Goal: Task Accomplishment & Management: Complete application form

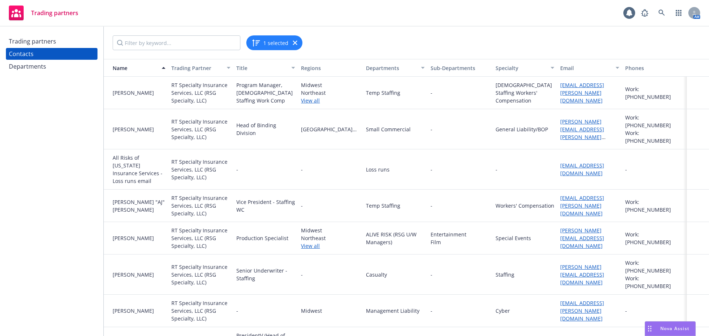
click at [65, 42] on div "Trading partners" at bounding box center [52, 41] width 86 height 12
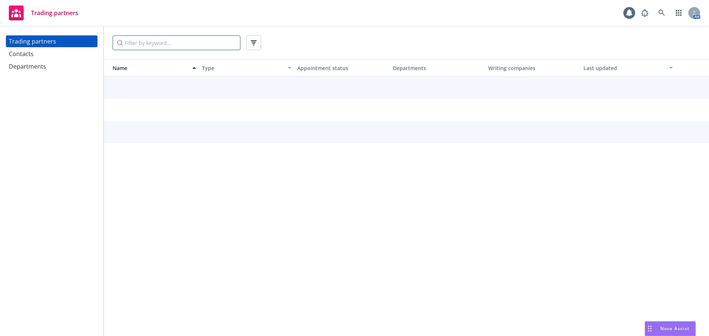
click at [124, 41] on input "Filter by keyword..." at bounding box center [177, 42] width 128 height 15
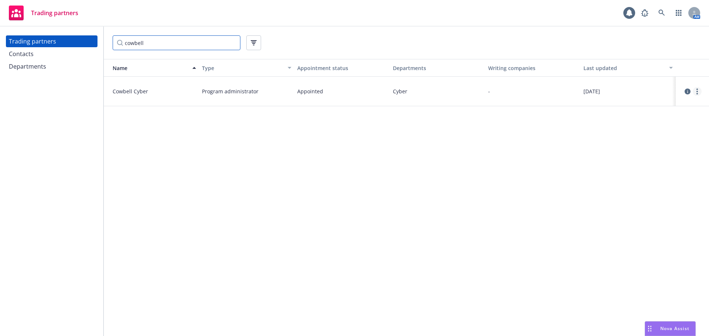
type input "cowbell"
click at [694, 93] on link "more" at bounding box center [696, 91] width 9 height 9
click at [651, 111] on link "View contacts" at bounding box center [660, 106] width 82 height 15
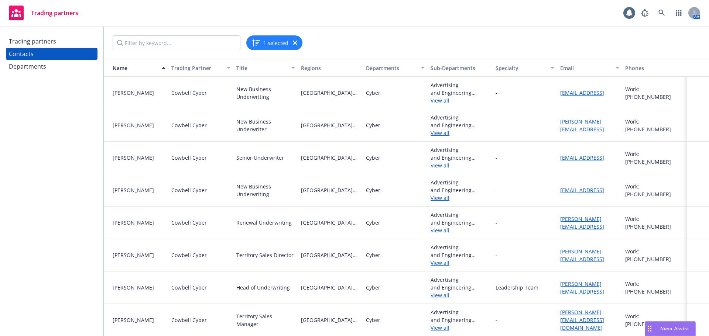
click at [198, 162] on div "Cowbell Cyber" at bounding box center [200, 158] width 65 height 32
drag, startPoint x: 566, startPoint y: 151, endPoint x: 567, endPoint y: 156, distance: 5.4
click at [566, 151] on div "[EMAIL_ADDRESS]" at bounding box center [589, 158] width 65 height 32
click at [567, 165] on div "[EMAIL_ADDRESS]" at bounding box center [589, 158] width 65 height 32
click at [564, 160] on link "[EMAIL_ADDRESS]" at bounding box center [582, 157] width 44 height 7
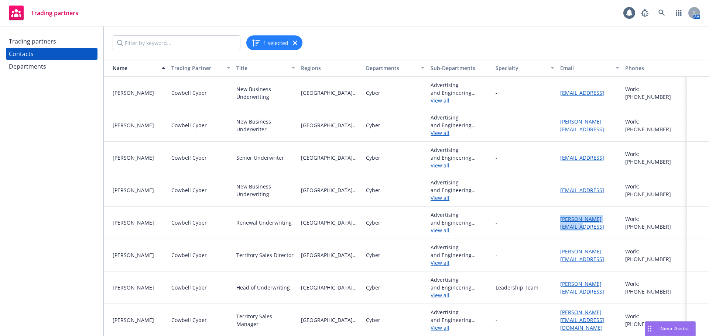
drag, startPoint x: 616, startPoint y: 224, endPoint x: 556, endPoint y: 224, distance: 60.2
click at [557, 224] on div "[PERSON_NAME][EMAIL_ADDRESS]" at bounding box center [589, 223] width 65 height 32
copy link "[PERSON_NAME][EMAIL_ADDRESS]"
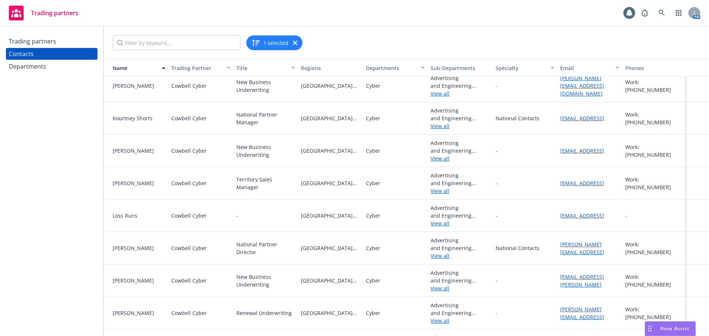
scroll to position [554, 0]
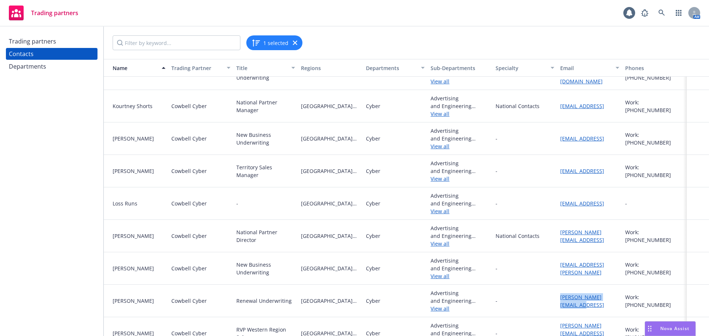
drag, startPoint x: 556, startPoint y: 298, endPoint x: 614, endPoint y: 303, distance: 58.5
click at [614, 303] on div "[PERSON_NAME][EMAIL_ADDRESS]" at bounding box center [589, 300] width 59 height 15
copy link "[PERSON_NAME][EMAIL_ADDRESS]"
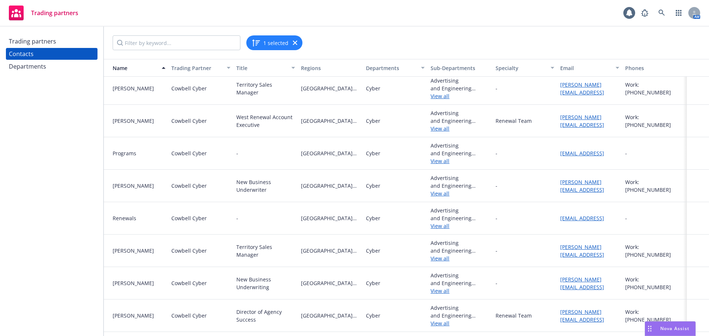
scroll to position [978, 0]
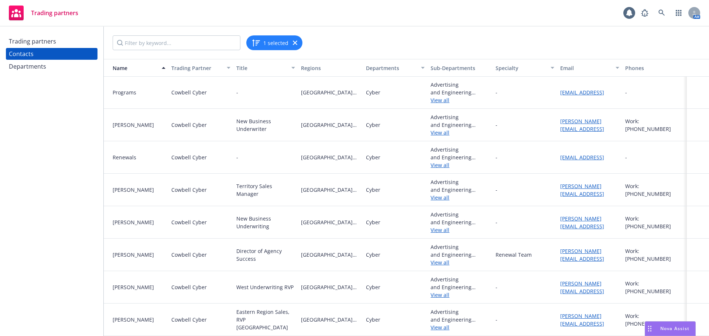
drag, startPoint x: 66, startPoint y: 277, endPoint x: 65, endPoint y: 272, distance: 4.9
click at [66, 277] on div "Trading partners Contacts Departments" at bounding box center [51, 182] width 103 height 310
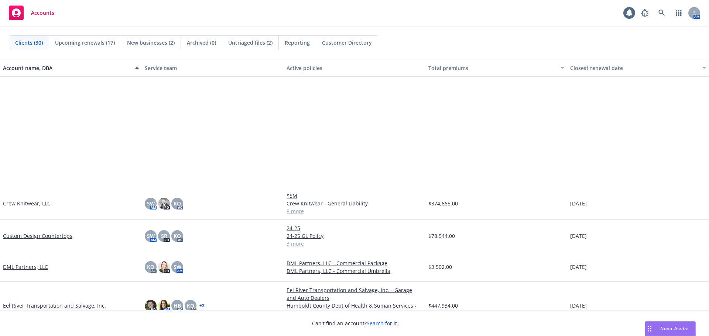
scroll to position [332, 0]
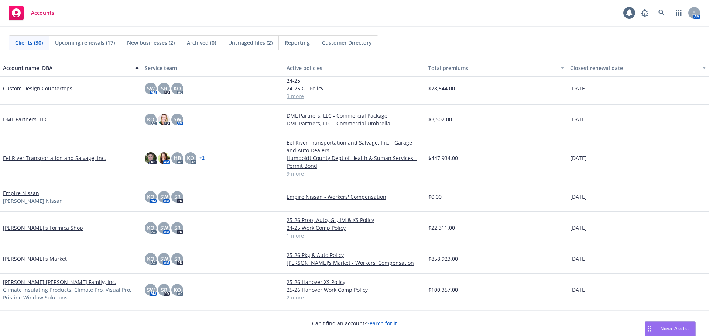
click at [32, 282] on link "Miller Dobbins Family, Inc." at bounding box center [59, 282] width 113 height 8
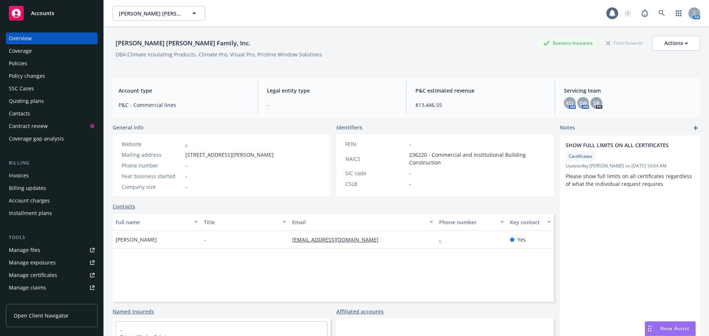
click at [31, 66] on div "Policies" at bounding box center [52, 64] width 86 height 12
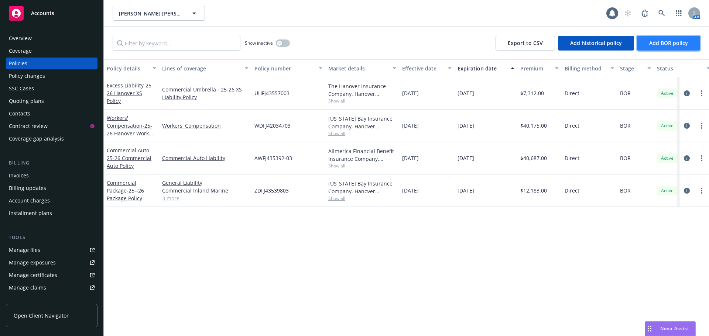
click at [681, 46] on span "Add BOR policy" at bounding box center [668, 42] width 39 height 7
select select "other"
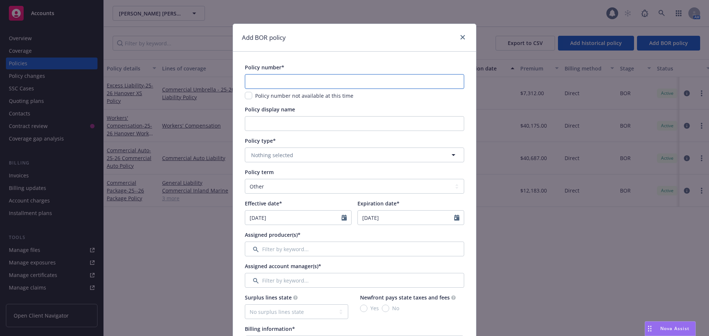
click at [394, 79] on input "text" at bounding box center [354, 81] width 219 height 15
type input "PLM-CB-S6AMFIHXY-002"
type input "25-26 Cyber Liability Policy"
click at [255, 151] on span "Nothing selected" at bounding box center [272, 155] width 42 height 8
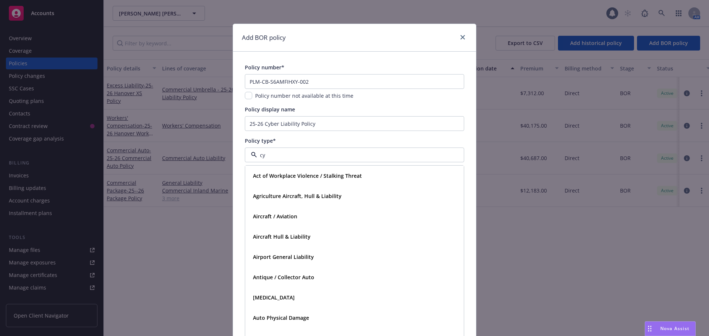
type input "cyb"
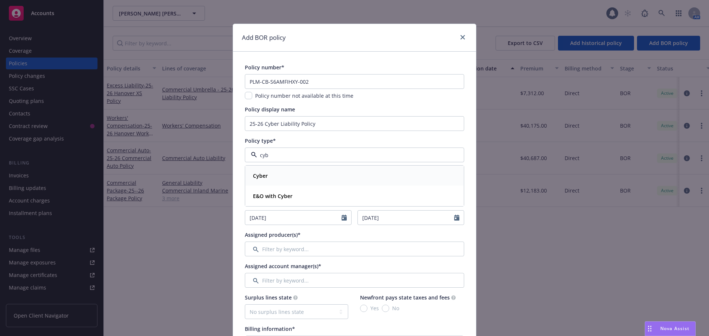
click at [263, 182] on div "Cyber" at bounding box center [354, 176] width 218 height 20
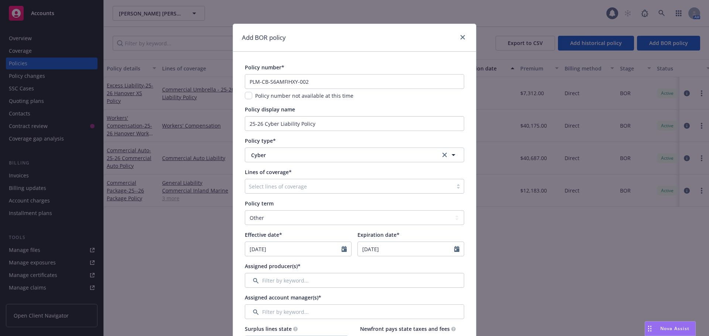
click at [260, 188] on div at bounding box center [349, 186] width 200 height 9
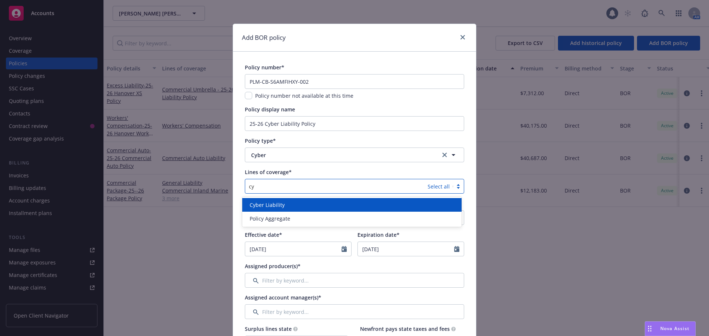
type input "cyb"
click at [262, 200] on div "Cyber Liability" at bounding box center [351, 205] width 219 height 14
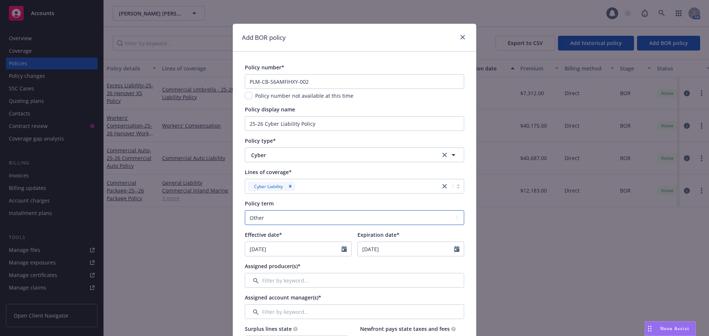
click at [254, 220] on select "Select policy term 12 Month 6 Month 4 Month 3 Month 2 Month 1 Month 36 Month (3…" at bounding box center [354, 217] width 219 height 15
select select "12"
click at [245, 210] on select "Select policy term 12 Month 6 Month 4 Month 3 Month 2 Month 1 Month 36 Month (3…" at bounding box center [354, 217] width 219 height 15
click at [342, 248] on icon "Calendar" at bounding box center [343, 249] width 5 height 6
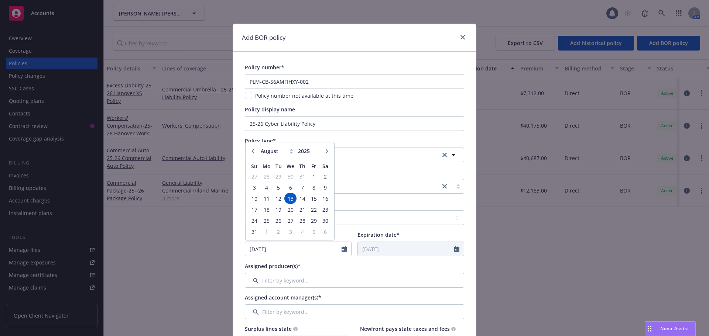
click at [250, 154] on button "button" at bounding box center [252, 151] width 9 height 9
click at [251, 153] on icon "button" at bounding box center [253, 151] width 4 height 4
select select "4"
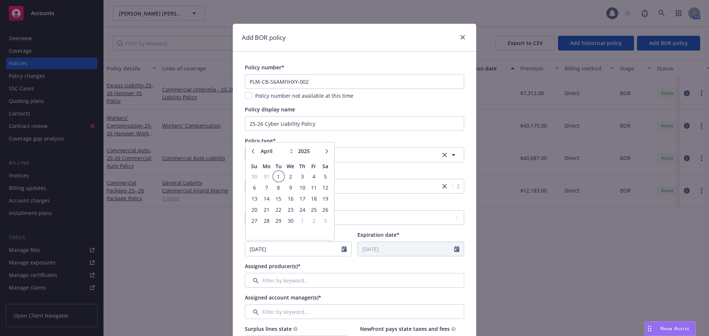
click at [273, 180] on span "1" at bounding box center [278, 176] width 10 height 9
type input "04/01/2025"
type input "04/01/2026"
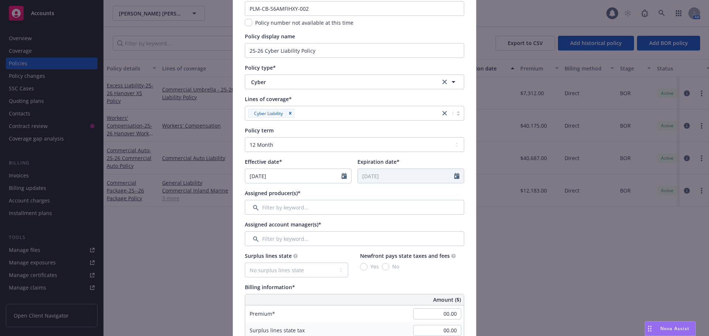
scroll to position [74, 0]
click at [280, 202] on input "Filter by keyword..." at bounding box center [354, 206] width 219 height 15
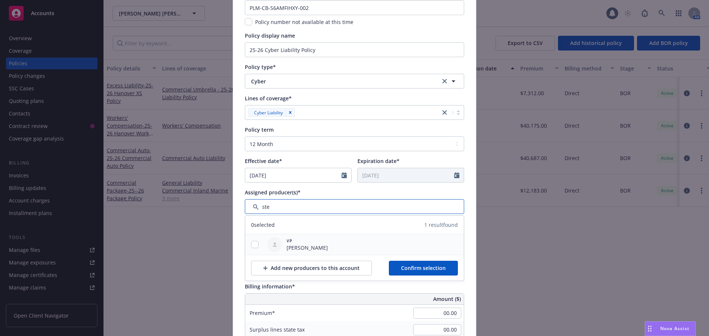
type input "ste"
click at [255, 243] on div at bounding box center [254, 245] width 19 height 8
drag, startPoint x: 250, startPoint y: 245, endPoint x: 341, endPoint y: 257, distance: 91.5
click at [251, 245] on input "checkbox" at bounding box center [254, 244] width 7 height 7
checkbox input "true"
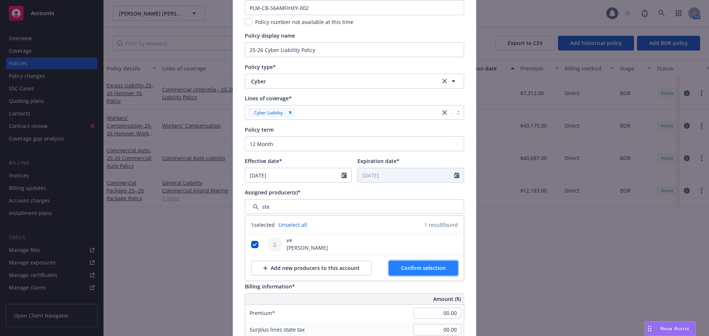
click at [408, 266] on span "Confirm selection" at bounding box center [423, 268] width 45 height 7
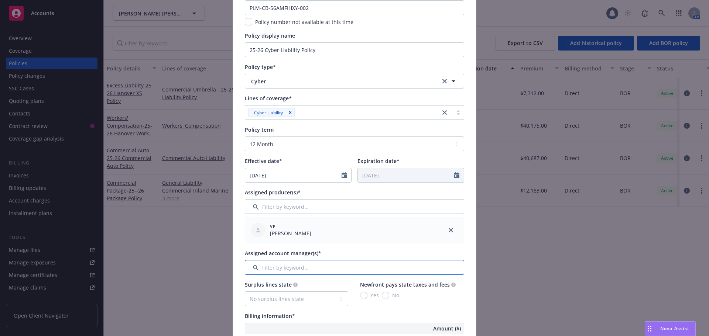
click at [256, 269] on input "Filter by keyword..." at bounding box center [354, 267] width 219 height 15
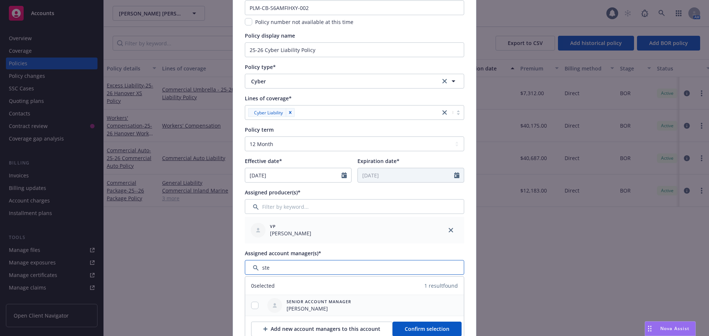
type input "ste"
click at [251, 306] on input "checkbox" at bounding box center [254, 305] width 7 height 7
checkbox input "true"
click at [411, 333] on button "Confirm selection" at bounding box center [426, 329] width 69 height 15
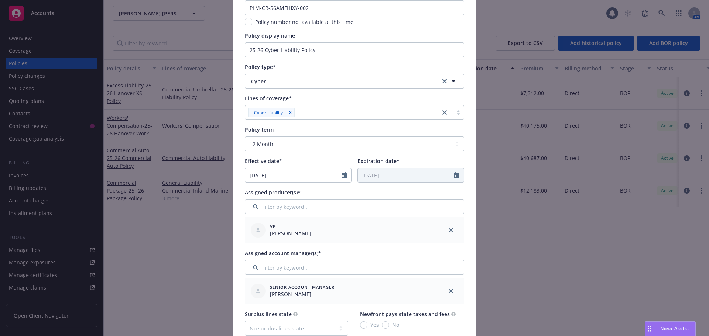
scroll to position [258, 0]
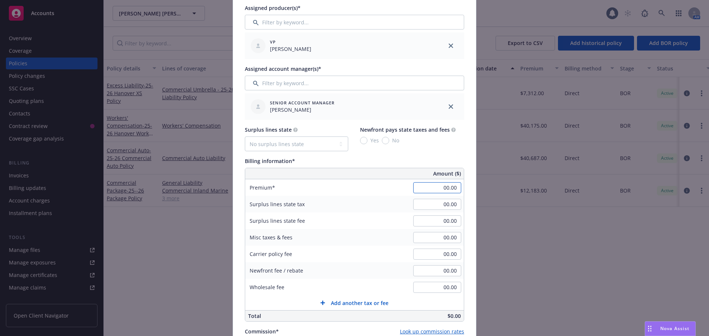
click at [427, 193] on input "00.00" at bounding box center [437, 187] width 48 height 11
type input "2,095.00"
type input "200.00"
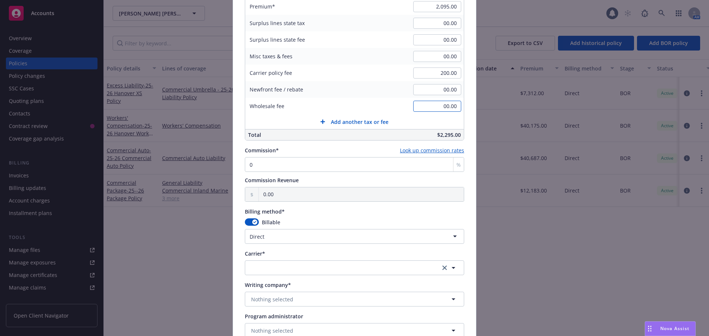
scroll to position [443, 0]
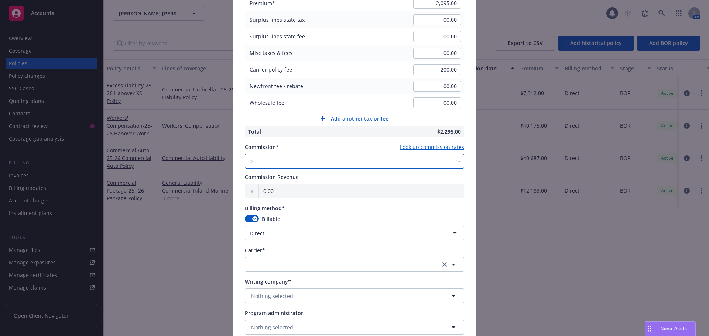
click at [278, 161] on input "0" at bounding box center [354, 161] width 219 height 15
type input "1"
type input "20.95"
type input "10"
type input "209.50"
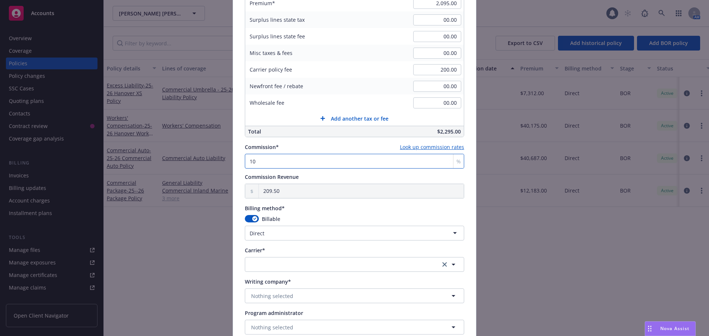
type input "10"
click at [272, 246] on div "Policy number* PLM-CB-S6AMFIHXY-002 Policy number not available at this time Po…" at bounding box center [354, 34] width 219 height 827
click at [271, 229] on html "Accounts Overview Coverage Policies Policy changes SSC Cases Quoting plans Cont…" at bounding box center [354, 168] width 709 height 336
select select "AGENCY_PAY_IN_FULL"
click at [270, 259] on button "button" at bounding box center [354, 264] width 219 height 15
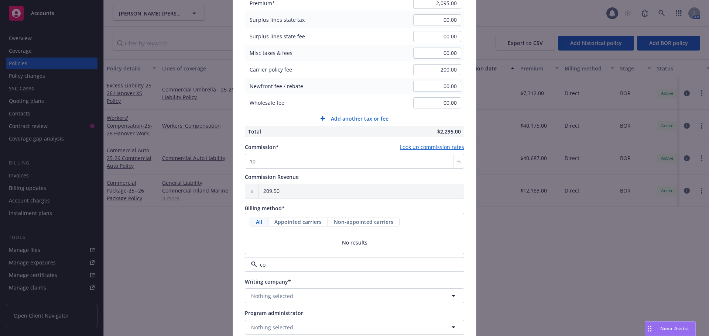
type input "c"
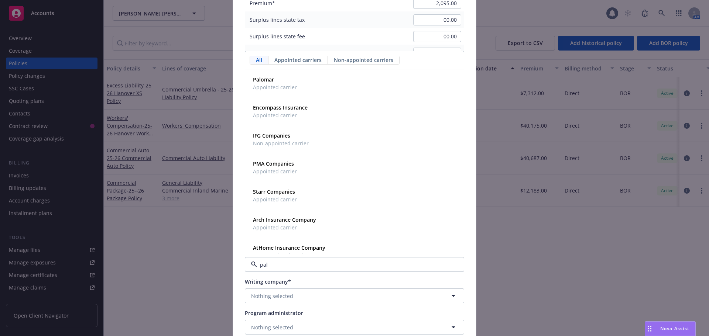
type input "palo"
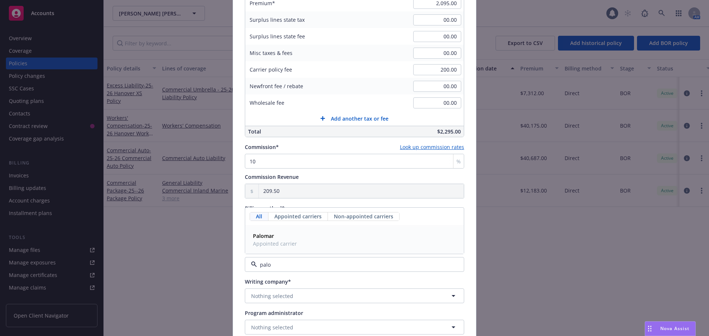
click at [267, 241] on span "Appointed carrier" at bounding box center [275, 244] width 44 height 8
click at [265, 294] on span "Nothing selected" at bounding box center [272, 296] width 42 height 8
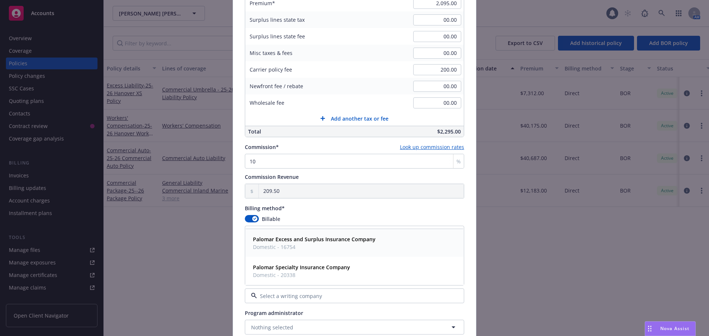
click at [278, 245] on span "Domestic - 16754" at bounding box center [314, 247] width 123 height 8
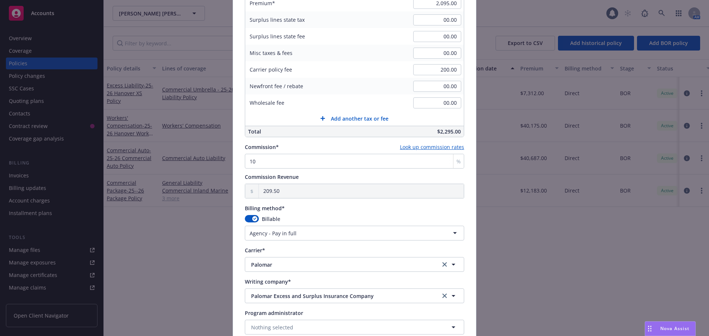
scroll to position [554, 0]
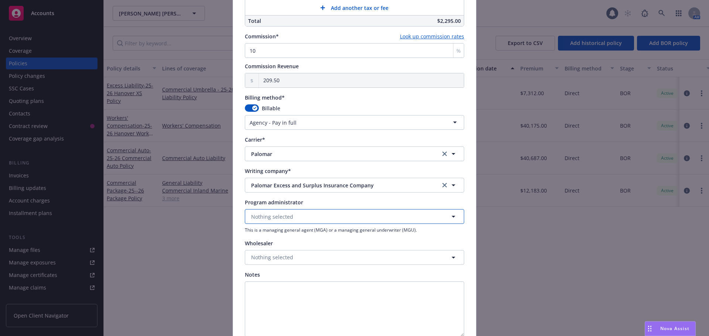
click at [277, 213] on span "Nothing selected" at bounding box center [272, 217] width 42 height 8
type input "cowbel"
click at [274, 190] on strong "Cowbell Cyber" at bounding box center [271, 188] width 36 height 7
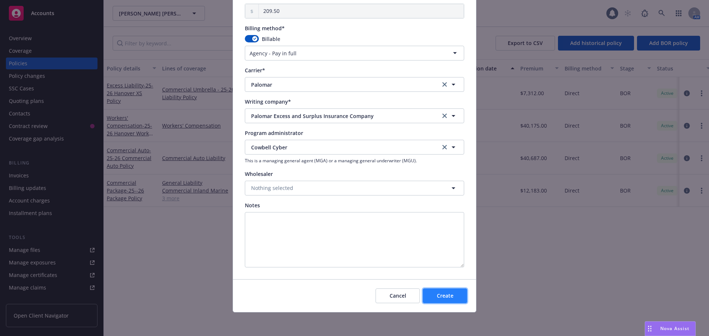
click at [453, 302] on button "Create" at bounding box center [445, 296] width 44 height 15
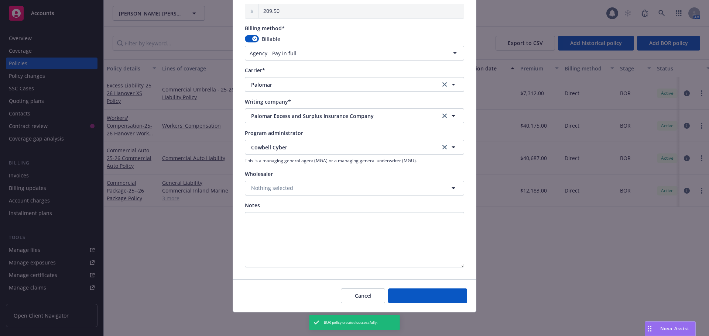
select select "DIRECT"
select select "other"
type input "08/13/2025"
type input "08/13/2026"
type input "00.00"
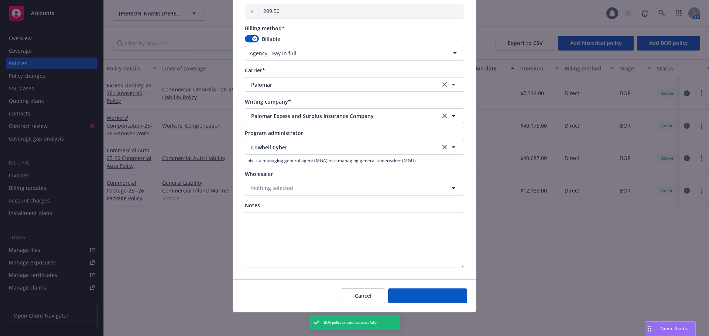
type input "00.00"
type input "0"
type input "0.00"
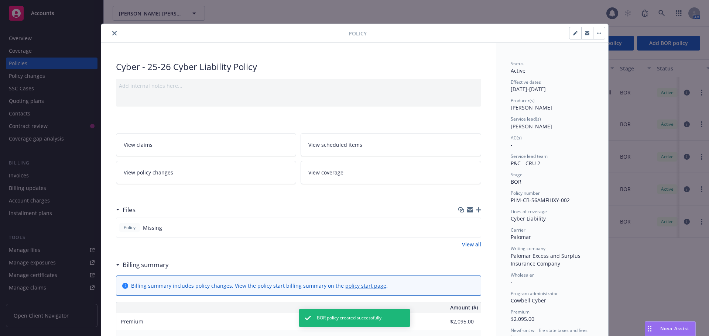
click at [476, 209] on icon "button" at bounding box center [478, 209] width 5 height 5
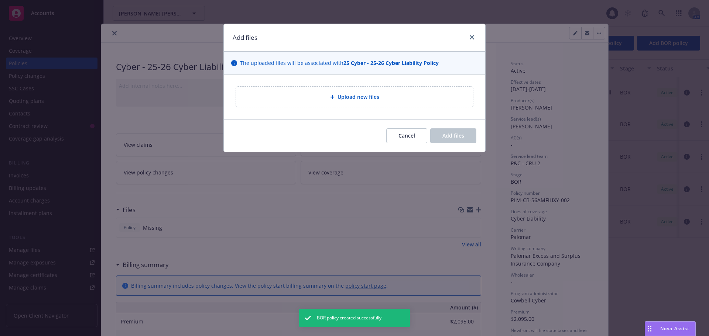
click at [311, 97] on div "Upload new files" at bounding box center [354, 97] width 225 height 8
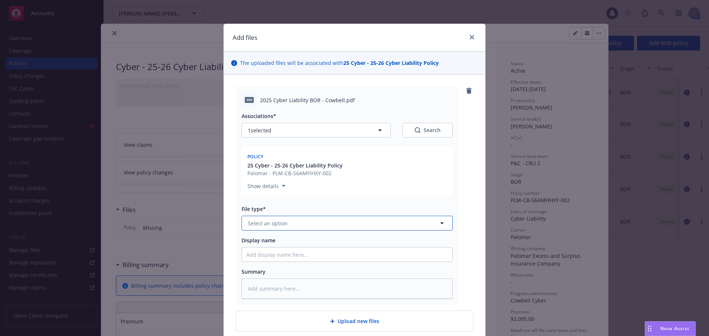
click at [306, 224] on button "Select an option" at bounding box center [346, 223] width 211 height 15
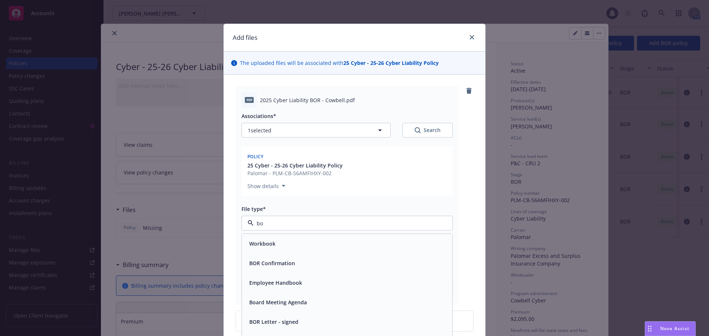
type input "bor"
click at [305, 263] on div "BOR Letter - signed" at bounding box center [346, 263] width 201 height 11
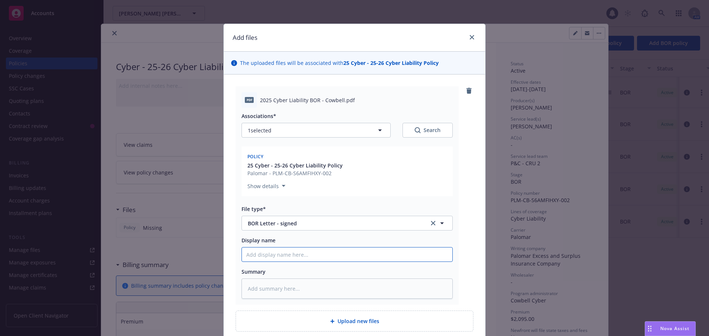
click at [253, 254] on input "Display name" at bounding box center [347, 255] width 210 height 14
type textarea "x"
type input "2"
type textarea "x"
type input "20"
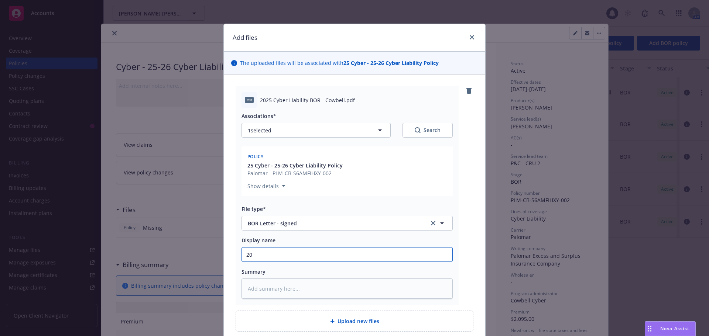
type textarea "x"
type input "202"
type textarea "x"
type input "2025"
type textarea "x"
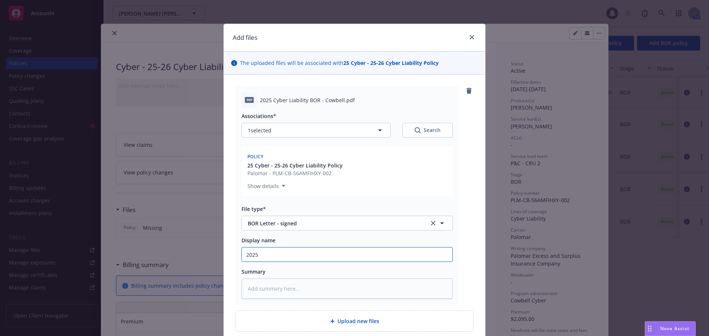
type input "2025"
type textarea "x"
type input "2025 C"
type textarea "x"
type input "2025 Cy"
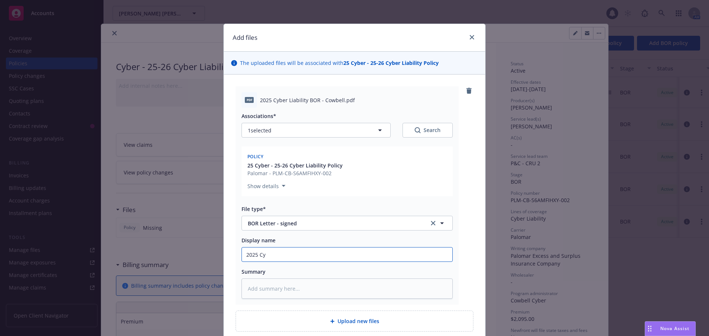
type textarea "x"
type input "2025 Cyb"
type textarea "x"
type input "2025 Cybe"
type textarea "x"
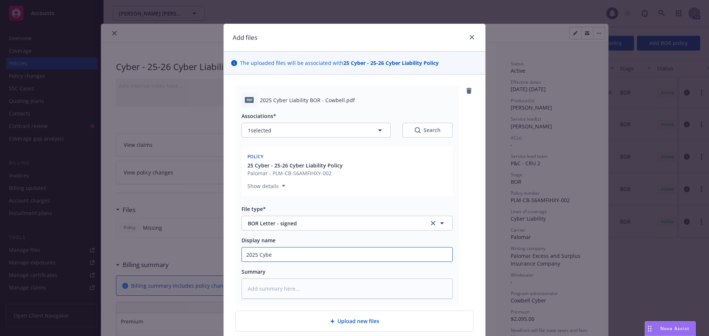
type input "2025 Cyber"
type textarea "x"
type input "2025 Cyber"
type textarea "x"
type input "2025 Cyber L"
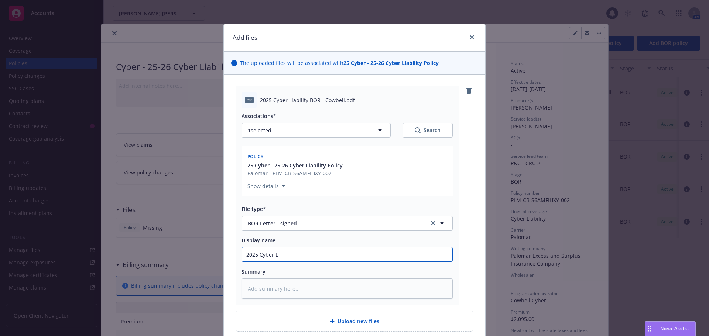
type textarea "x"
type input "2025 Cyber Li"
type textarea "x"
type input "2025 Cyber Lia"
type textarea "x"
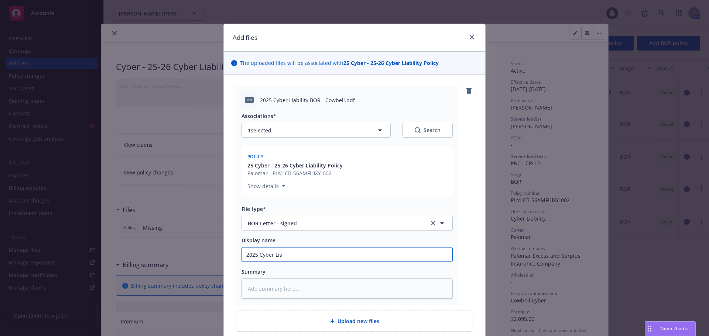
type input "2025 Cyber Liab"
type textarea "x"
type input "2025 Cyber Liabi"
type textarea "x"
type input "2025 Cyber Liabil"
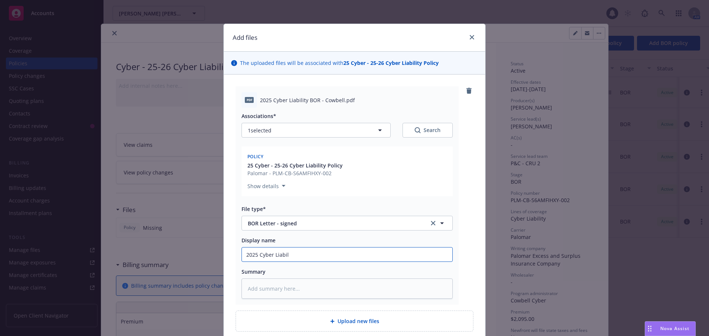
type textarea "x"
type input "2025 Cyber Liabilit"
type textarea "x"
type input "2025 Cyber Liability"
type textarea "x"
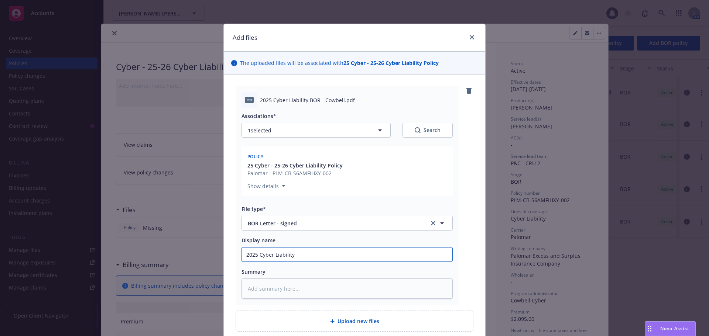
type input "2025 Cyber Liability"
type textarea "x"
type input "2025 Cyber Liability B"
type textarea "x"
type input "2025 Cyber Liability BP"
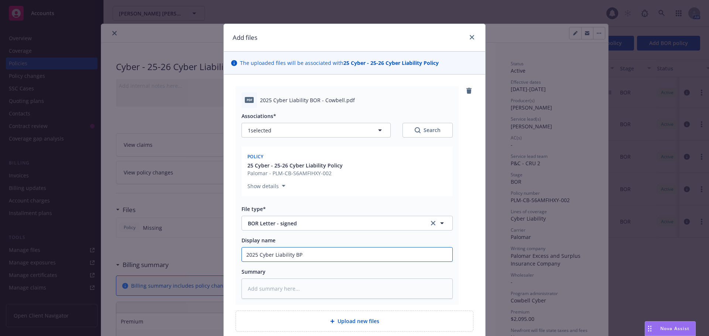
type textarea "x"
type input "2025 Cyber Liability BPR"
type textarea "x"
type input "2025 Cyber Liability BPR"
type textarea "x"
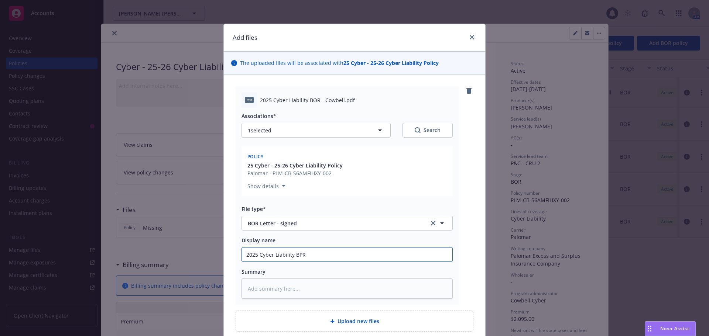
type input "2025 Cyber Liability BPR"
type textarea "x"
type input "2025 Cyber Liability BP"
type textarea "x"
type input "2025 Cyber Liability B"
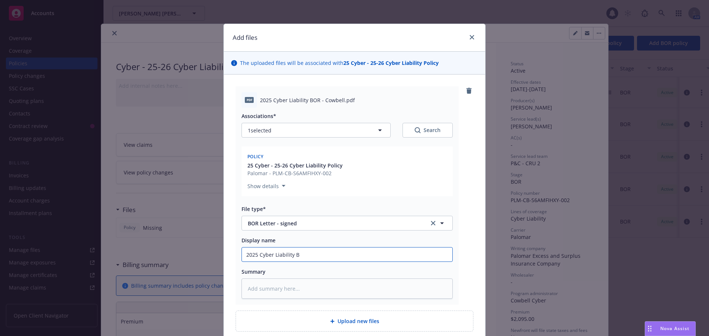
type textarea "x"
type input "2025 Cyber Liability BO"
type textarea "x"
type input "2025 Cyber Liability BOP"
type textarea "x"
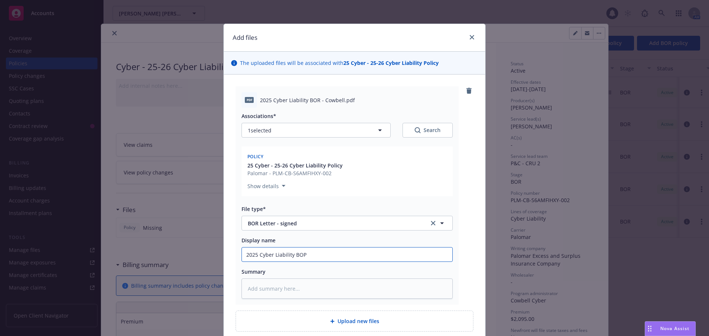
type input "2025 Cyber Liability BOPR"
type textarea "x"
type input "2025 Cyber Liability BOP"
type textarea "x"
type input "2025 Cyber Liability BO"
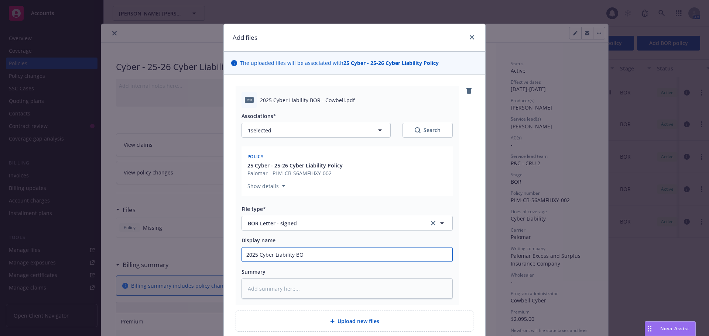
type textarea "x"
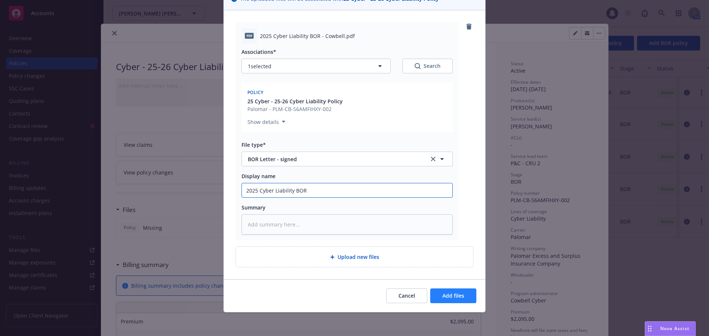
type input "2025 Cyber Liability BOR"
click at [454, 297] on span "Add files" at bounding box center [453, 295] width 22 height 7
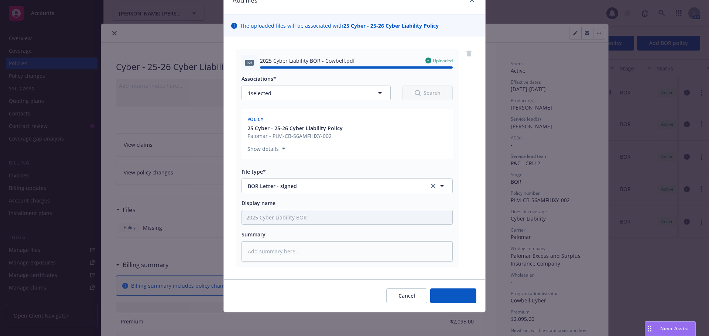
type textarea "x"
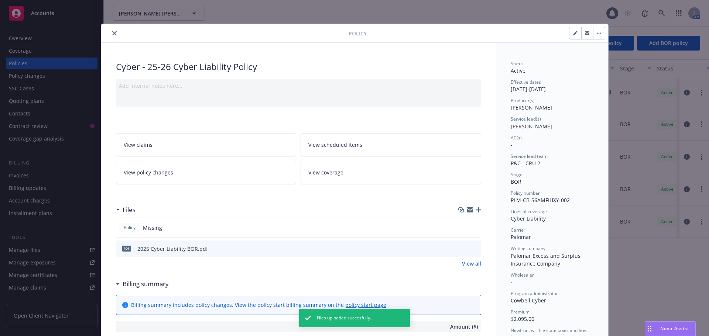
click at [569, 30] on button "button" at bounding box center [575, 33] width 12 height 12
select select "BOR"
select select "12"
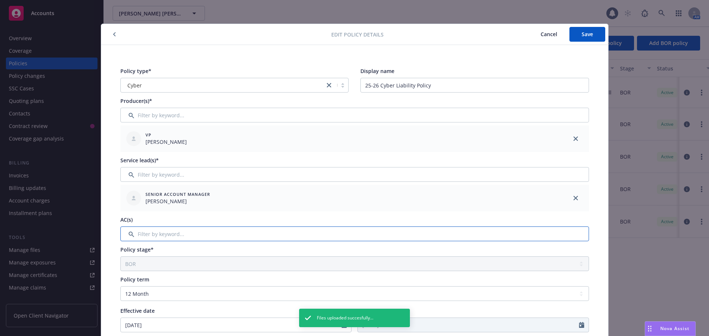
click at [142, 240] on input "Filter by keyword..." at bounding box center [354, 234] width 468 height 15
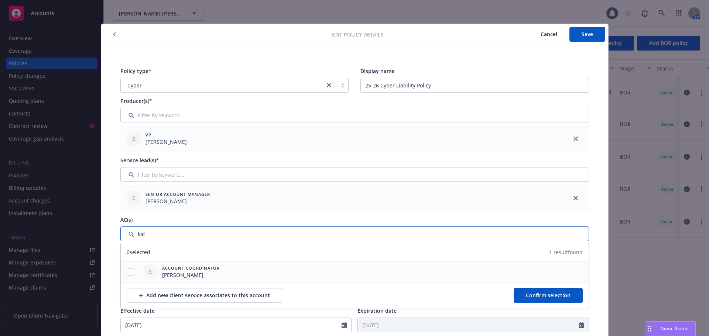
type input "kat"
click at [127, 273] on input "checkbox" at bounding box center [130, 271] width 7 height 7
checkbox input "true"
click at [551, 298] on span "Confirm selection" at bounding box center [548, 295] width 45 height 7
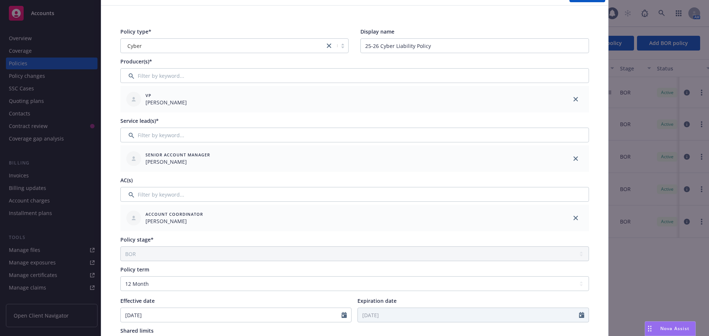
scroll to position [0, 0]
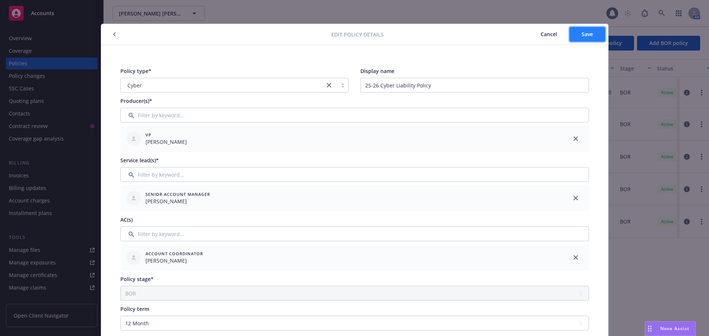
click at [576, 38] on button "Save" at bounding box center [587, 34] width 36 height 15
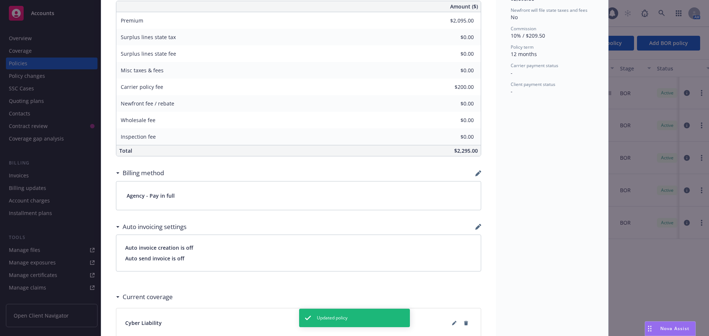
scroll to position [369, 0]
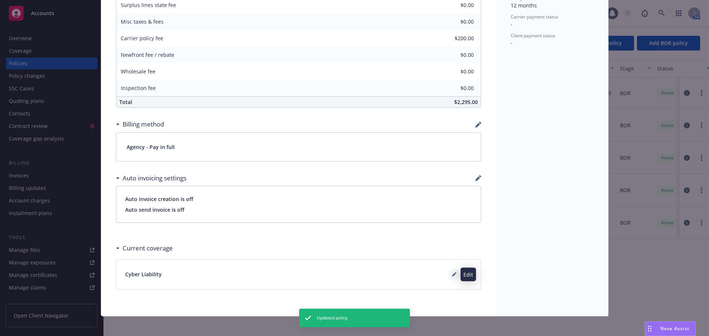
click at [449, 279] on button at bounding box center [454, 275] width 12 height 12
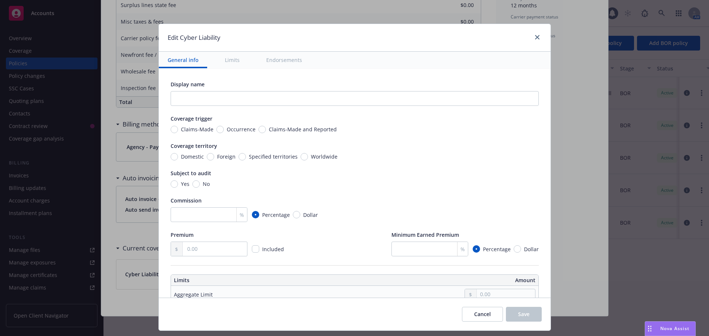
click at [186, 132] on span "Claims-Made" at bounding box center [197, 129] width 32 height 8
click at [178, 132] on input "Claims-Made" at bounding box center [173, 129] width 7 height 7
radio input "true"
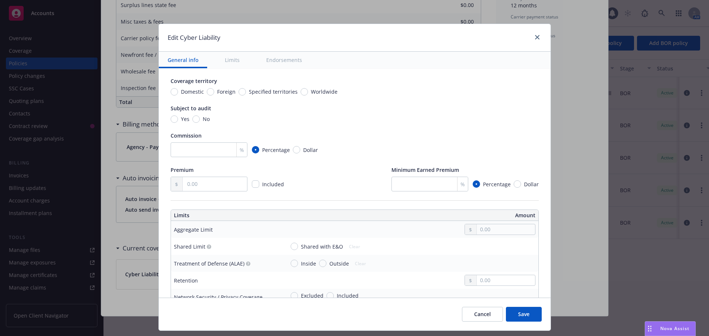
scroll to position [111, 0]
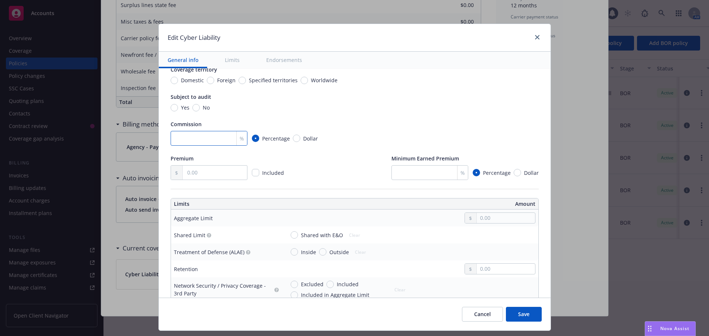
click at [193, 141] on input "number" at bounding box center [208, 138] width 77 height 15
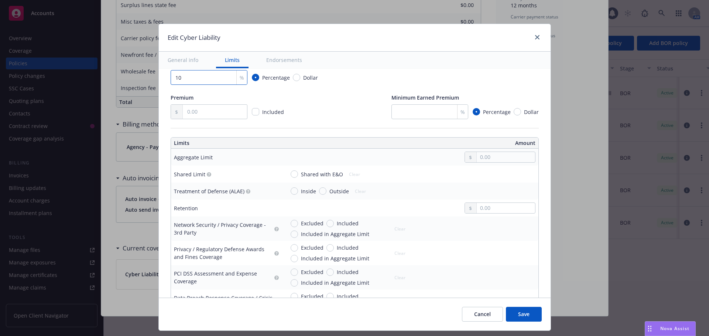
scroll to position [185, 0]
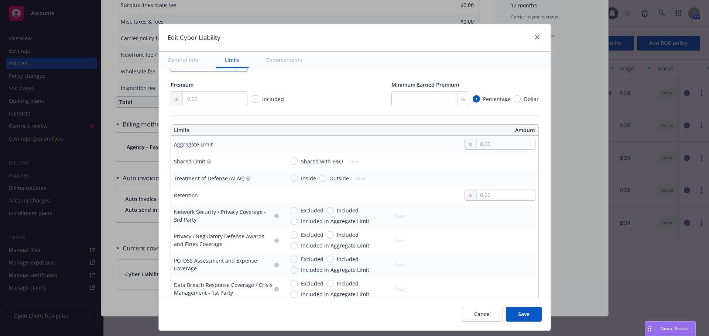
type input "10"
click at [476, 148] on input "text" at bounding box center [505, 144] width 58 height 10
type input "1,000,000.00"
click at [481, 177] on button "$1,000,000.00" at bounding box center [494, 177] width 63 height 14
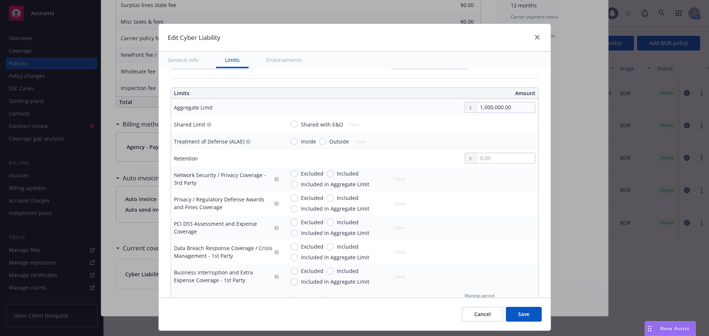
scroll to position [443, 0]
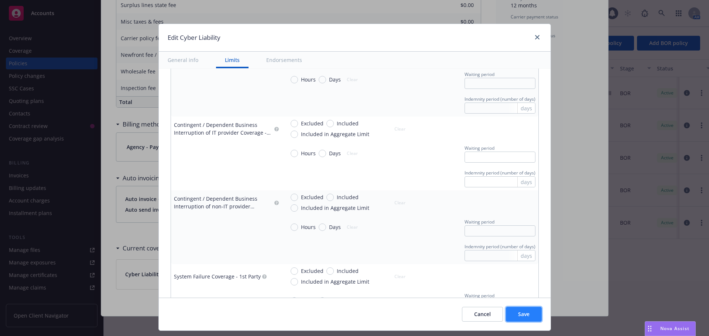
click at [527, 321] on button "Save" at bounding box center [524, 314] width 36 height 15
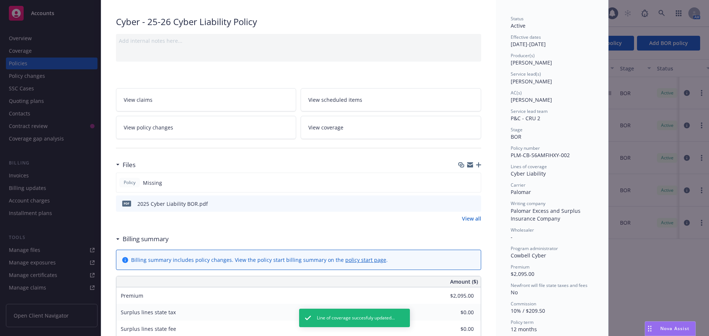
scroll to position [0, 0]
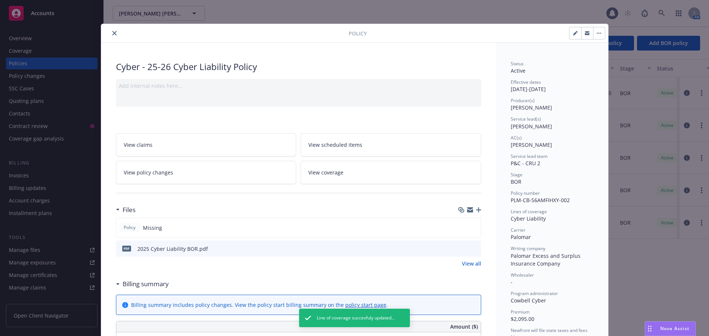
click at [113, 31] on button "close" at bounding box center [114, 33] width 9 height 9
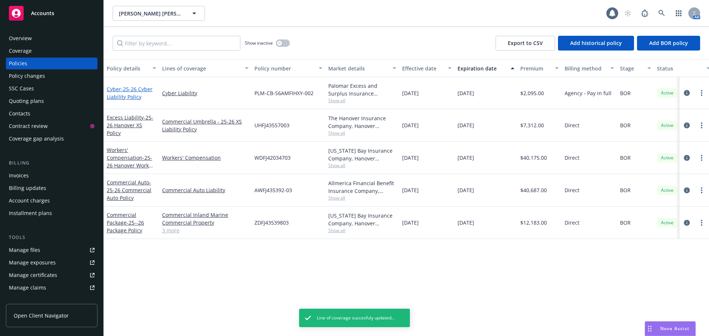
click at [120, 97] on span "- 25-26 Cyber Liability Policy" at bounding box center [130, 93] width 46 height 15
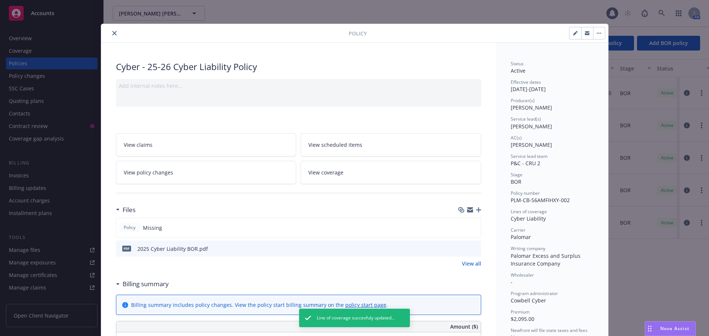
scroll to position [22, 0]
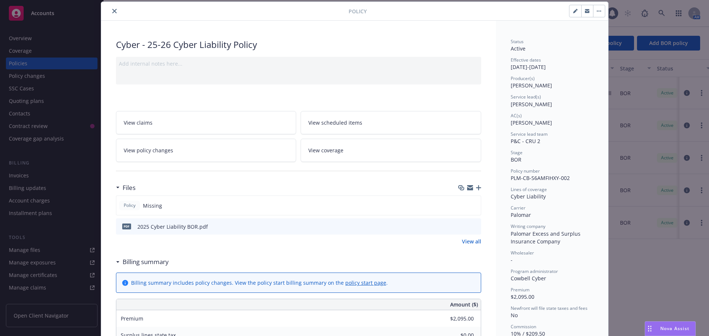
click at [476, 185] on icon "button" at bounding box center [478, 187] width 5 height 5
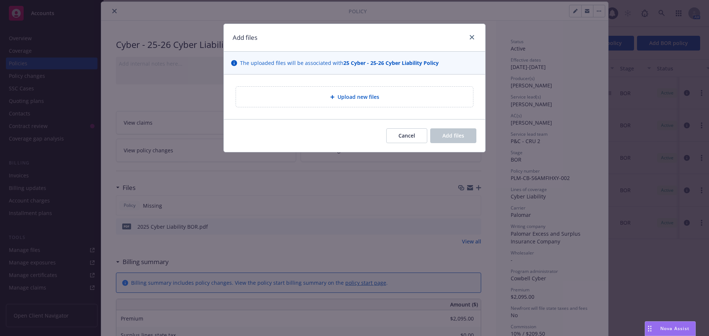
type textarea "x"
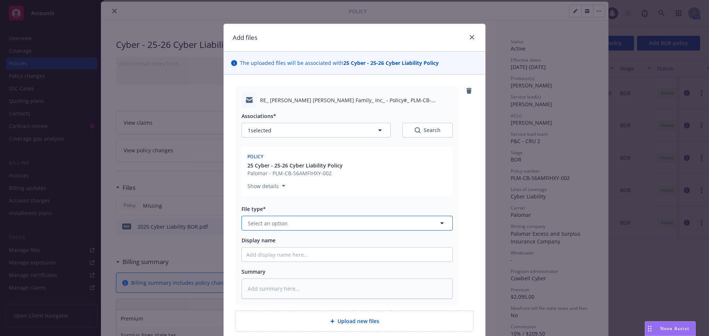
click at [297, 221] on button "Select an option" at bounding box center [346, 223] width 211 height 15
type input "em"
click at [306, 262] on div "Email" at bounding box center [346, 263] width 201 height 11
click at [269, 251] on input "Display name" at bounding box center [347, 255] width 210 height 14
type textarea "x"
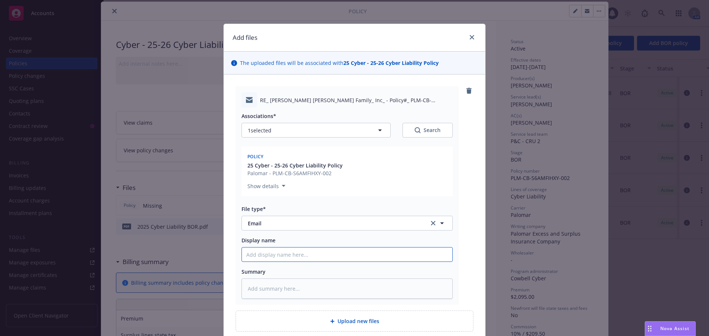
type input "E"
type textarea "x"
type input "EM"
type textarea "x"
type input "EML"
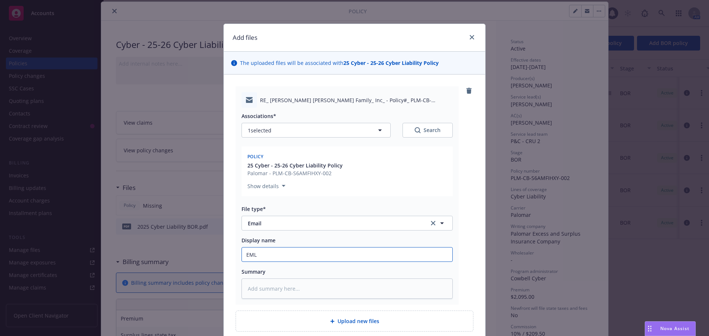
type textarea "x"
type input "EMLD"
type textarea "x"
type input "EMLD"
type textarea "x"
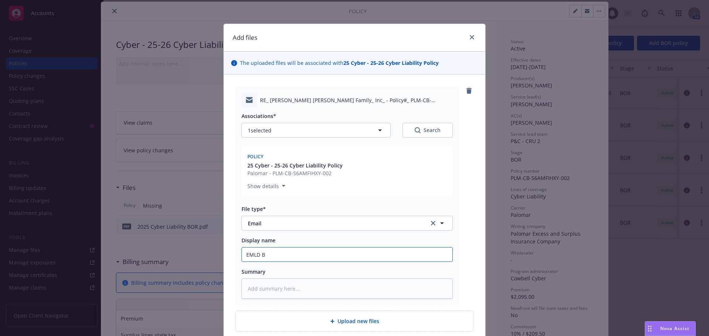
type input "EMLD BO"
type textarea "x"
type input "EMLD BOR"
type textarea "x"
type input "EMLD BOR"
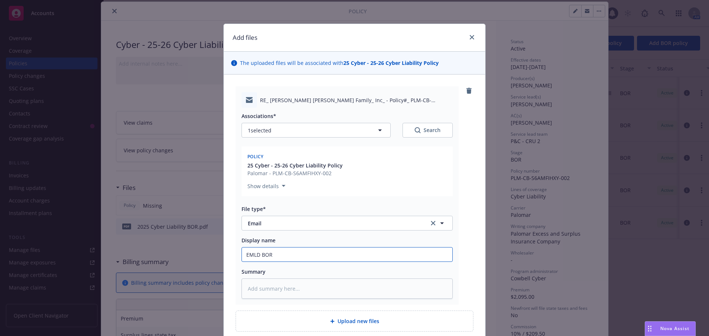
type textarea "x"
type input "EMLD BOR l"
type textarea "x"
type input "EMLD BOR le"
type textarea "x"
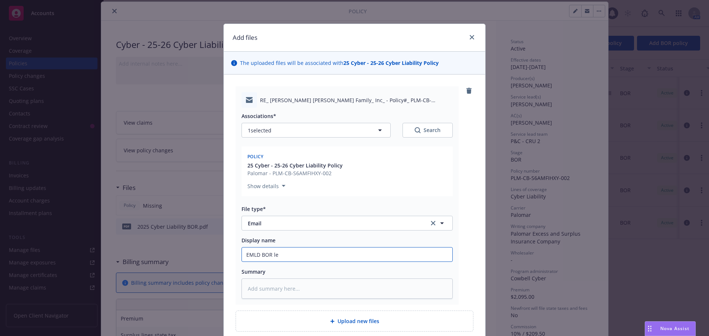
type input "EMLD BOR let"
type textarea "x"
type input "EMLD BOR lett"
type textarea "x"
type input "EMLD BOR lette"
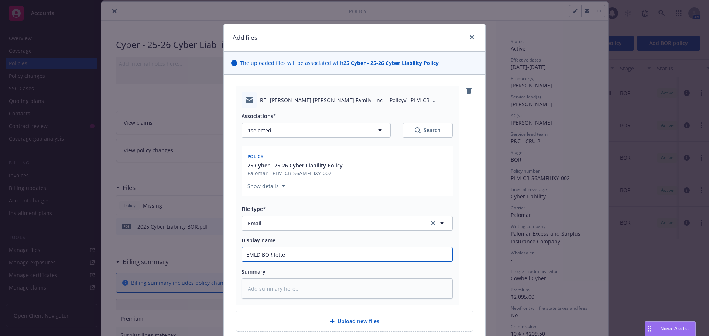
type textarea "x"
type input "EMLD BOR letter"
type textarea "x"
type input "EMLD BOR letter"
type textarea "x"
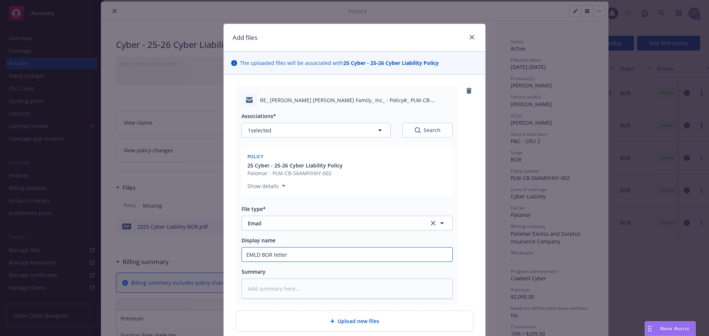
type input "EMLD BOR letter t"
type textarea "x"
type input "EMLD BOR letter to"
type textarea "x"
type input "EMLD BOR letter to"
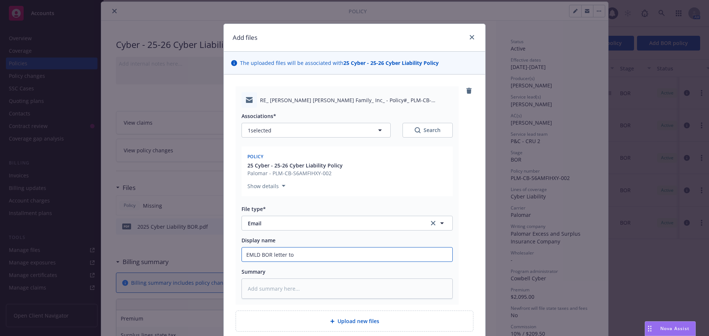
type textarea "x"
type input "EMLD BOR letter to C"
type textarea "x"
type input "EMLD BOR letter to Co"
type textarea "x"
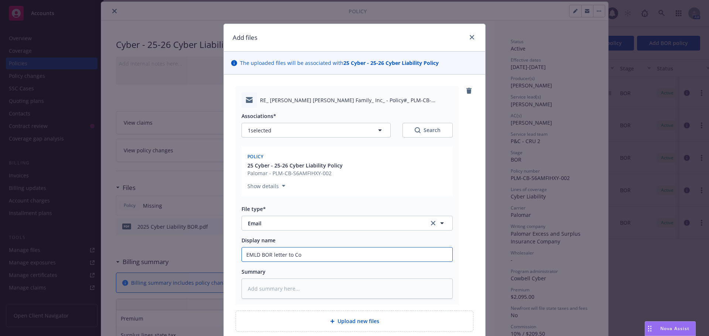
type input "EMLD BOR letter to Cow"
type textarea "x"
type input "EMLD BOR letter to Cowb"
type textarea "x"
type input "EMLD BOR letter to Cowbe"
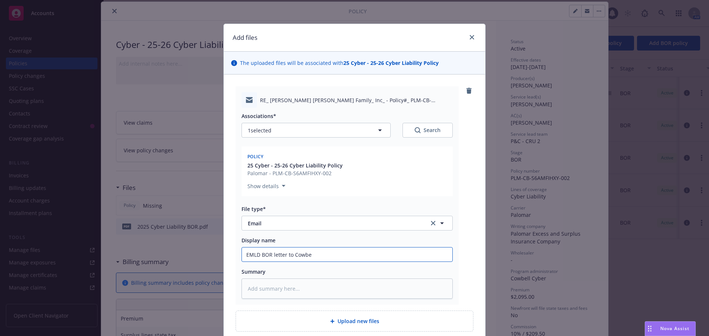
type textarea "x"
type input "EMLD BOR letter to Cowbel"
type textarea "x"
type input "EMLD BOR letter to Cowbell"
type textarea "x"
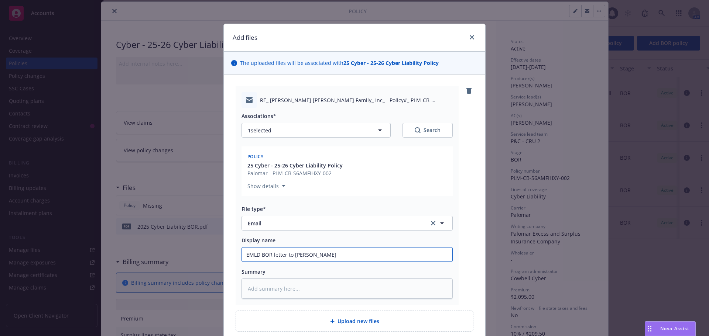
type input "EMLD BOR letter to Cowbell"
type textarea "x"
type input "EMLD BOR letter to Cowbell w"
type textarea "x"
type input "EMLD BOR letter to Cowbell wi"
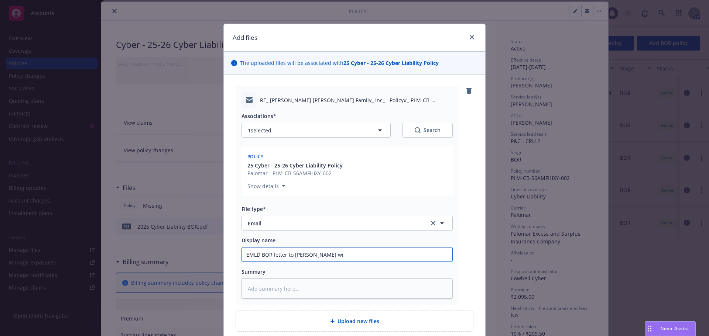
type textarea "x"
type input "EMLD BOR letter to Cowbell wit"
type textarea "x"
type input "EMLD BOR letter to Cowbell with"
type textarea "x"
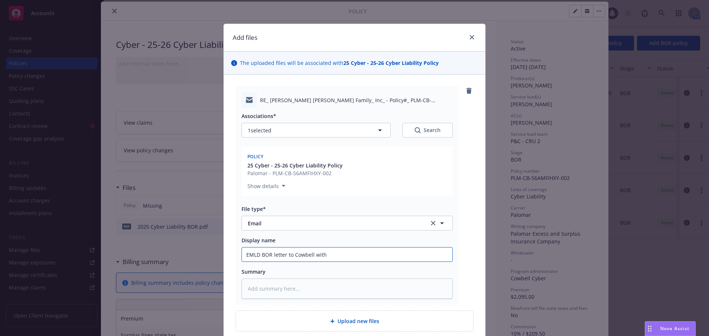
type input "EMLD BOR letter to Cowbell with"
type textarea "x"
type input "EMLD BOR letter to Cowbell with"
type textarea "x"
type input "EMLD BOR letter to Cowbell wit"
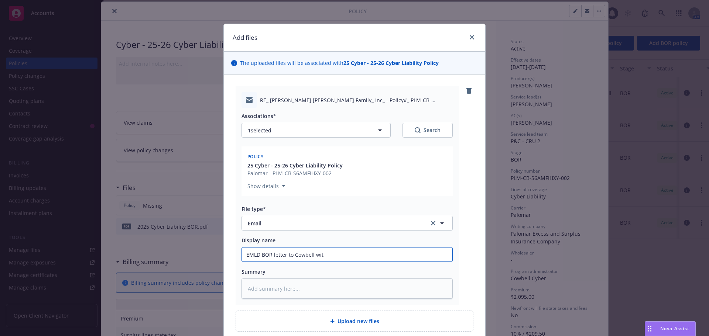
type textarea "x"
type input "EMLD BOR letter to Cowbell wi"
type textarea "x"
type input "EMLD BOR letter to Cowbell w"
type textarea "x"
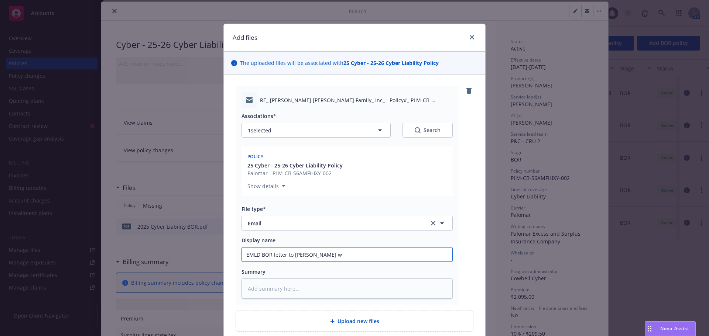
type input "EMLD BOR letter to Cowbell"
type textarea "x"
type input "EMLD BOR letter to Cowbell fi"
type textarea "x"
type input "EMLD BOR letter to Cowbell fio"
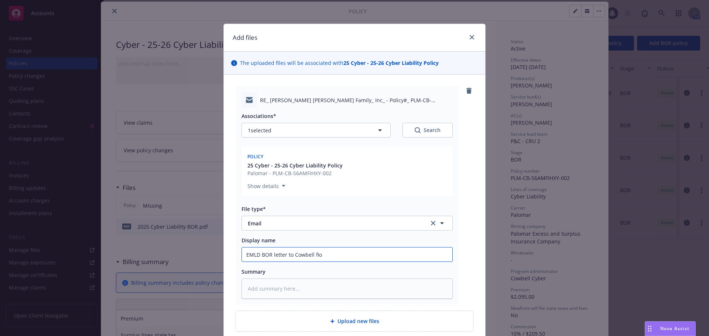
type textarea "x"
type input "EMLD BOR letter to Cowbell fior"
type textarea "x"
type input "EMLD BOR letter to Cowbell fior"
type textarea "x"
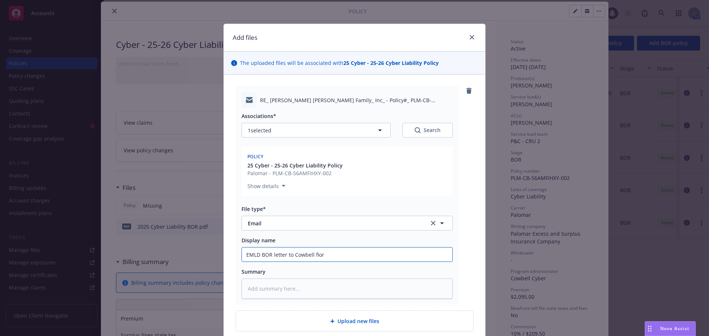
type input "EMLD BOR letter to Cowbell fior"
type textarea "x"
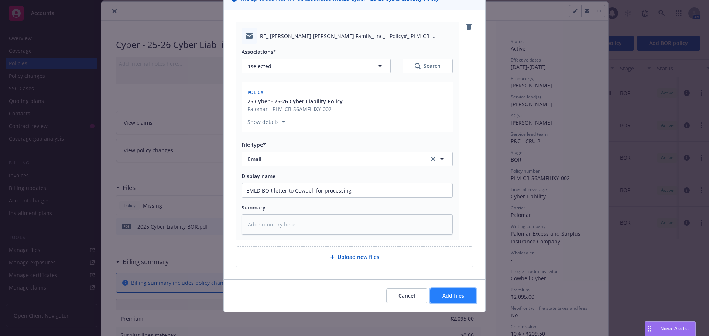
click at [437, 297] on button "Add files" at bounding box center [453, 296] width 46 height 15
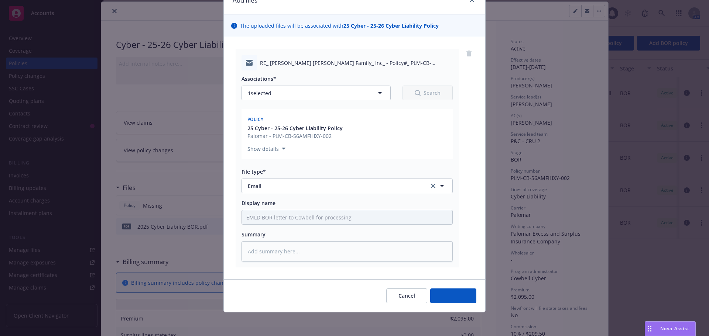
scroll to position [37, 0]
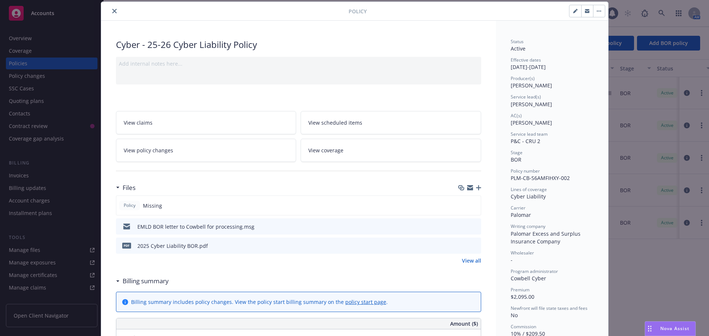
click at [113, 12] on icon "close" at bounding box center [114, 11] width 4 height 4
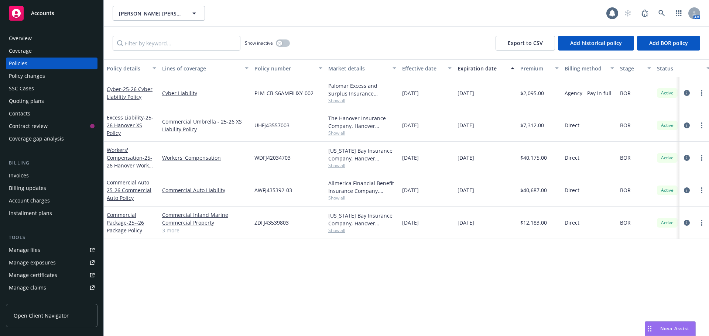
click at [57, 12] on div "Accounts" at bounding box center [52, 13] width 86 height 15
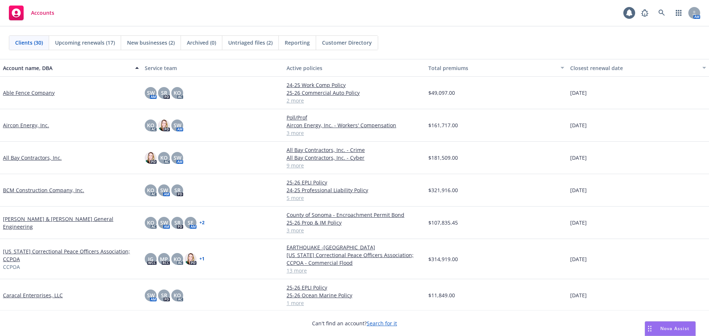
scroll to position [74, 0]
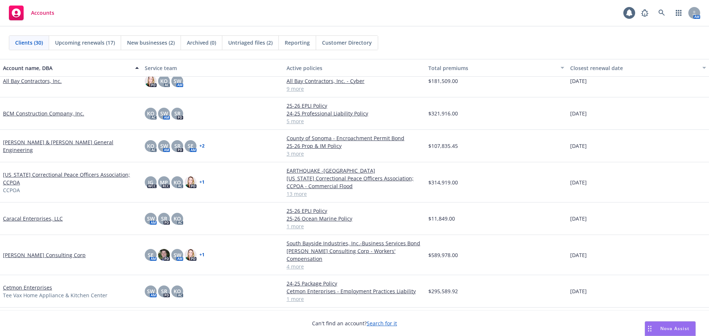
click at [16, 252] on link "Carson Consulting Corp" at bounding box center [44, 255] width 83 height 8
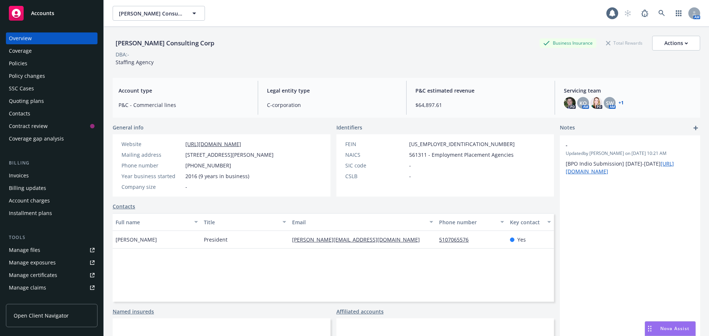
click at [31, 63] on div "Policies" at bounding box center [52, 64] width 86 height 12
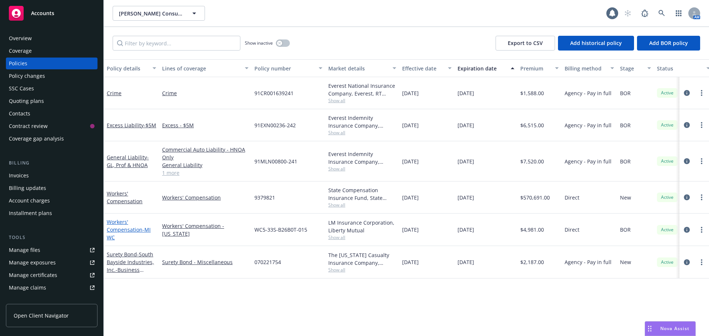
click at [118, 227] on link "Workers' Compensation - MI WC" at bounding box center [129, 229] width 44 height 23
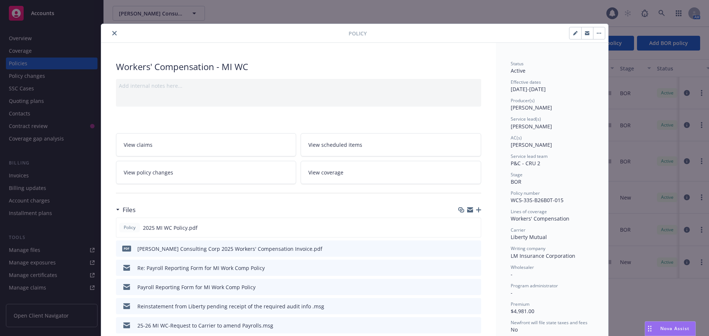
click at [476, 208] on icon "button" at bounding box center [478, 209] width 5 height 5
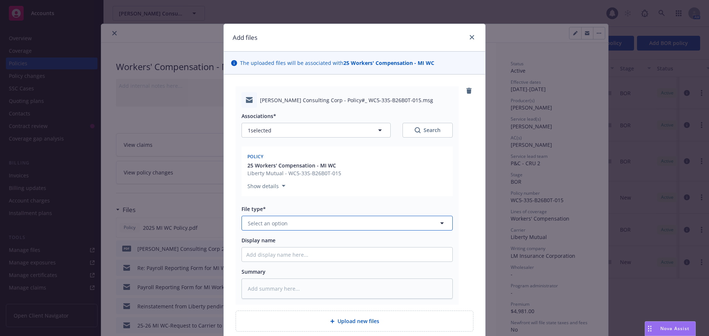
click at [310, 224] on button "Select an option" at bounding box center [346, 223] width 211 height 15
click at [265, 266] on div "Email" at bounding box center [346, 263] width 201 height 11
click at [257, 256] on input "Display name" at bounding box center [347, 255] width 210 height 14
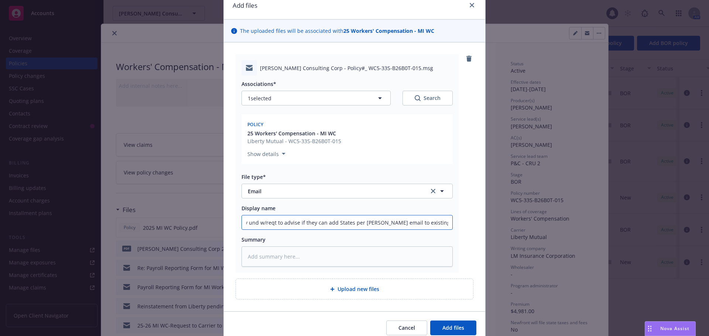
scroll to position [64, 0]
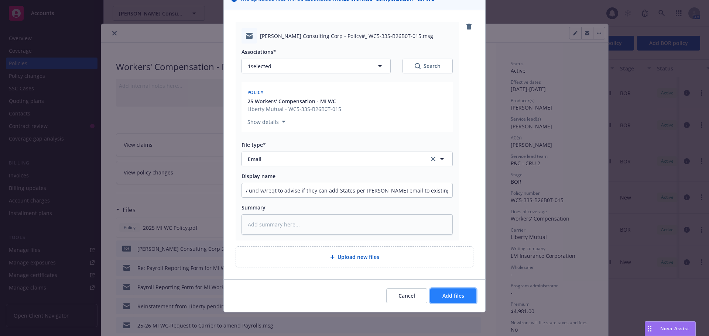
click at [460, 294] on span "Add files" at bounding box center [453, 295] width 22 height 7
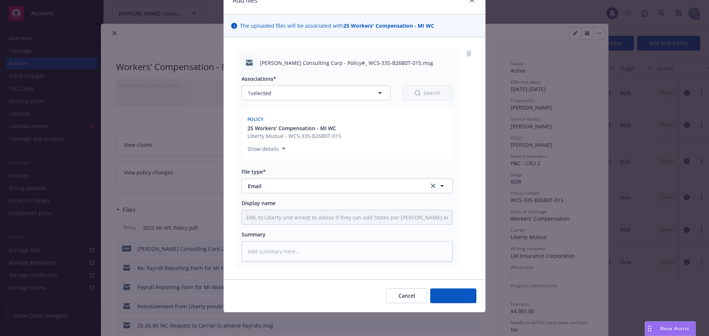
scroll to position [37, 0]
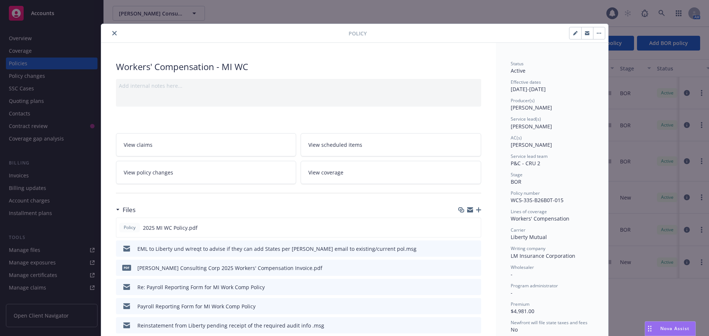
click at [106, 32] on div at bounding box center [226, 33] width 244 height 9
click at [113, 32] on icon "close" at bounding box center [114, 33] width 4 height 4
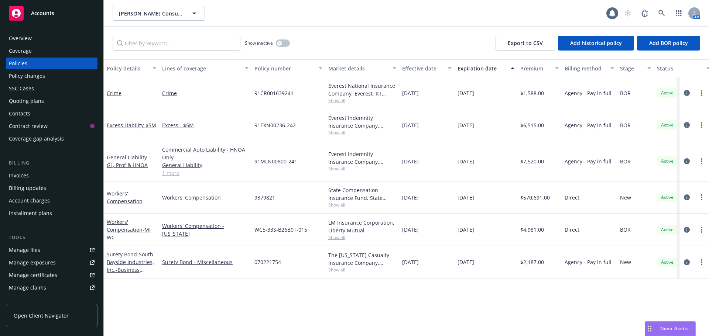
click at [39, 13] on span "Accounts" at bounding box center [42, 13] width 23 height 6
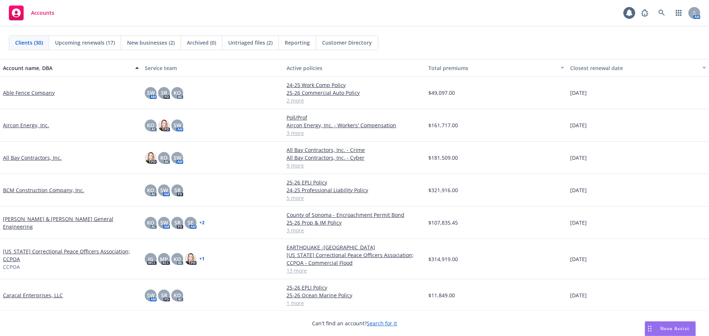
scroll to position [74, 0]
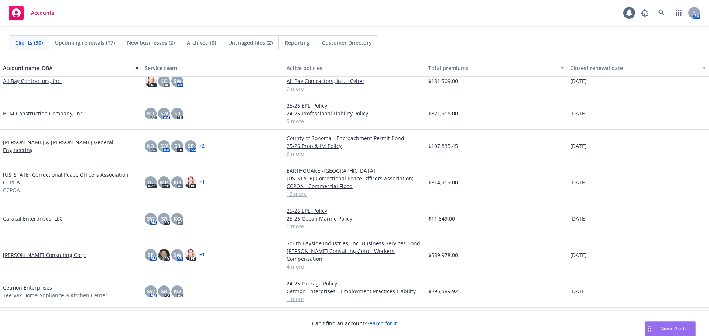
click at [18, 216] on link "Caracal Enterprises, LLC" at bounding box center [33, 219] width 60 height 8
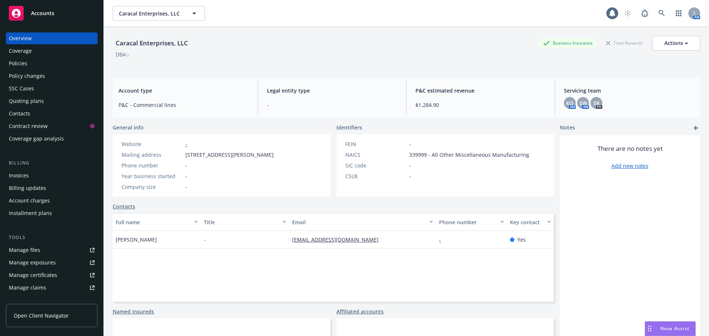
click at [26, 61] on div "Policies" at bounding box center [18, 64] width 18 height 12
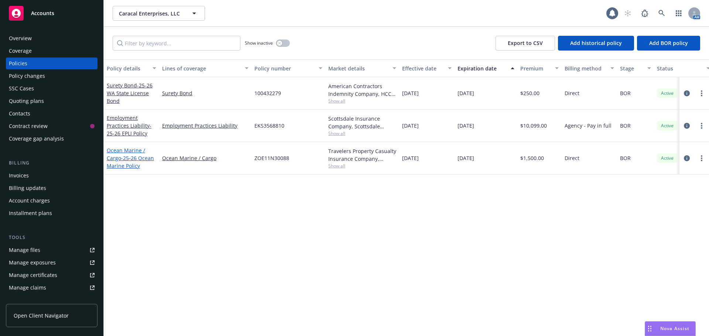
click at [113, 158] on link "Ocean Marine / Cargo - 25-26 Ocean Marine Policy" at bounding box center [130, 158] width 47 height 23
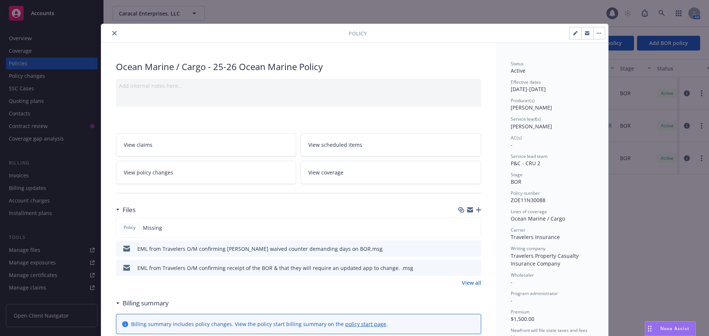
click at [112, 34] on icon "close" at bounding box center [114, 33] width 4 height 4
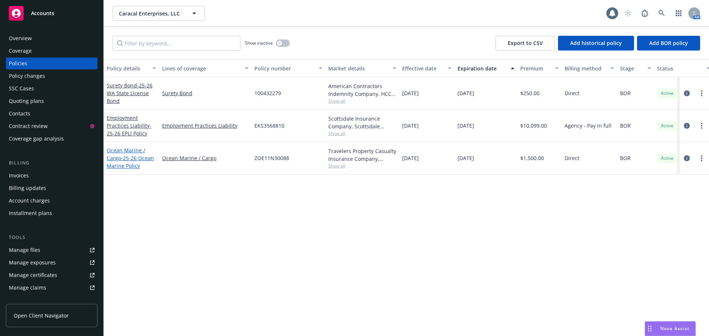
click at [132, 159] on span "- 25-26 Ocean Marine Policy" at bounding box center [130, 162] width 47 height 15
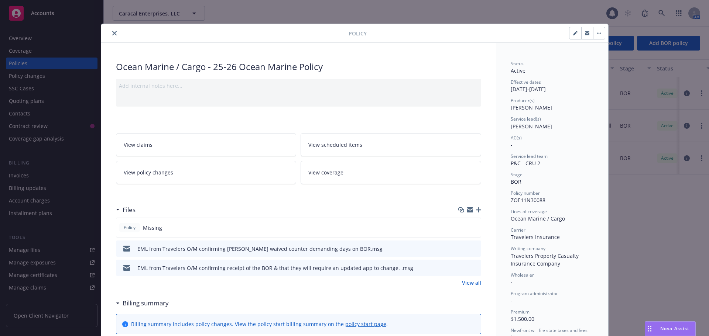
scroll to position [22, 0]
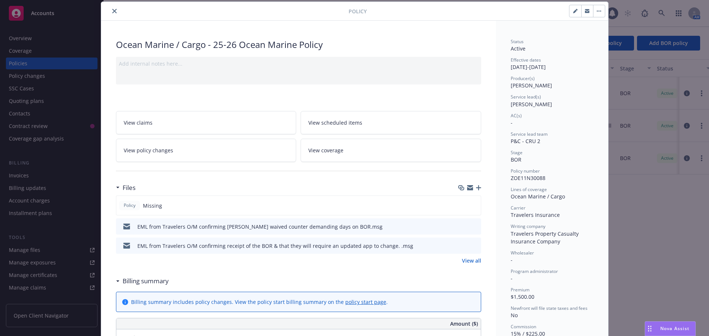
click at [476, 186] on icon "button" at bounding box center [478, 187] width 5 height 5
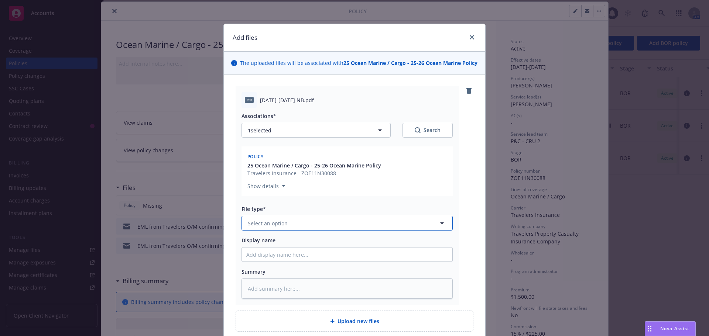
click at [290, 218] on button "Select an option" at bounding box center [346, 223] width 211 height 15
click at [269, 245] on div "Binder" at bounding box center [346, 243] width 201 height 11
click at [269, 257] on input "Display name" at bounding box center [347, 255] width 210 height 14
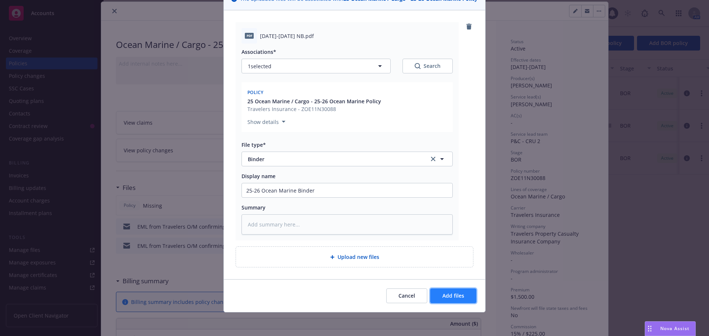
click at [438, 302] on button "Add files" at bounding box center [453, 296] width 46 height 15
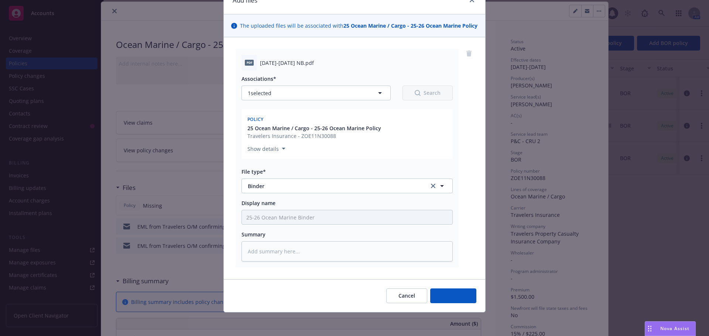
scroll to position [37, 0]
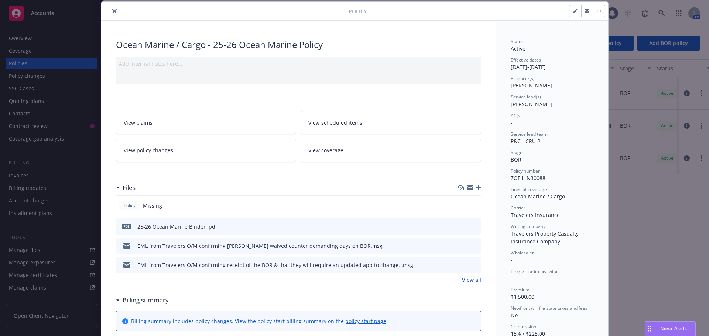
click at [476, 185] on icon "button" at bounding box center [478, 187] width 5 height 5
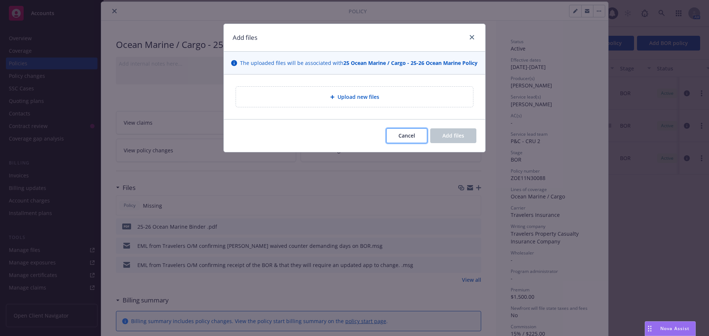
click at [416, 137] on button "Cancel" at bounding box center [406, 135] width 41 height 15
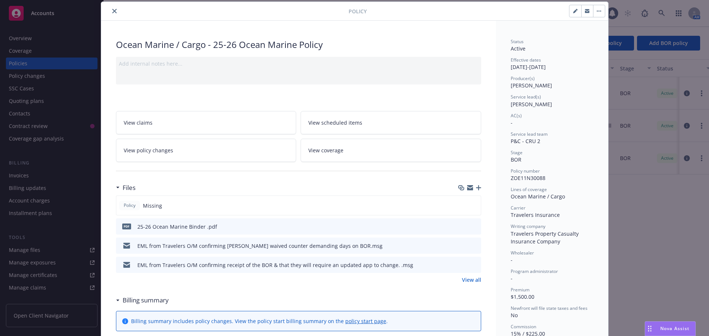
click at [571, 8] on button "button" at bounding box center [575, 11] width 12 height 12
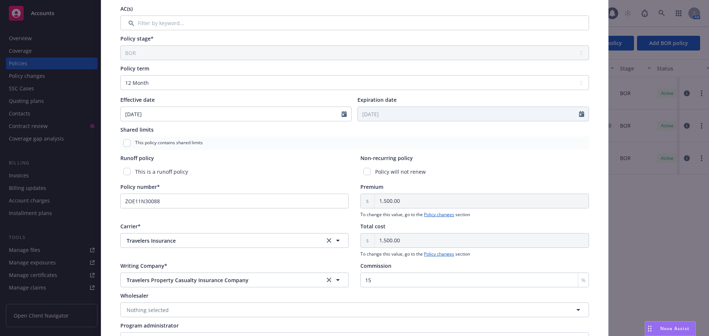
scroll to position [221, 0]
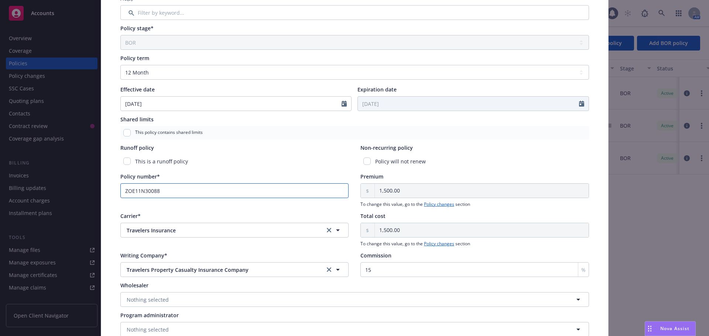
drag, startPoint x: 184, startPoint y: 195, endPoint x: 103, endPoint y: 193, distance: 81.6
click at [103, 193] on div "Policy type* Ocean Marine / Cargo Display name 25-26 Ocean Marine Policy Produc…" at bounding box center [354, 91] width 507 height 535
click at [149, 188] on input "ZOE11N30088" at bounding box center [234, 190] width 228 height 15
drag, startPoint x: 177, startPoint y: 197, endPoint x: 86, endPoint y: 184, distance: 92.1
click at [92, 185] on div "Edit policy details Cancel Save Policy type* Ocean Marine / Cargo Display name …" at bounding box center [354, 168] width 709 height 336
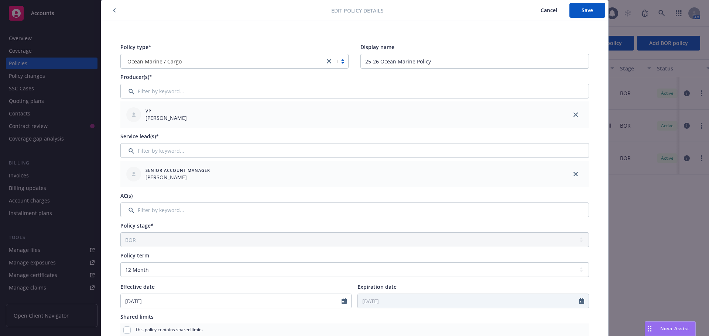
scroll to position [37, 0]
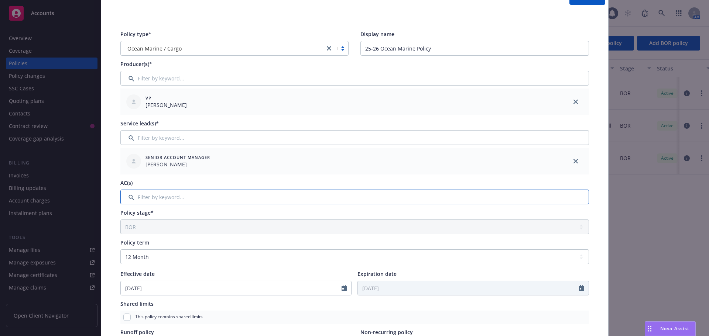
click at [203, 200] on input "Filter by keyword..." at bounding box center [354, 197] width 468 height 15
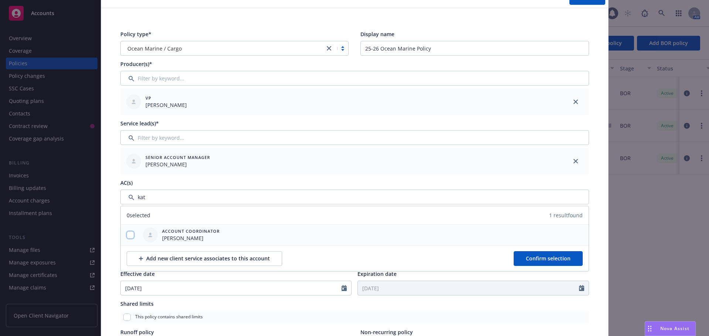
click at [127, 237] on input "checkbox" at bounding box center [130, 234] width 7 height 7
click at [516, 259] on button "Confirm selection" at bounding box center [547, 258] width 69 height 15
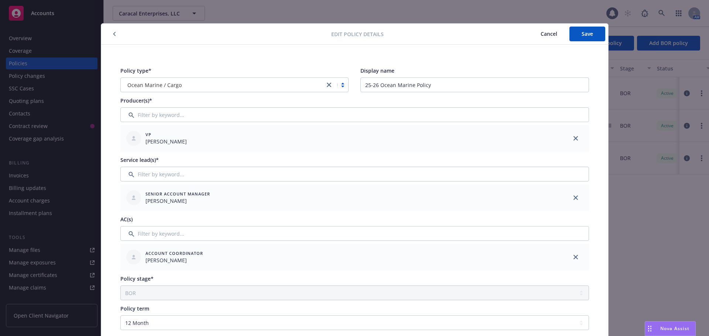
scroll to position [0, 0]
click at [575, 32] on button "Save" at bounding box center [587, 34] width 36 height 15
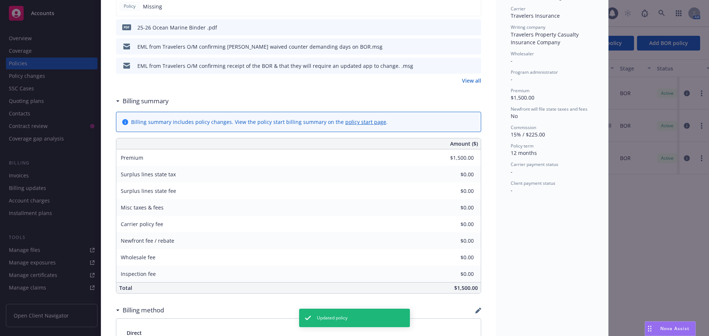
scroll to position [341, 0]
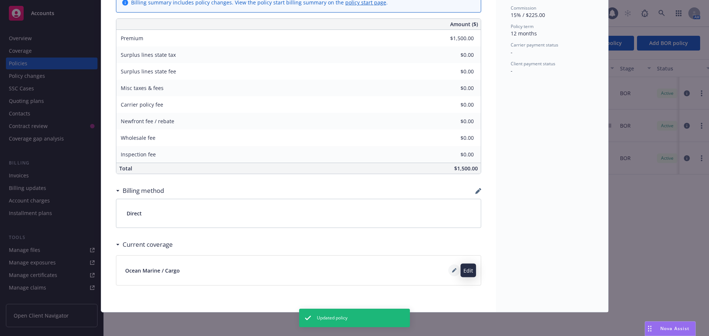
click at [452, 271] on icon at bounding box center [454, 270] width 4 height 4
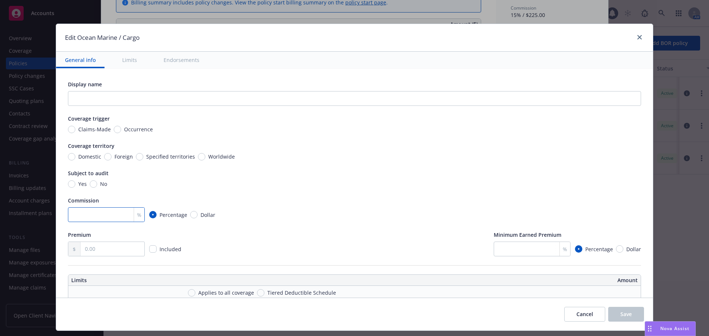
click at [113, 213] on input "number" at bounding box center [106, 214] width 77 height 15
click at [98, 183] on span "No" at bounding box center [102, 184] width 10 height 8
click at [97, 183] on input "No" at bounding box center [93, 183] width 7 height 7
click at [120, 134] on div "Display name Coverage trigger Claims-Made Occurrence Coverage territory Domesti…" at bounding box center [354, 168] width 573 height 176
click at [118, 129] on input "Occurrence" at bounding box center [117, 129] width 7 height 7
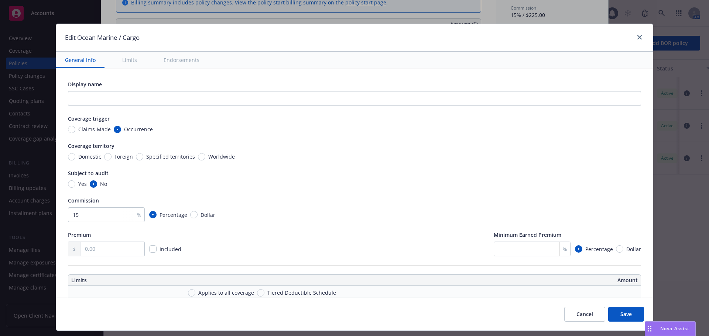
click at [204, 162] on div "Display name Coverage trigger Claims-Made Occurrence Coverage territory Domesti…" at bounding box center [354, 168] width 573 height 176
click at [199, 155] on input "Worldwide" at bounding box center [201, 156] width 7 height 7
drag, startPoint x: 91, startPoint y: 251, endPoint x: 93, endPoint y: 248, distance: 4.3
click at [92, 250] on input "text" at bounding box center [112, 249] width 64 height 14
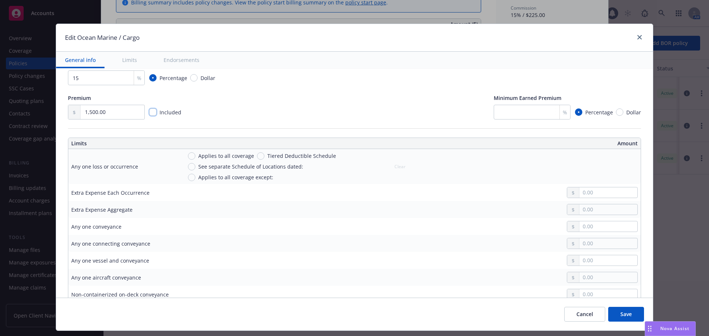
scroll to position [148, 0]
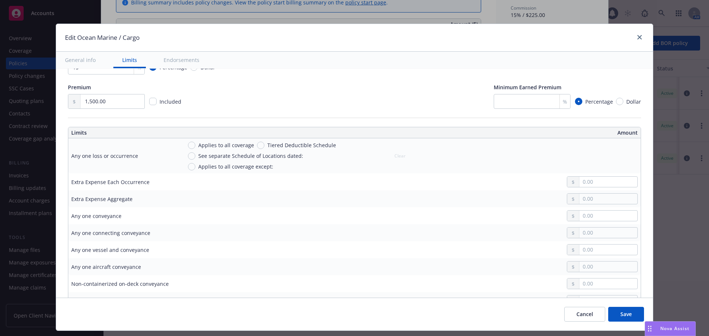
click at [205, 145] on span "Applies to all coverage" at bounding box center [226, 145] width 56 height 8
click at [195, 145] on input "Applies to all coverage" at bounding box center [191, 145] width 7 height 7
click at [609, 163] on input "text" at bounding box center [608, 165] width 58 height 10
click at [593, 185] on input "text" at bounding box center [608, 182] width 58 height 10
drag, startPoint x: 603, startPoint y: 186, endPoint x: 480, endPoint y: 176, distance: 123.3
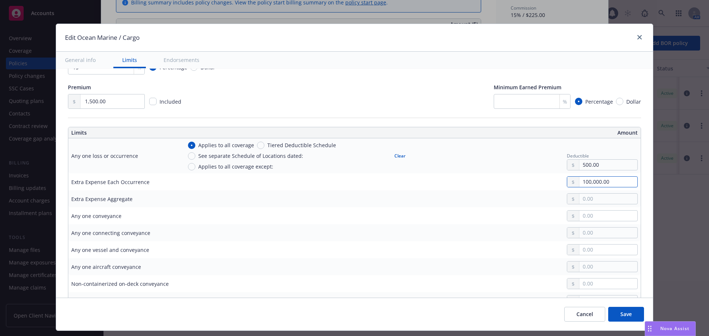
click at [499, 180] on div "100,000.00" at bounding box center [409, 181] width 455 height 11
drag, startPoint x: 585, startPoint y: 216, endPoint x: 530, endPoint y: 207, distance: 55.2
click at [530, 207] on td at bounding box center [409, 215] width 461 height 17
click at [600, 254] on input "text" at bounding box center [608, 250] width 58 height 10
drag, startPoint x: 600, startPoint y: 254, endPoint x: 581, endPoint y: 252, distance: 19.6
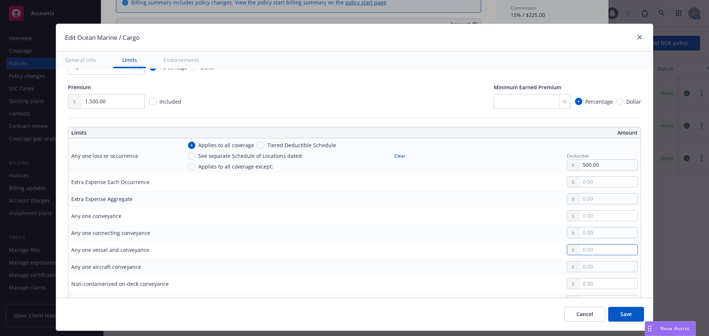
click at [581, 252] on input "text" at bounding box center [608, 250] width 58 height 10
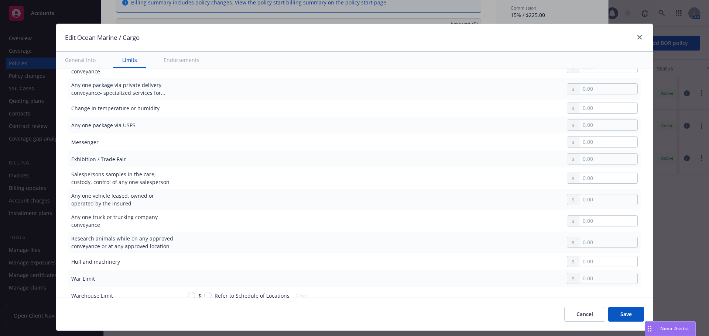
scroll to position [480, 0]
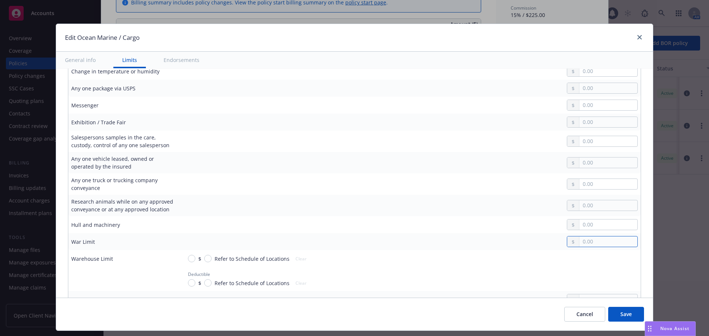
click at [583, 241] on input "text" at bounding box center [608, 242] width 58 height 10
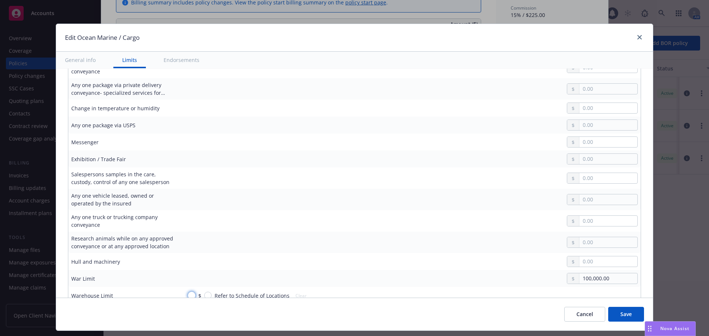
scroll to position [406, 0]
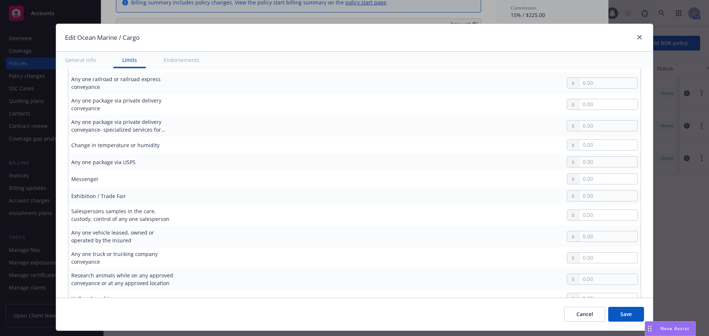
drag, startPoint x: 501, startPoint y: 162, endPoint x: 508, endPoint y: 161, distance: 6.9
click at [508, 161] on td at bounding box center [409, 162] width 461 height 17
click at [592, 157] on input "text" at bounding box center [608, 162] width 58 height 10
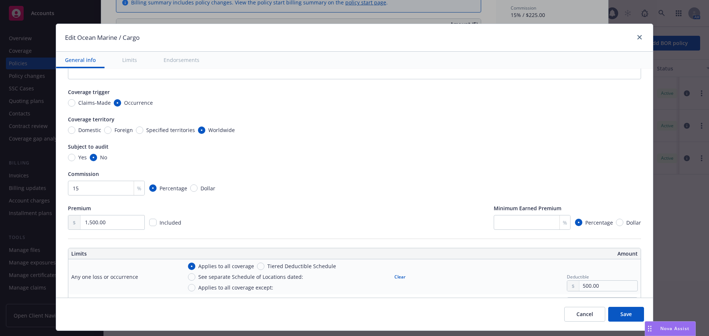
scroll to position [0, 0]
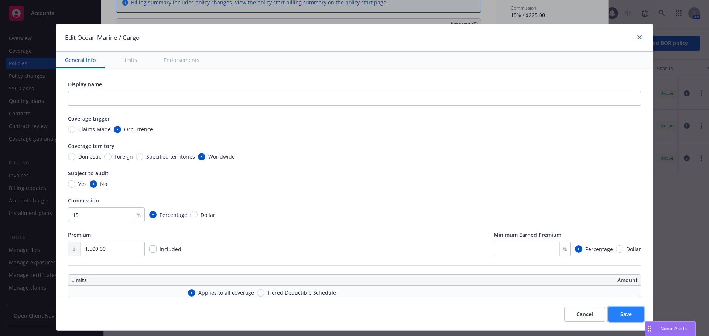
click at [620, 313] on span "Save" at bounding box center [625, 314] width 11 height 7
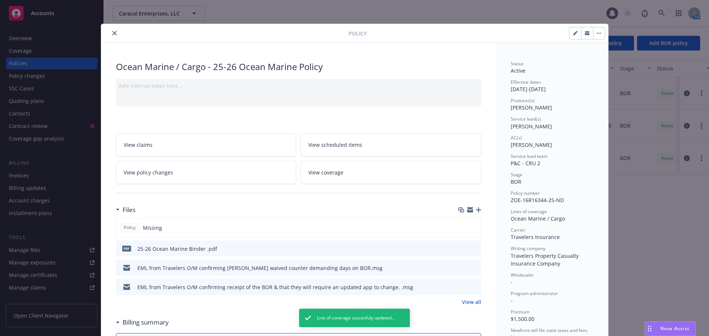
click at [112, 33] on icon "close" at bounding box center [114, 33] width 4 height 4
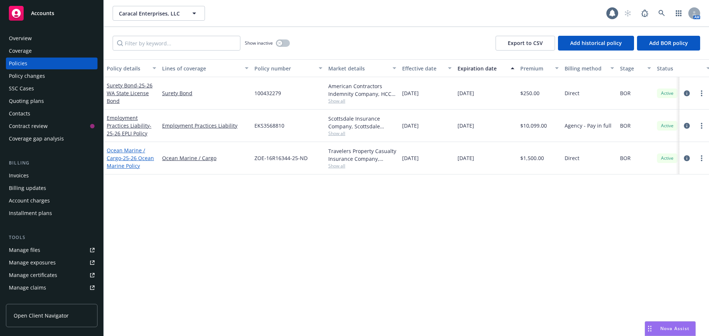
click at [127, 158] on span "- 25-26 Ocean Marine Policy" at bounding box center [130, 162] width 47 height 15
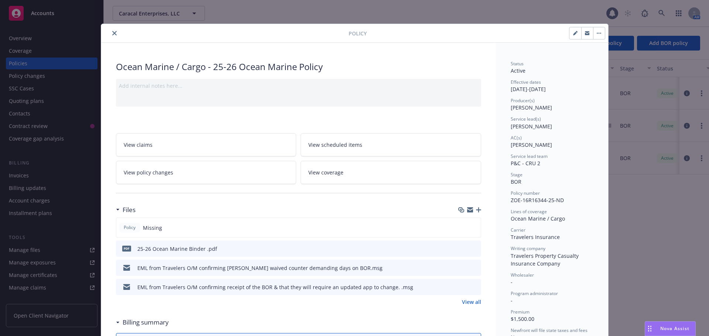
scroll to position [22, 0]
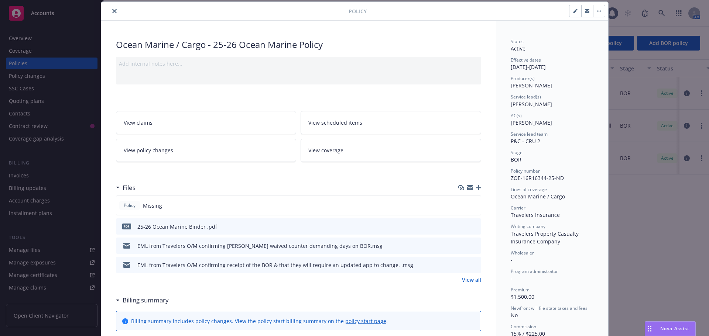
click at [476, 189] on icon "button" at bounding box center [478, 187] width 5 height 5
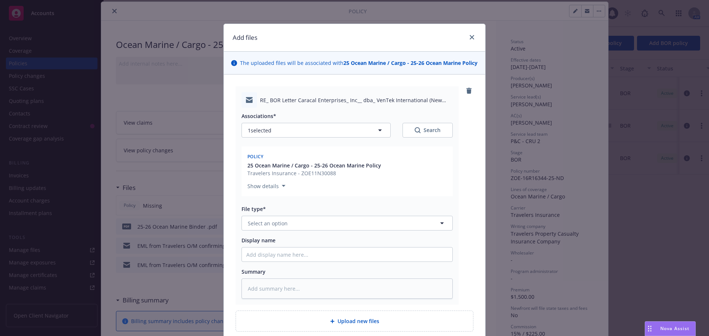
click at [313, 215] on div "File type* Select an option" at bounding box center [346, 217] width 211 height 25
click at [312, 219] on button "Select an option" at bounding box center [346, 223] width 211 height 15
click at [277, 263] on div "Email" at bounding box center [346, 263] width 201 height 11
click at [271, 252] on input "Display name" at bounding box center [347, 255] width 210 height 14
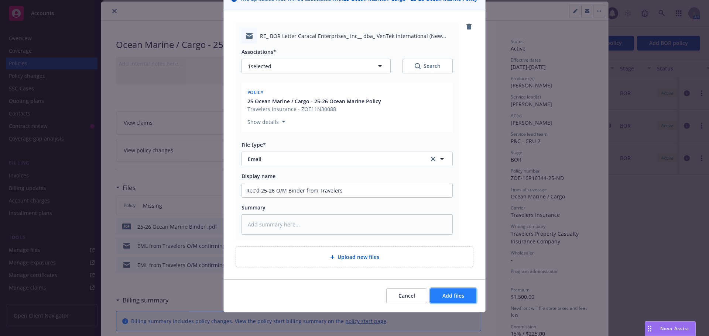
click at [436, 303] on button "Add files" at bounding box center [453, 296] width 46 height 15
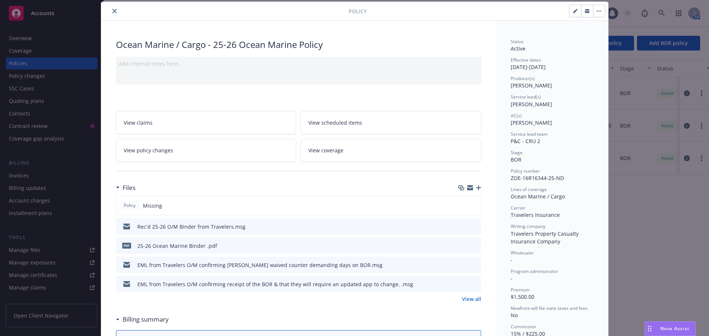
click at [477, 189] on icon "button" at bounding box center [478, 187] width 5 height 5
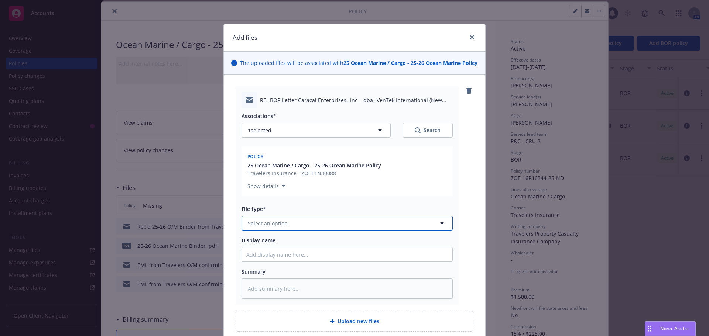
click at [273, 223] on span "Select an option" at bounding box center [268, 224] width 40 height 8
click at [256, 247] on span "Email" at bounding box center [256, 244] width 14 height 8
click at [256, 254] on input "Display name" at bounding box center [347, 255] width 210 height 14
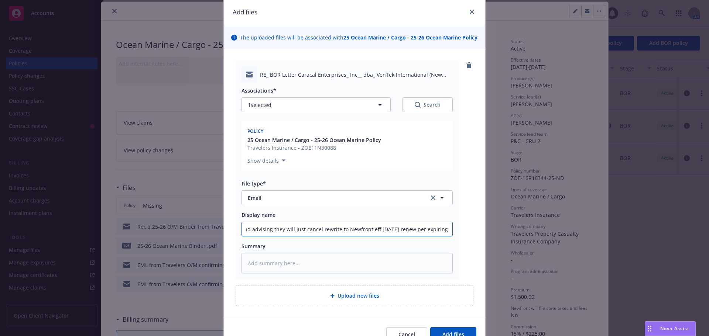
scroll to position [64, 0]
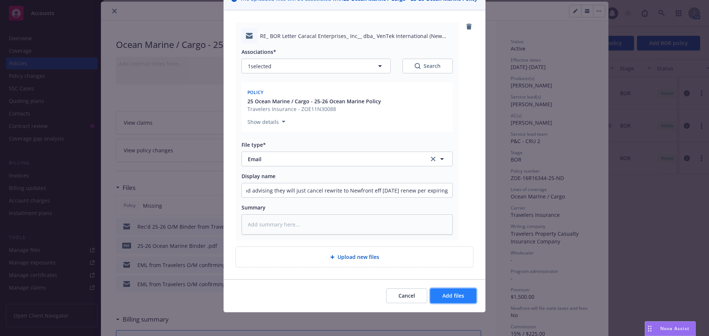
click at [458, 297] on span "Add files" at bounding box center [453, 295] width 22 height 7
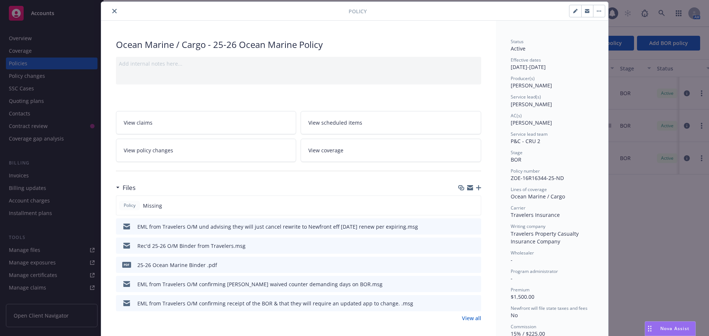
click at [116, 10] on button "close" at bounding box center [114, 11] width 9 height 9
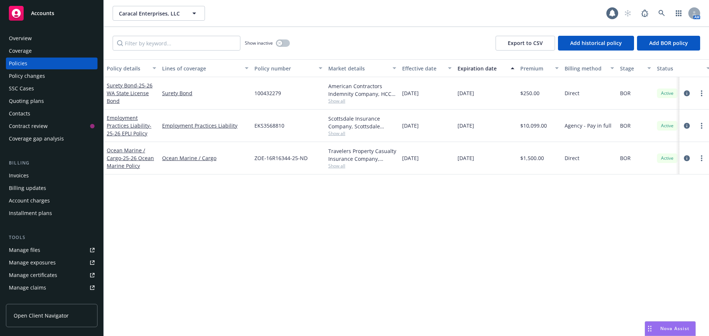
click at [42, 20] on div "Accounts" at bounding box center [52, 13] width 86 height 15
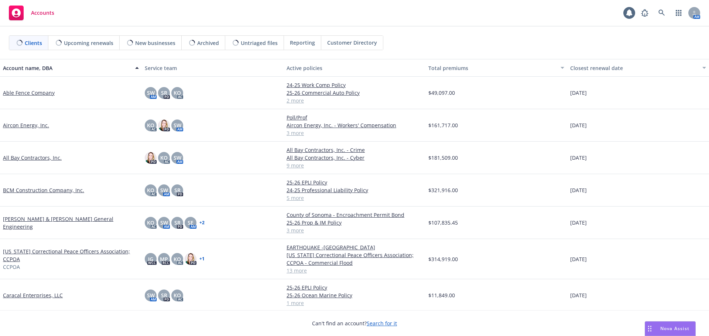
click at [42, 192] on link "BCM Construction Company, Inc." at bounding box center [43, 190] width 81 height 8
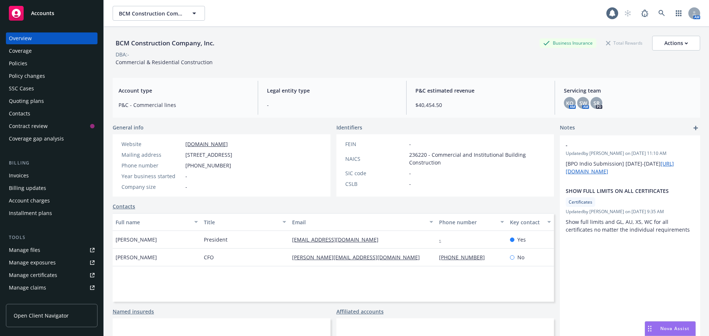
click at [23, 66] on div "Policies" at bounding box center [18, 64] width 18 height 12
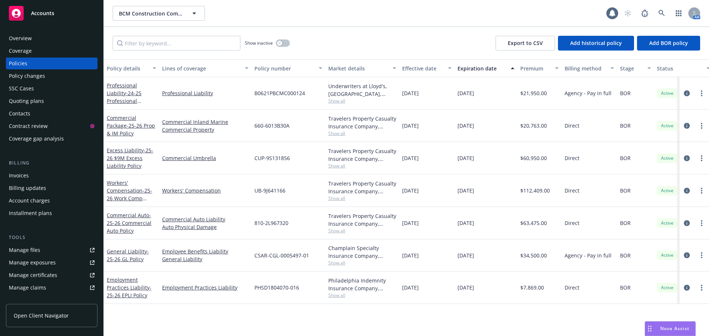
click at [120, 255] on div "General Liability - 25-26 GL Policy" at bounding box center [131, 255] width 49 height 15
click at [120, 252] on link "General Liability - 25-26 GL Policy" at bounding box center [128, 255] width 42 height 15
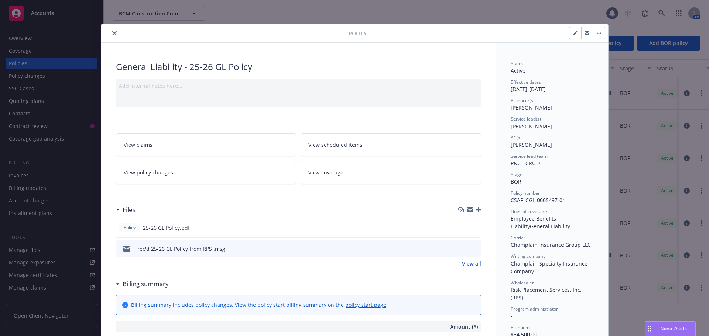
click at [476, 212] on icon "button" at bounding box center [478, 209] width 5 height 5
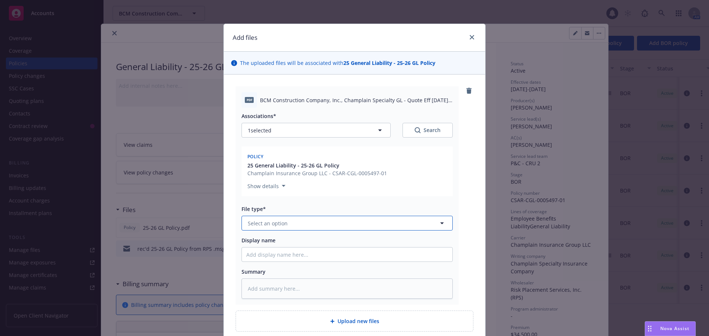
click at [276, 223] on span "Select an option" at bounding box center [268, 224] width 40 height 8
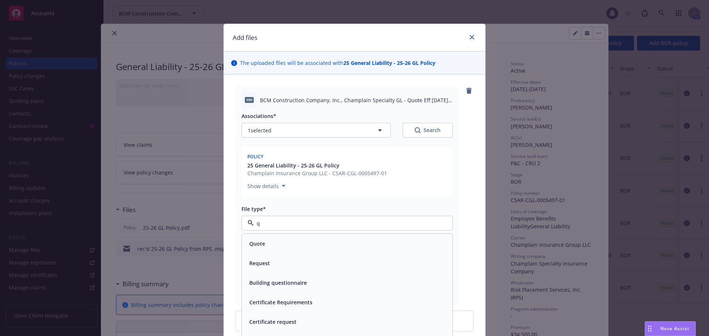
click at [262, 245] on span "Quote" at bounding box center [257, 244] width 16 height 8
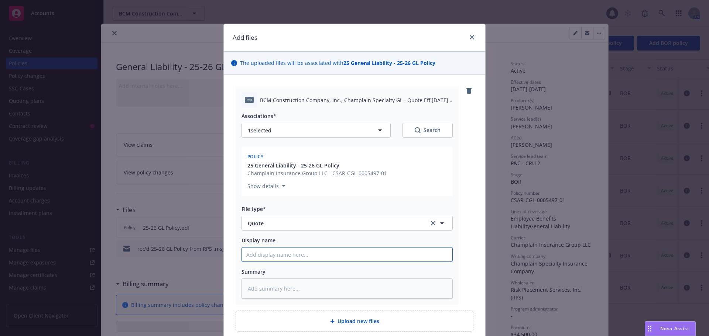
click at [260, 248] on input "Display name" at bounding box center [347, 255] width 210 height 14
click at [348, 256] on input "25-26 Quote Champlain Specialty" at bounding box center [347, 255] width 210 height 14
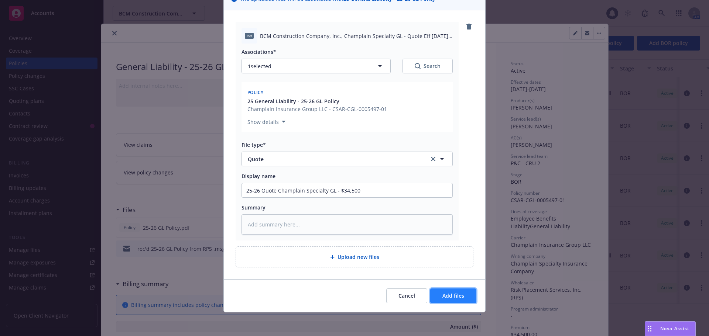
click at [431, 296] on button "Add files" at bounding box center [453, 296] width 46 height 15
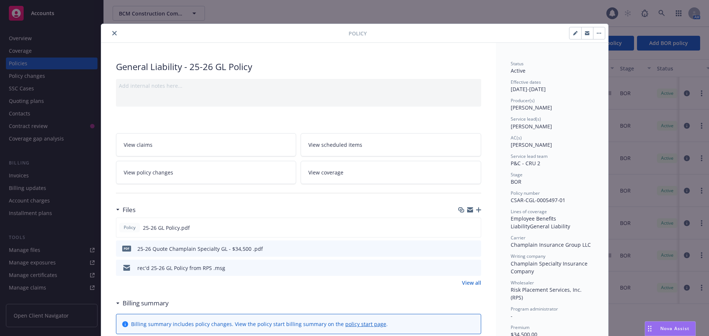
click at [287, 295] on div "Files Policy 25-26 GL Policy.pdf pdf 25-26 Quote Champlain Specialty GL - $34,5…" at bounding box center [298, 248] width 365 height 93
click at [110, 33] on button "close" at bounding box center [114, 33] width 9 height 9
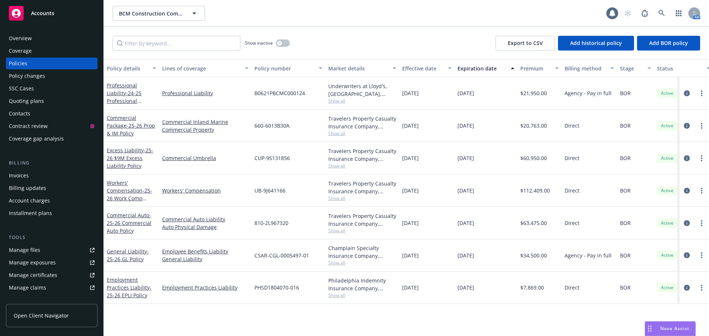
click at [40, 16] on span "Accounts" at bounding box center [42, 13] width 23 height 6
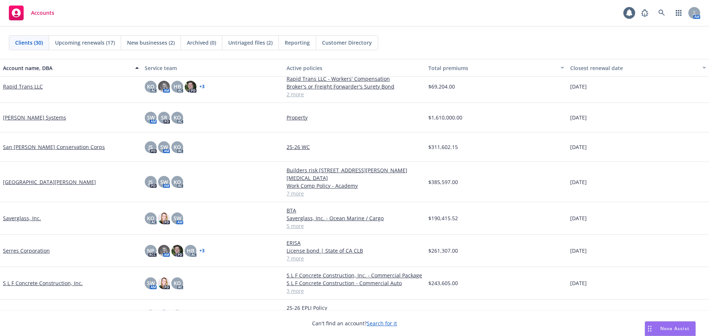
scroll to position [627, 0]
click at [32, 108] on div "Reynolds Systems" at bounding box center [71, 117] width 142 height 30
click at [32, 117] on link "Reynolds Systems" at bounding box center [34, 117] width 63 height 8
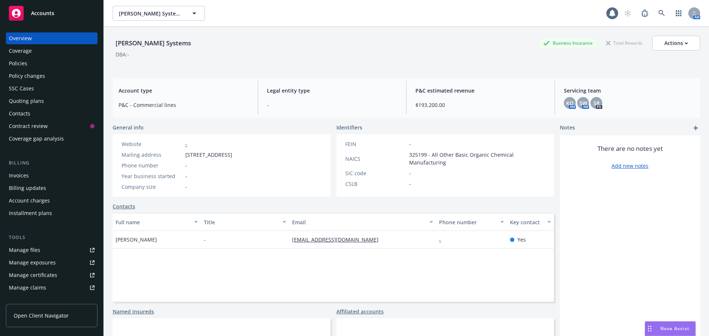
click at [34, 62] on div "Policies" at bounding box center [52, 64] width 86 height 12
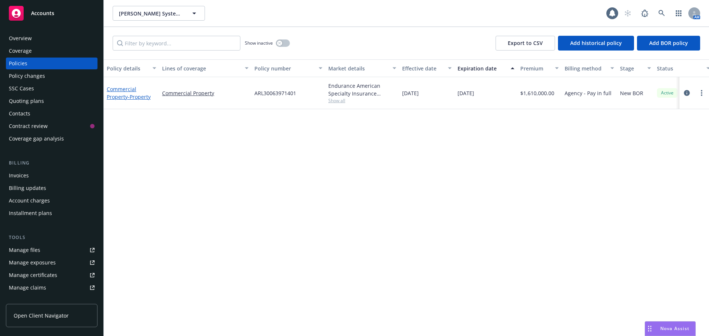
click at [113, 96] on link "Commercial Property - Property" at bounding box center [129, 93] width 44 height 15
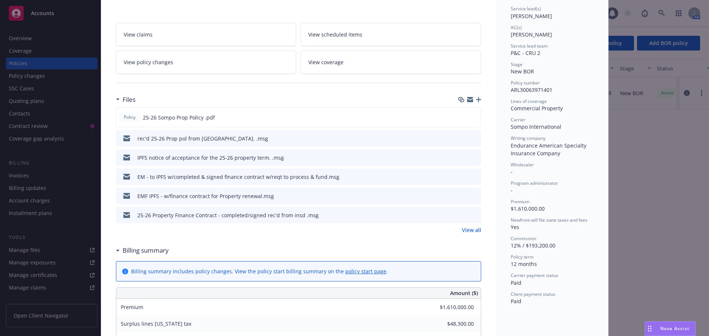
scroll to position [111, 0]
click at [472, 229] on link "View all" at bounding box center [471, 230] width 19 height 8
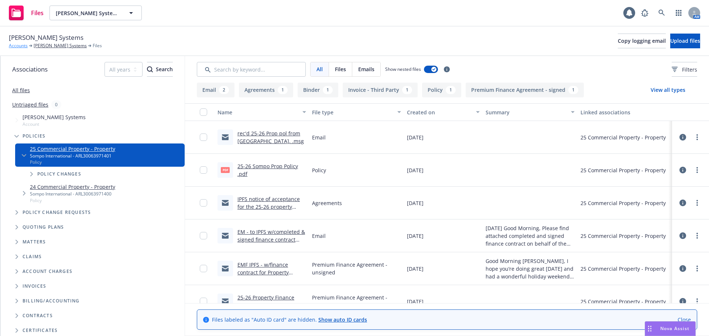
click at [21, 46] on link "Accounts" at bounding box center [18, 45] width 19 height 7
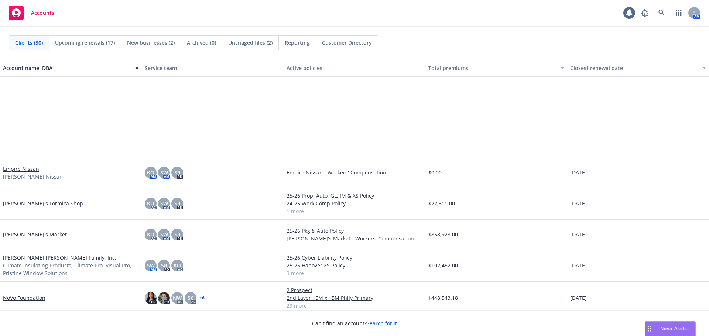
scroll to position [480, 0]
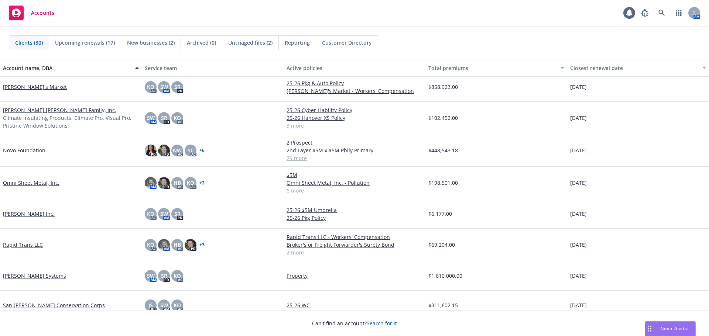
click at [25, 276] on link "Reynolds Systems" at bounding box center [34, 276] width 63 height 8
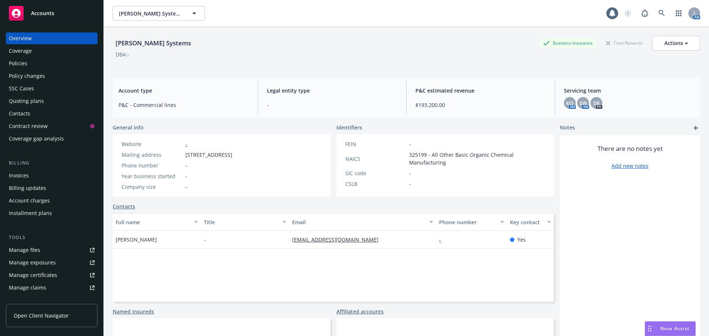
click at [33, 63] on div "Policies" at bounding box center [52, 64] width 86 height 12
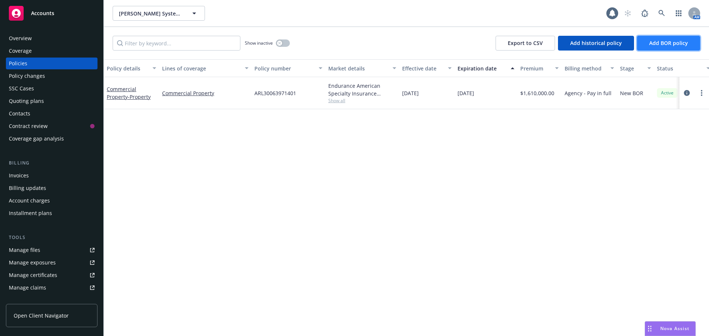
click at [658, 49] on button "Add BOR policy" at bounding box center [668, 43] width 63 height 15
select select "other"
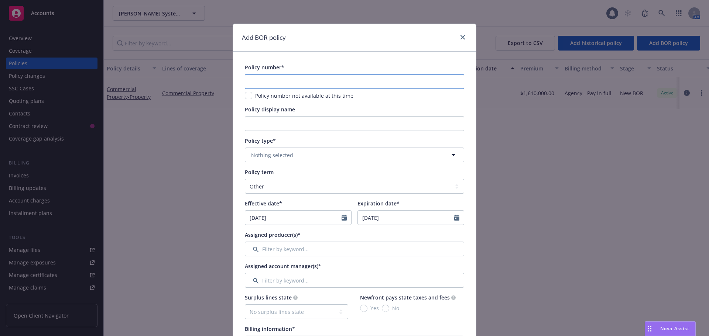
click at [324, 89] on input "text" at bounding box center [354, 81] width 219 height 15
type input "DSP2405109"
type input "24-25 DIC Policy - Primary"
click at [319, 150] on button "Nothing selected" at bounding box center [354, 155] width 219 height 15
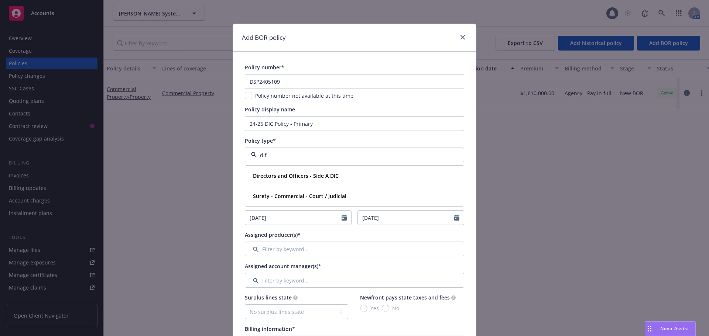
type input "diff"
click at [294, 178] on strong "Difference in Conditions" at bounding box center [283, 175] width 61 height 7
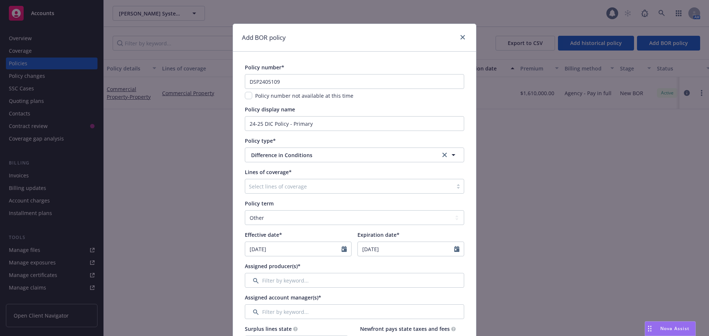
click at [273, 186] on div at bounding box center [349, 186] width 200 height 9
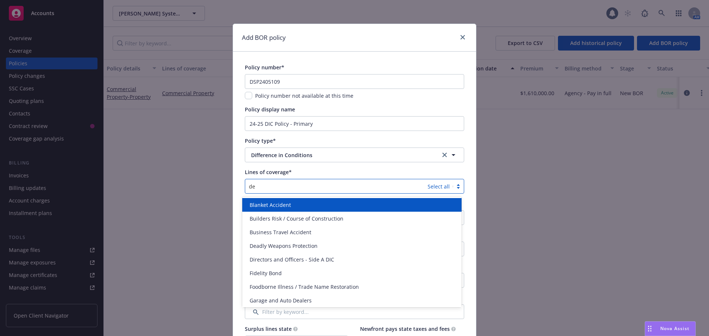
type input "d"
type input "ear"
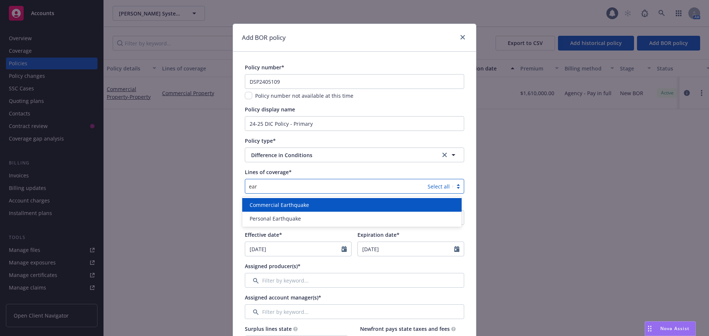
click at [273, 209] on span "Commercial Earthquake" at bounding box center [278, 205] width 59 height 8
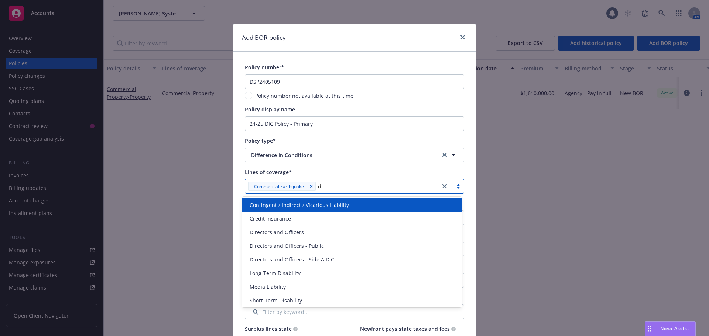
type input "d"
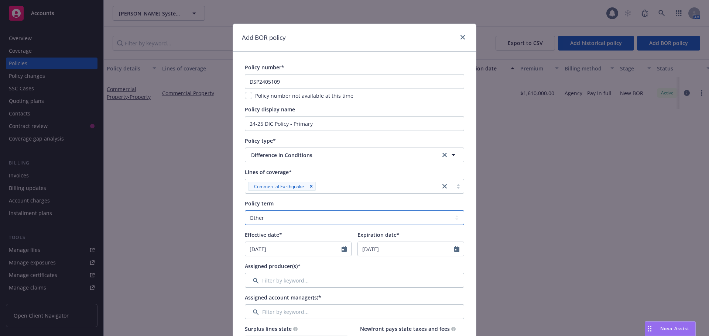
click at [264, 221] on select "Select policy term 12 Month 6 Month 4 Month 3 Month 2 Month 1 Month 36 Month (3…" at bounding box center [354, 217] width 219 height 15
select select "12"
click at [245, 210] on select "Select policy term 12 Month 6 Month 4 Month 3 Month 2 Month 1 Month 36 Month (3…" at bounding box center [354, 217] width 219 height 15
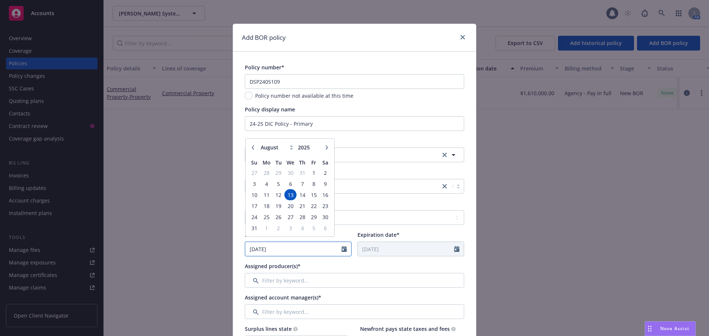
click at [338, 252] on input "08/13/2025" at bounding box center [293, 249] width 96 height 14
click at [251, 152] on icon "button" at bounding box center [253, 151] width 4 height 4
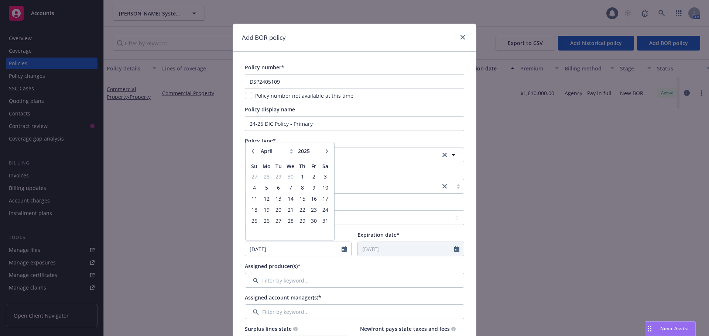
click at [251, 152] on icon "button" at bounding box center [253, 151] width 4 height 4
select select "12"
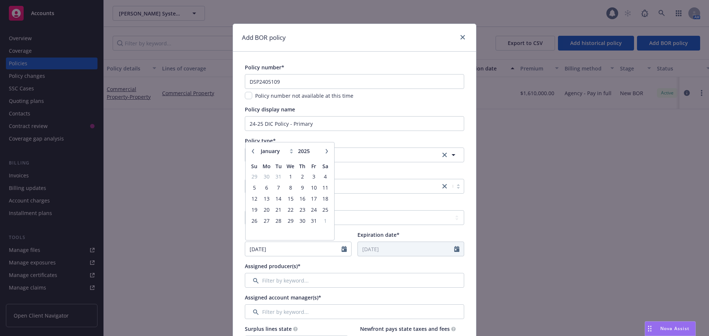
type input "2024"
click at [251, 152] on icon "button" at bounding box center [253, 151] width 4 height 4
click at [324, 153] on icon "button" at bounding box center [326, 151] width 4 height 4
select select "12"
click at [273, 220] on span "31" at bounding box center [278, 220] width 10 height 9
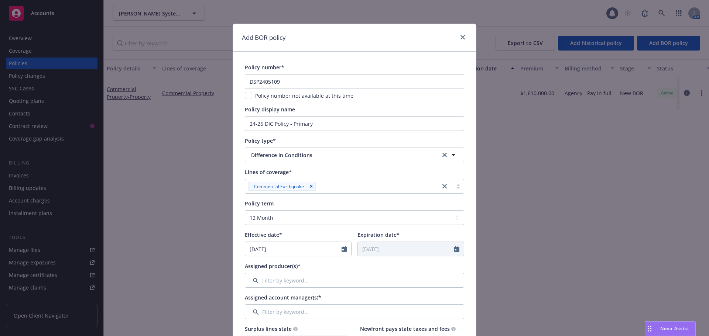
type input "12/31/2024"
type input "12/31/2025"
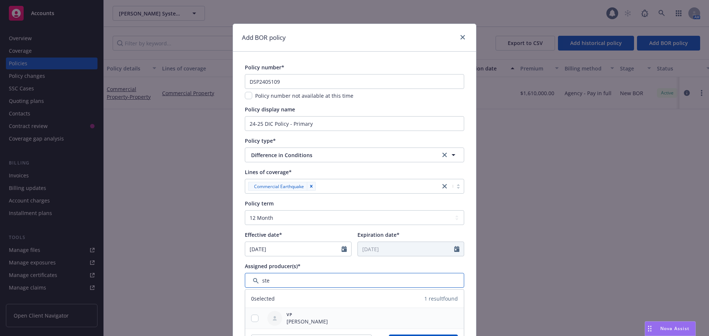
type input "ste"
click at [249, 321] on div at bounding box center [254, 319] width 19 height 8
click at [251, 318] on input "checkbox" at bounding box center [254, 318] width 7 height 7
checkbox input "true"
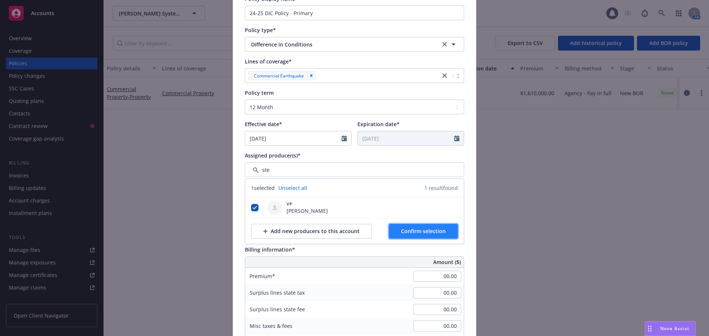
click at [402, 236] on button "Confirm selection" at bounding box center [423, 231] width 69 height 15
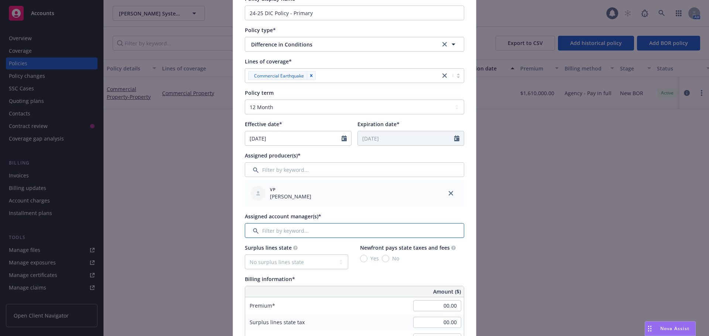
click at [316, 229] on input "Filter by keyword..." at bounding box center [354, 230] width 219 height 15
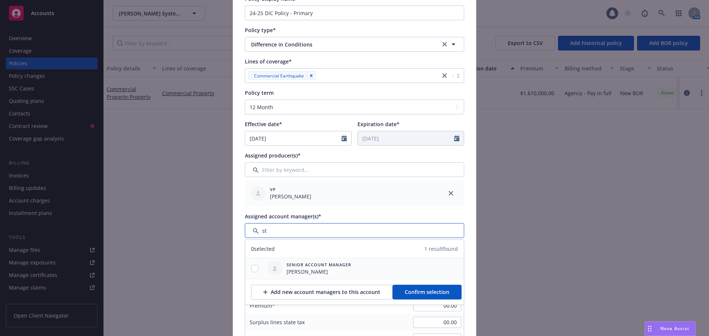
type input "st"
click at [257, 269] on div at bounding box center [254, 269] width 19 height 8
click at [255, 269] on input "checkbox" at bounding box center [254, 268] width 7 height 7
checkbox input "true"
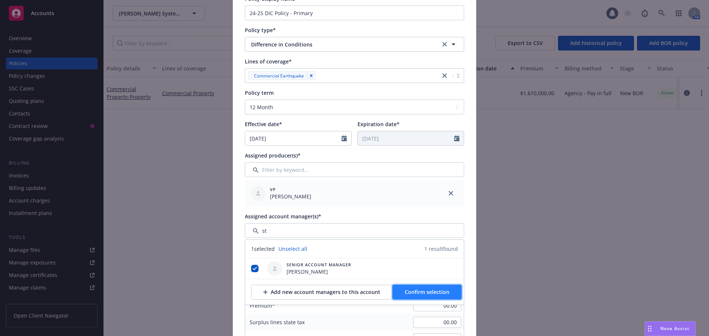
click at [406, 294] on span "Confirm selection" at bounding box center [426, 292] width 45 height 7
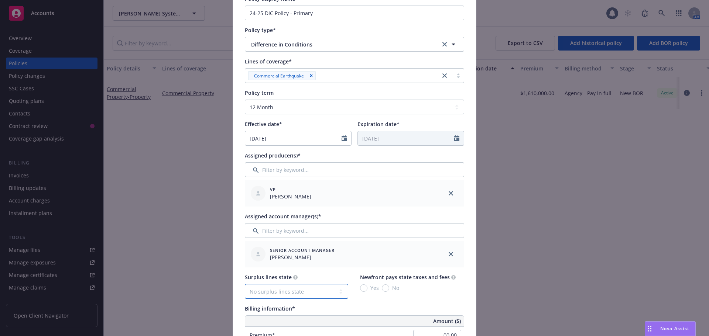
click at [331, 292] on select "No surplus lines state Alaska Alabama Arkansas Arizona California Colorado Conn…" at bounding box center [296, 291] width 103 height 15
select select "CA"
click at [245, 284] on select "No surplus lines state Alaska Alabama Arkansas Arizona California Colorado Conn…" at bounding box center [296, 291] width 103 height 15
click at [363, 288] on input "Yes" at bounding box center [363, 288] width 7 height 7
radio input "true"
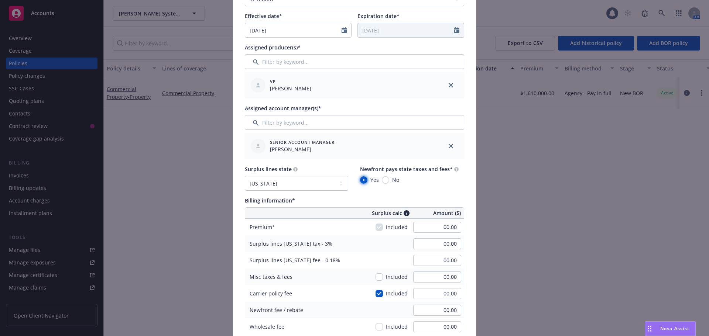
scroll to position [221, 0]
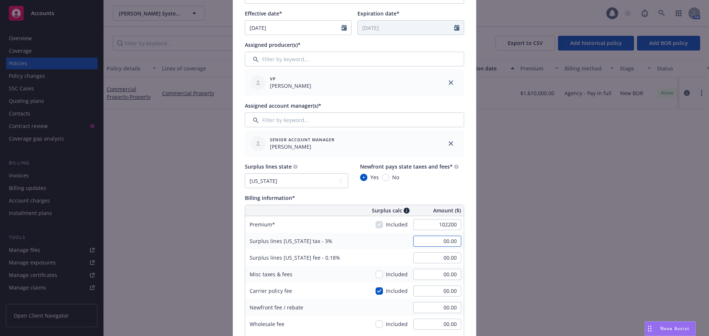
type input "102,200.00"
type input "3,066.00"
type input "183.96"
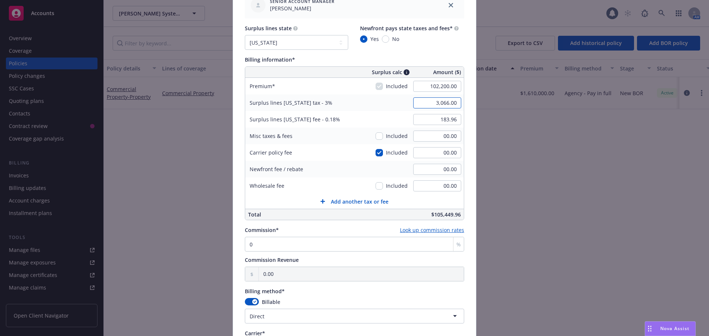
scroll to position [369, 0]
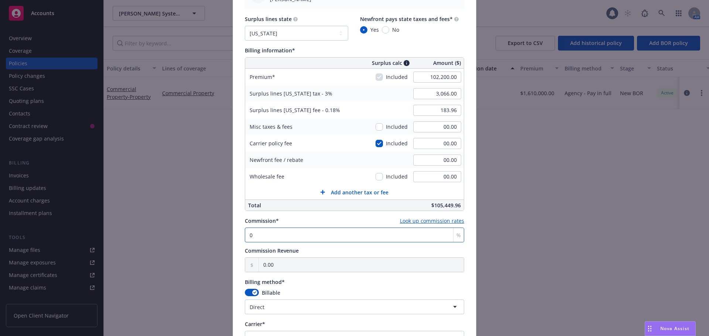
click at [255, 240] on input "0" at bounding box center [354, 235] width 219 height 15
type input "1"
type input "1,022.00"
type input "11"
type input "11,242.00"
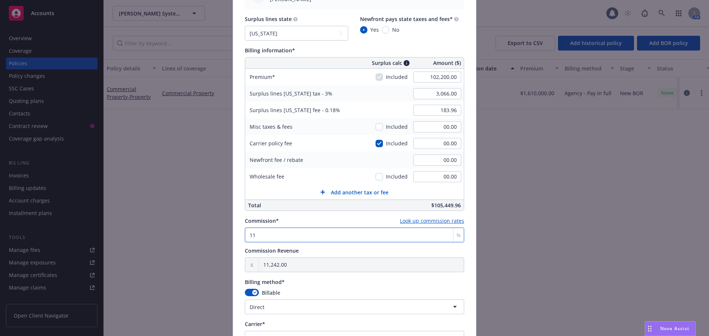
type input "11"
click at [268, 310] on html "Accounts Overview Coverage Policies Policy changes SSC Cases Quoting plans Cont…" at bounding box center [354, 168] width 709 height 336
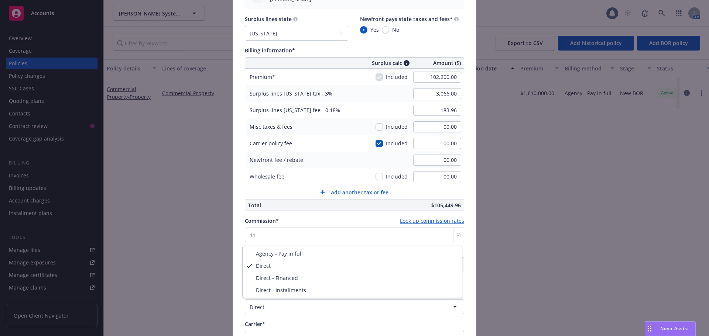
select select "AGENCY_PAY_IN_FULL"
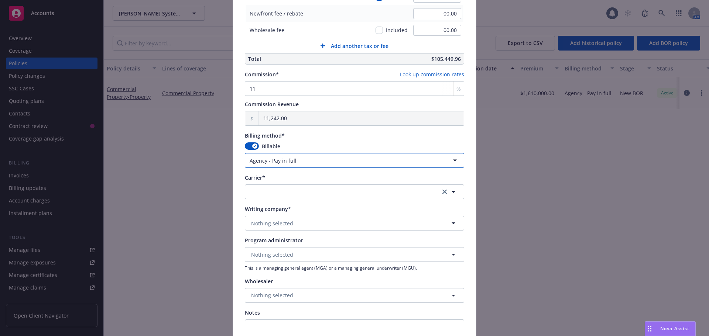
scroll to position [517, 0]
click at [275, 193] on button "button" at bounding box center [354, 190] width 219 height 15
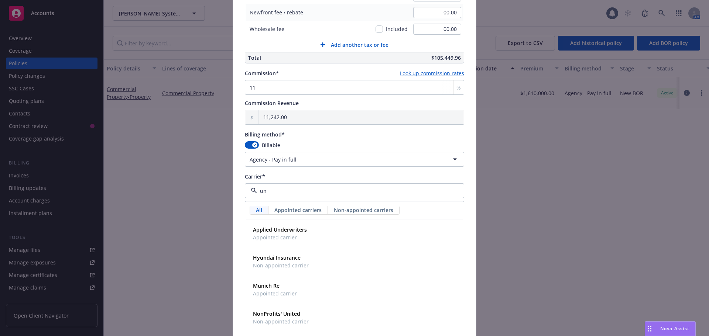
type input "u"
type input "lloy"
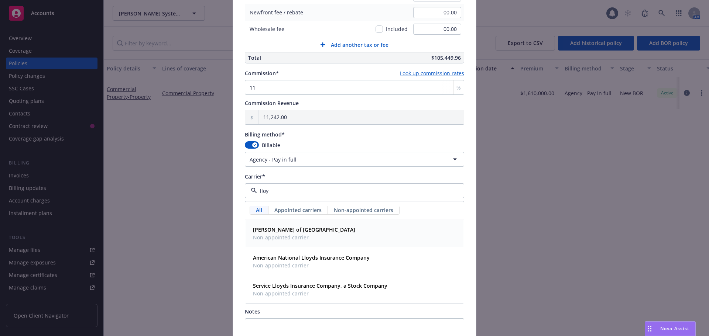
click at [276, 230] on strong "Lloyd's of London" at bounding box center [304, 229] width 102 height 7
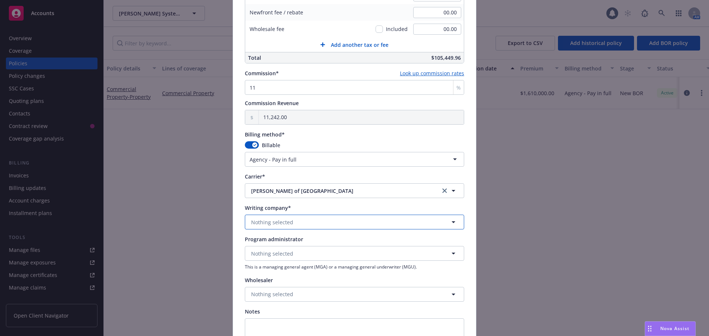
click at [276, 224] on span "Nothing selected" at bounding box center [272, 222] width 42 height 8
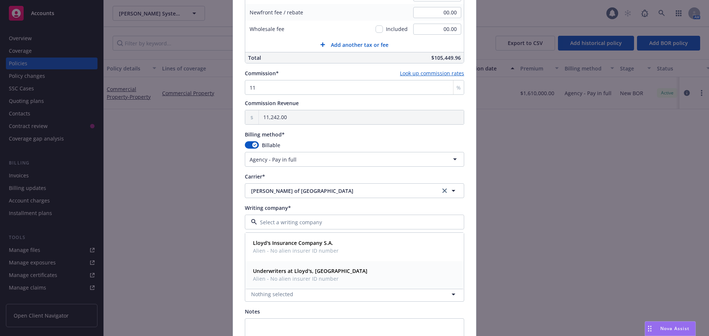
click at [283, 281] on span "Alien - No alien insurer ID number" at bounding box center [310, 279] width 114 height 8
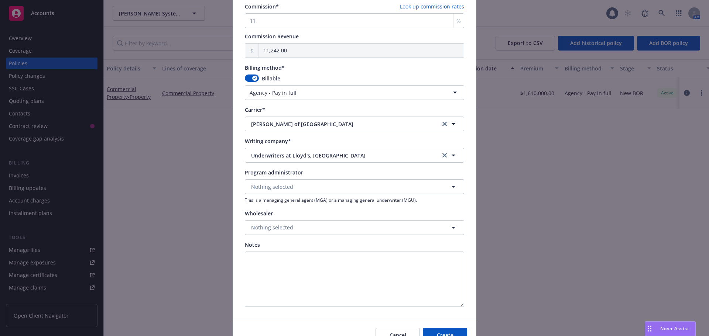
scroll to position [590, 0]
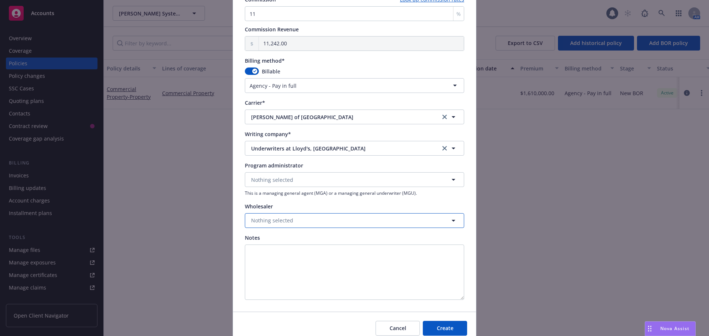
click at [284, 224] on span "Nothing selected" at bounding box center [272, 221] width 42 height 8
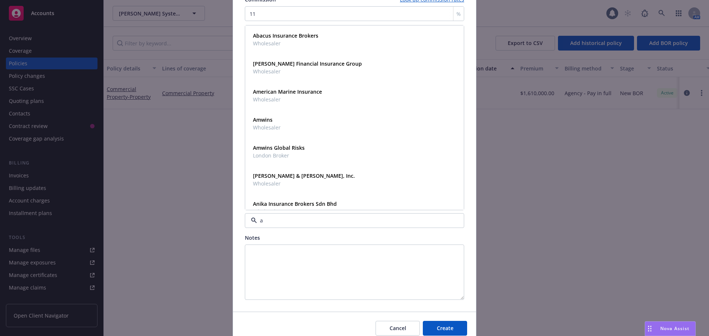
type input "am"
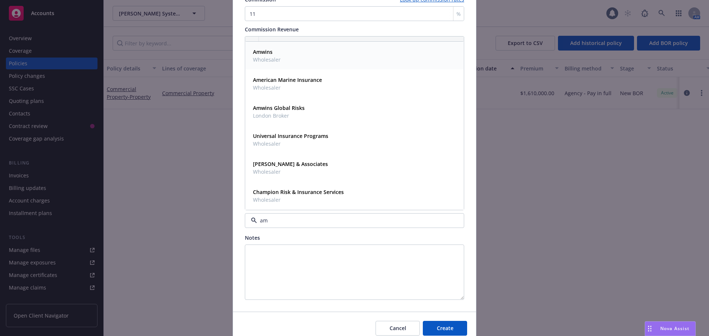
click at [286, 59] on div "Amwins Wholesaler" at bounding box center [354, 55] width 209 height 18
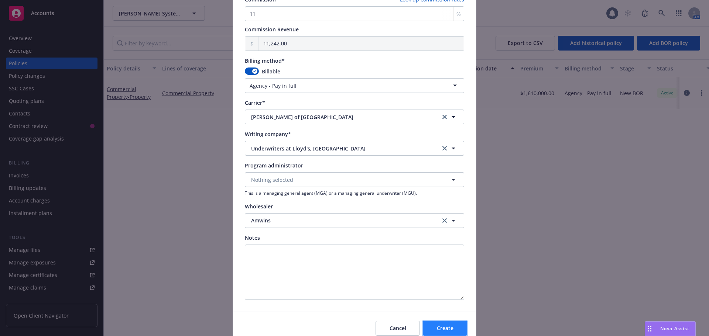
click at [443, 328] on span "Create" at bounding box center [445, 328] width 17 height 7
select select "DIRECT"
select select "other"
type input "08/13/2025"
type input "08/13/2026"
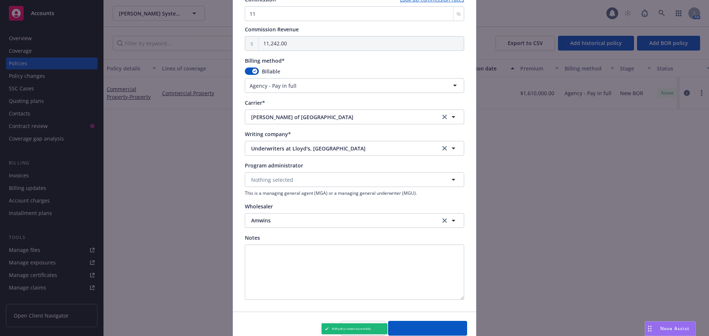
select select "NONE"
type input "00.00"
type input "0"
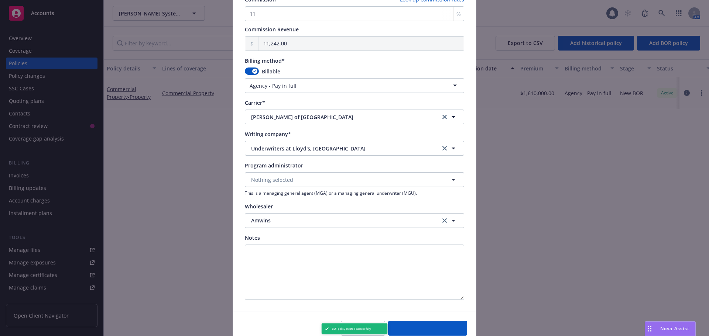
type input "0.00"
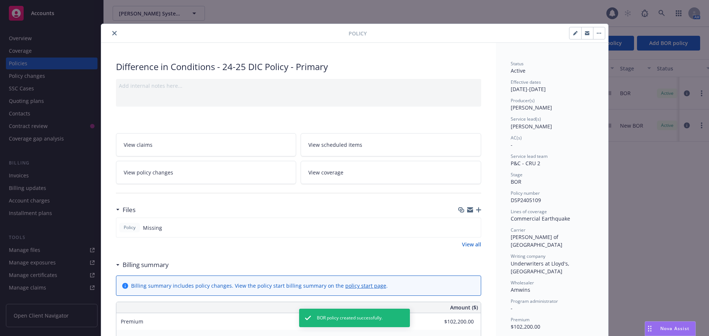
click at [476, 210] on icon "button" at bounding box center [478, 209] width 5 height 5
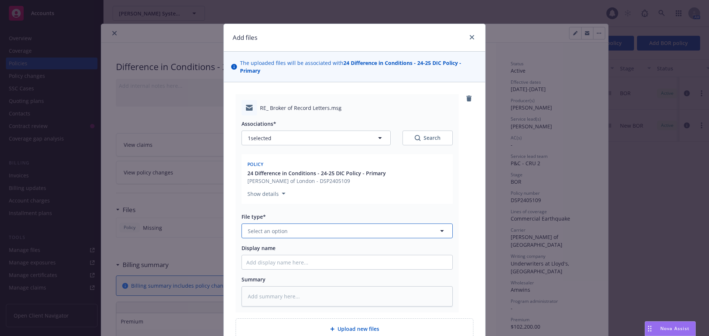
click at [291, 236] on button "Select an option" at bounding box center [346, 231] width 211 height 15
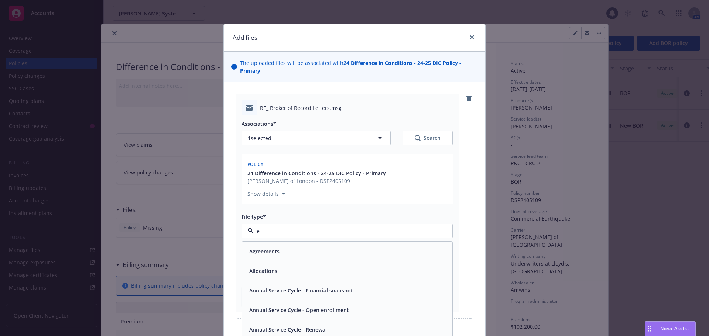
type input "em"
click at [279, 274] on div "Email" at bounding box center [346, 271] width 201 height 11
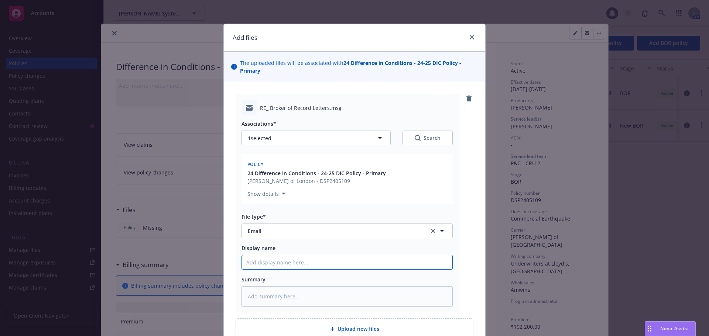
click at [269, 263] on input "Display name" at bounding box center [347, 262] width 210 height 14
type textarea "x"
type input "E"
type textarea "x"
type input "EM"
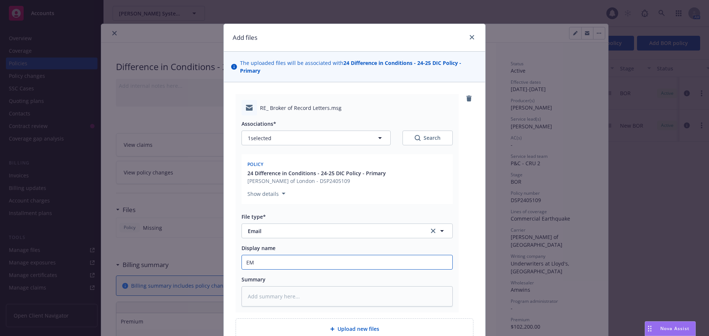
type textarea "x"
type input "EMLD"
type textarea "x"
type input "EMLD"
type textarea "x"
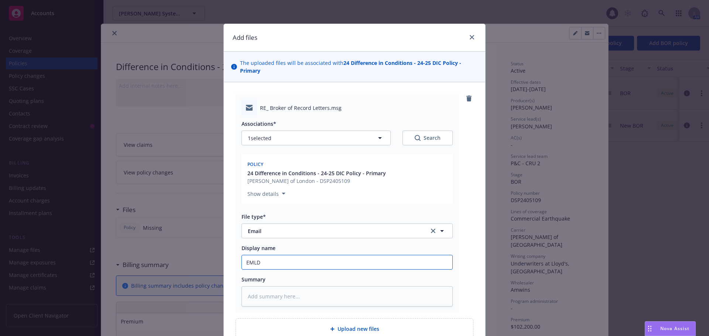
type input "EMLD B"
type textarea "x"
type input "EMLD BO"
type textarea "x"
type input "EMLD BOR"
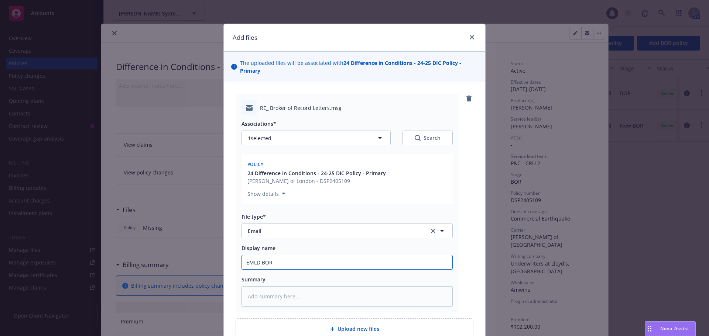
type textarea "x"
type input "EMLD BOR"
type textarea "x"
type input "EMLD BOR le"
type textarea "x"
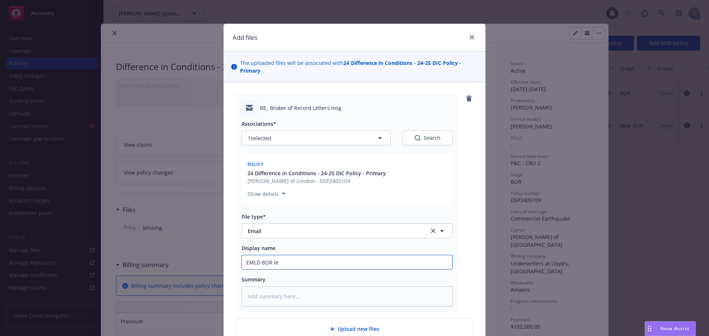
type input "EMLD BOR let"
type textarea "x"
type input "EMLD BOR lett"
type textarea "x"
type input "EMLD BOR lette"
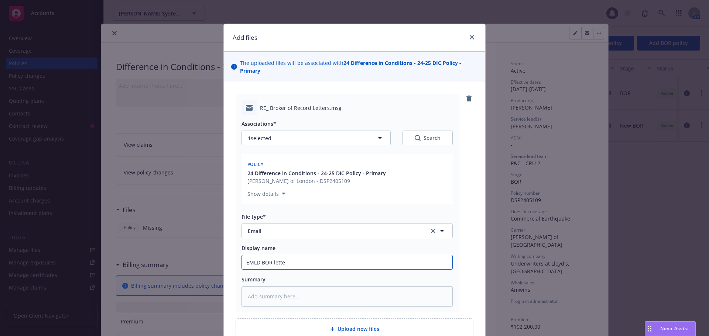
type textarea "x"
type input "EMLD BOR letter"
type textarea "x"
type input "EMLD BOR letter"
type textarea "x"
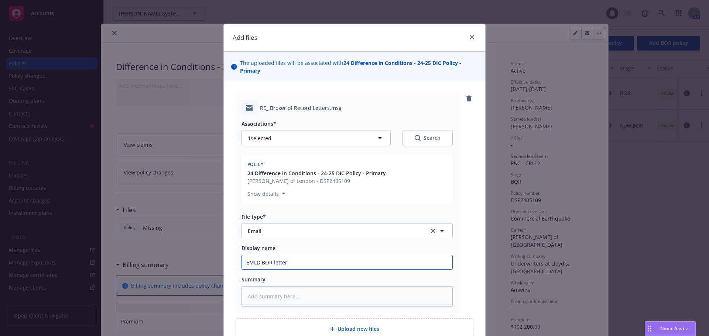
type input "EMLD BOR letter t"
type textarea "x"
type input "EMLD BOR letter to"
type textarea "x"
type input "EMLD BOR letter to"
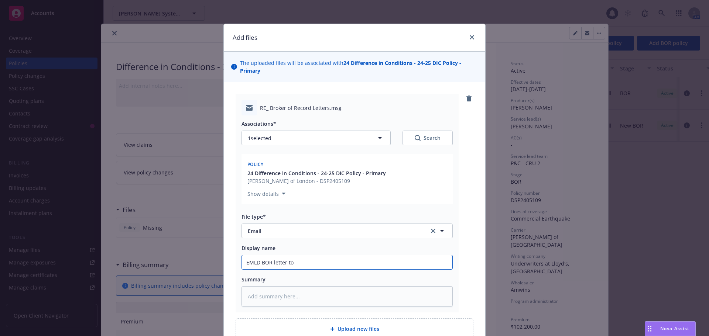
type textarea "x"
type input "EMLD BOR letter to i"
type textarea "x"
type input "EMLD BOR letter to in"
type textarea "x"
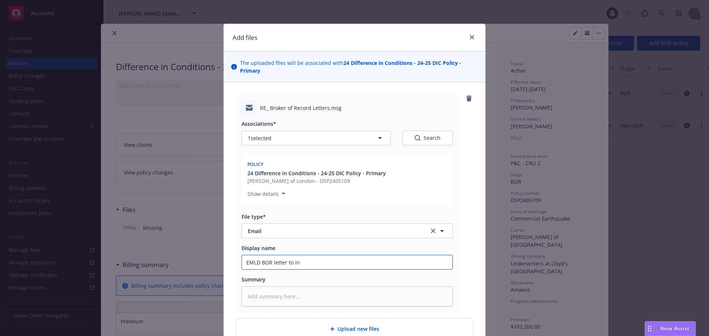
type input "EMLD BOR letter to ins"
type textarea "x"
type input "EMLD BOR letter to insd"
type textarea "x"
type input "EMLD BOR letter to insd"
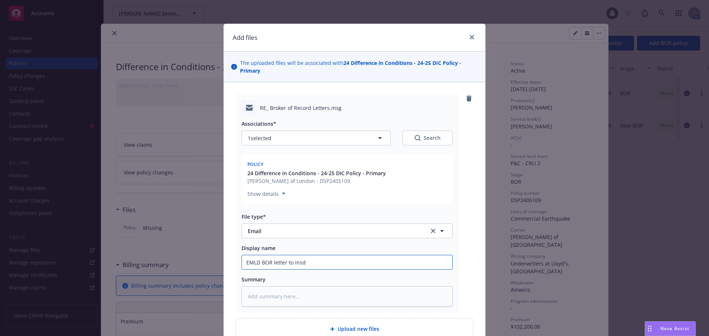
type textarea "x"
type input "EMLD BOR letter to insd w"
type textarea "x"
type input "EMLD BOR letter to insd w/"
type textarea "x"
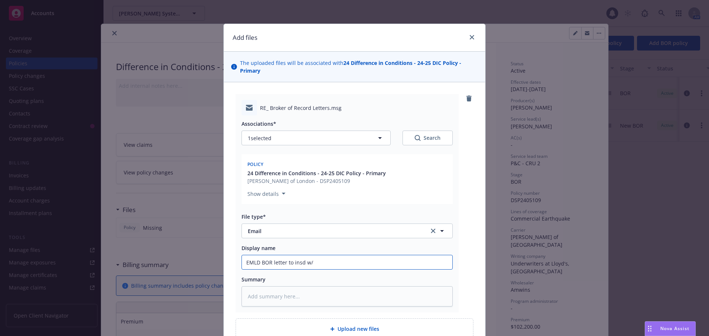
type input "EMLD BOR letter to insd w/i"
type textarea "x"
type input "EMLD BOR letter to insd w/in"
type textarea "x"
type input "EMLD BOR letter to insd w/ins"
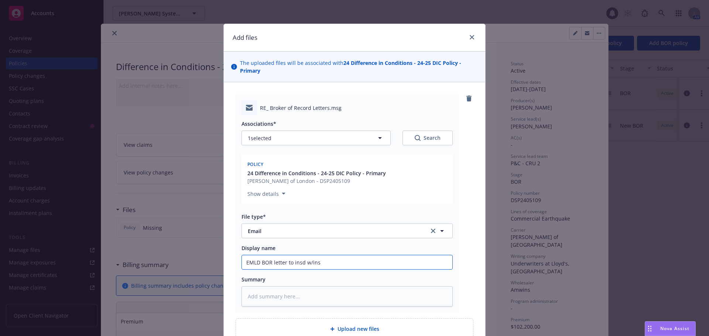
type textarea "x"
type input "EMLD BOR letter to insd w/inst"
type textarea "x"
type input "EMLD BOR letter to insd w/instr"
type textarea "x"
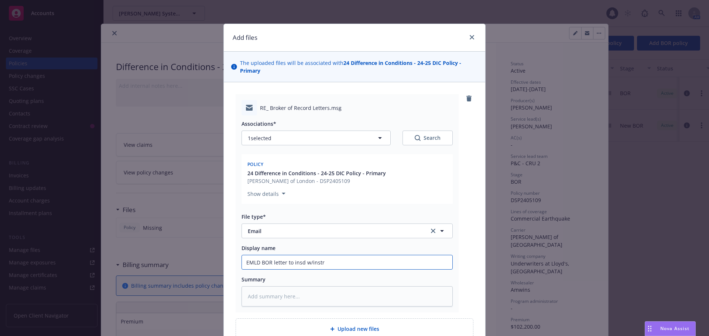
type input "EMLD BOR letter to insd w/instru"
type textarea "x"
type input "EMLD BOR letter to insd w/instruc"
type textarea "x"
type input "EMLD BOR letter to insd w/instruct"
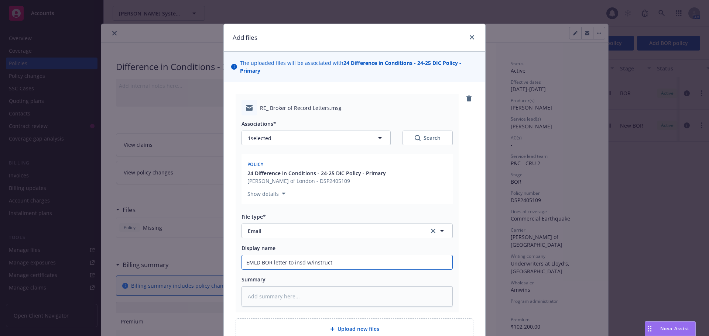
type textarea "x"
type input "EMLD BOR letter to insd w/instructi"
type textarea "x"
type input "EMLD BOR letter to insd w/instruction"
type textarea "x"
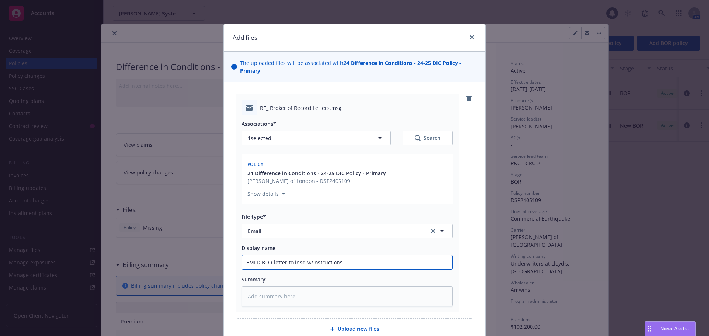
type input "EMLD BOR letter to insd w/instructions"
type textarea "x"
type input "EMLD BOR letter to insd w/instructions t"
type textarea "x"
type input "EMLD BOR letter to insd w/instructions to"
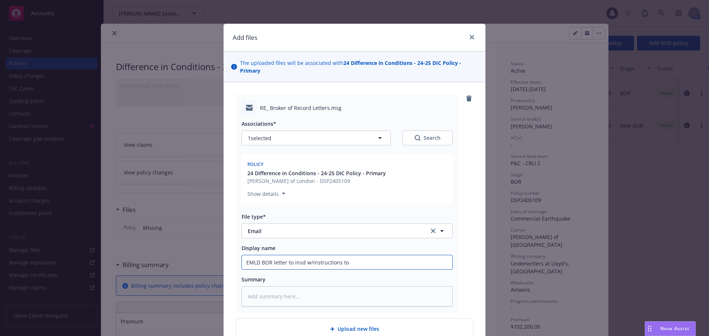
type textarea "x"
type input "EMLD BOR letter to insd w/instructions to p"
type textarea "x"
type input "EMLD BOR letter to insd w/instructions to pi"
type textarea "x"
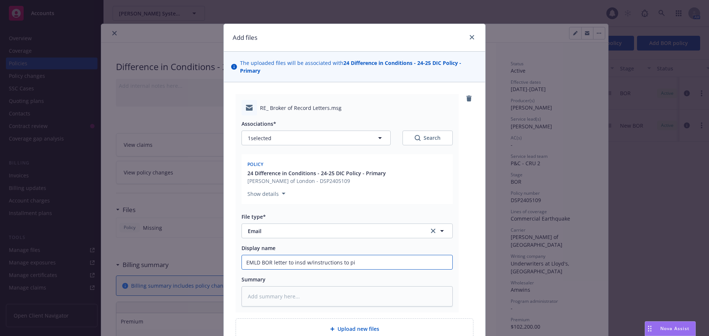
type input "EMLD BOR letter to insd w/instructions to pin"
type textarea "x"
type input "EMLD BOR letter to insd w/instructions to pinr"
type textarea "x"
type input "EMLD BOR letter to insd w/instructions to pinrt"
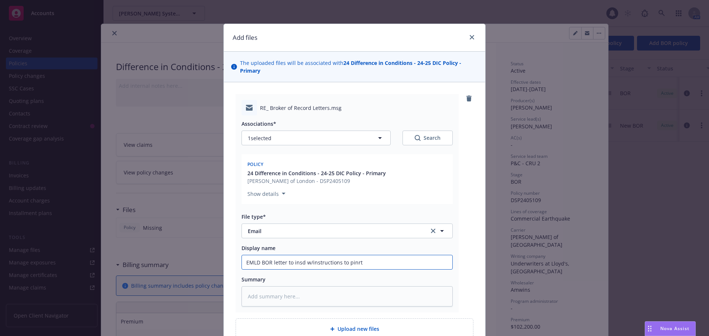
type textarea "x"
type input "EMLD BOR letter to insd w/instructions to pinr"
type textarea "x"
type input "EMLD BOR letter to insd w/instructions to pin"
type textarea "x"
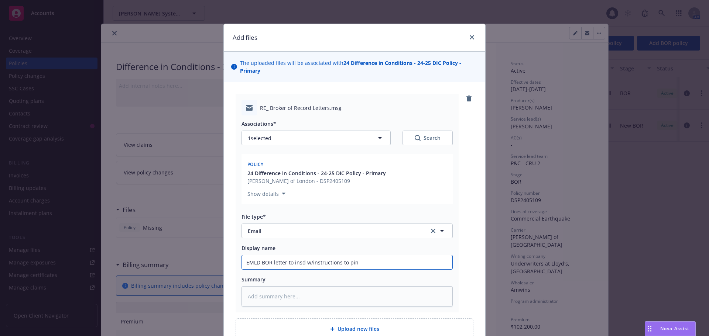
type input "EMLD BOR letter to insd w/instructions to pi"
type textarea "x"
type input "EMLD BOR letter to insd w/instructions to p"
type textarea "x"
type input "EMLD BOR letter to insd w/instructions to pr"
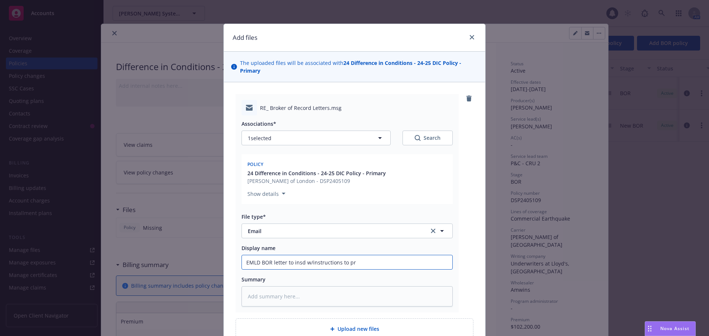
type textarea "x"
type input "EMLD BOR letter to insd w/instructions to pri"
type textarea "x"
type input "EMLD BOR letter to insd w/instructions to prin"
type textarea "x"
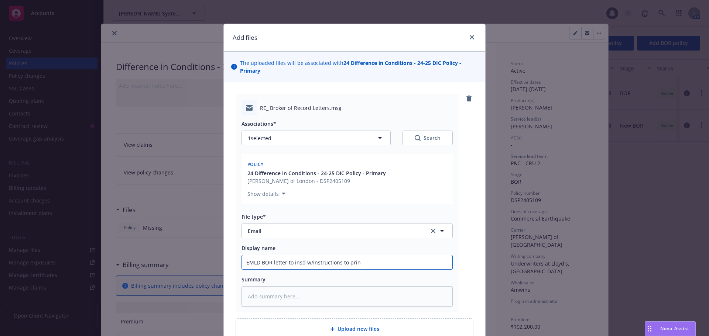
type input "EMLD BOR letter to insd w/instructions to print"
type textarea "x"
type input "EMLD BOR letter to insd w/instructions to print,"
type textarea "x"
type input "EMLD BOR letter to insd w/instructions to print,"
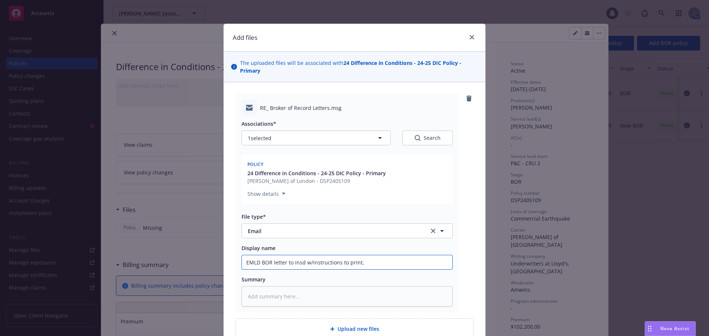
type textarea "x"
type input "EMLD BOR letter to insd w/instructions to print, s"
type textarea "x"
type input "EMLD BOR letter to insd w/instructions to print, si"
type textarea "x"
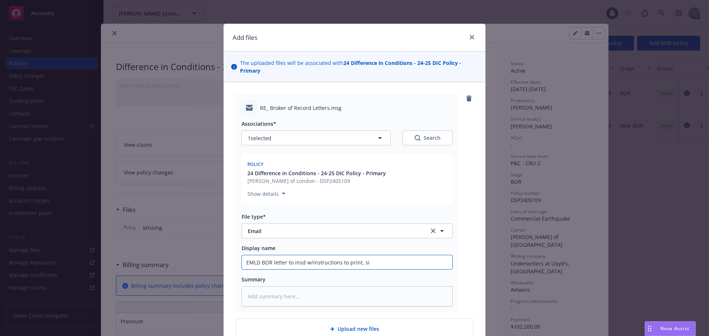
type input "EMLD BOR letter to insd w/instructions to print, sig"
type textarea "x"
type input "EMLD BOR letter to insd w/instructions to print, sign"
type textarea "x"
type input "EMLD BOR letter to insd w/instructions to print, sign"
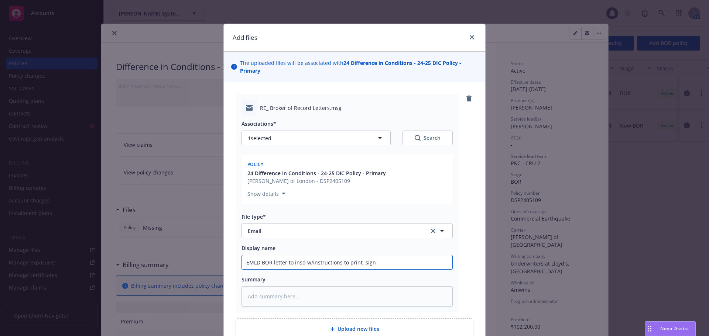
type textarea "x"
type input "EMLD BOR letter to insd w/instructions to print, sign 7"
type textarea "x"
type input "EMLD BOR letter to insd w/instructions to print, sign 7"
type textarea "x"
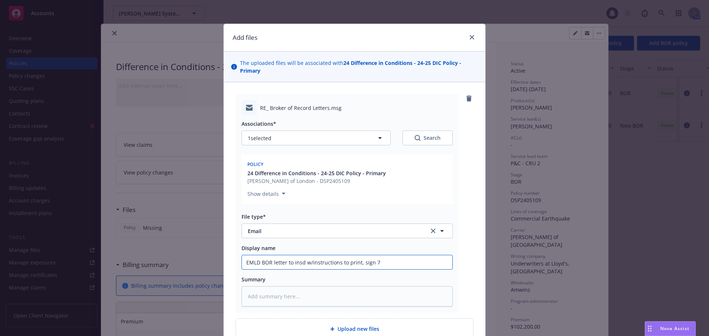
type input "EMLD BOR letter to insd w/instructions to print, sign 7 r"
type textarea "x"
type input "EMLD BOR letter to insd w/instructions to print, sign 7 re"
type textarea "x"
type input "EMLD BOR letter to insd w/instructions to print, sign 7 ret"
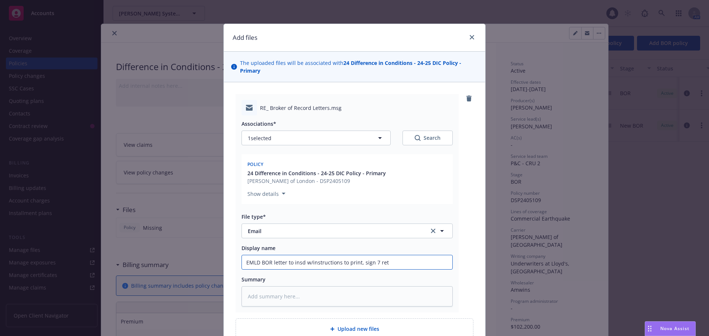
type textarea "x"
type input "EMLD BOR letter to insd w/instructions to print, sign 7 retu"
type textarea "x"
type input "EMLD BOR letter to insd w/instructions to print, sign 7 retur"
type textarea "x"
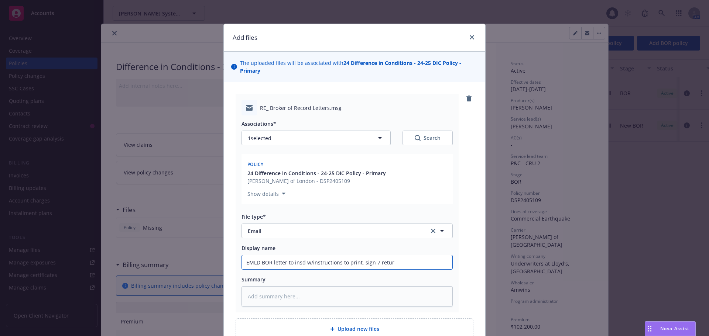
type input "EMLD BOR letter to insd w/instructions to print, sign 7 retu"
type textarea "x"
type input "EMLD BOR letter to insd w/instructions to print, sign 7 ret"
type textarea "x"
type input "EMLD BOR letter to insd w/instructions to print, sign 7 re"
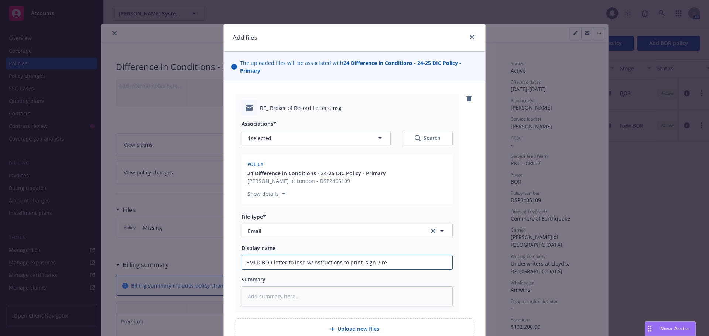
type textarea "x"
type input "EMLD BOR letter to insd w/instructions to print, sign 7 r"
type textarea "x"
type input "EMLD BOR letter to insd w/instructions to print, sign 7"
type textarea "x"
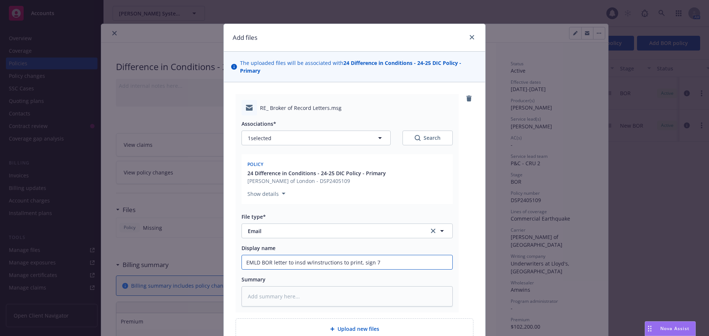
type input "EMLD BOR letter to insd w/instructions to print, sign 7"
type textarea "x"
type input "EMLD BOR letter to insd w/instructions to print, sign"
type textarea "x"
type input "EMLD BOR letter to insd w/instructions to print, sign &"
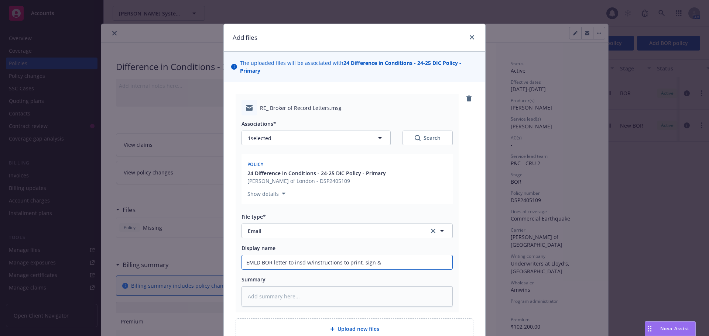
type textarea "x"
type input "EMLD BOR letter to insd w/instructions to print, sign &"
type textarea "x"
type input "EMLD BOR letter to insd w/instructions to print, sign & r"
type textarea "x"
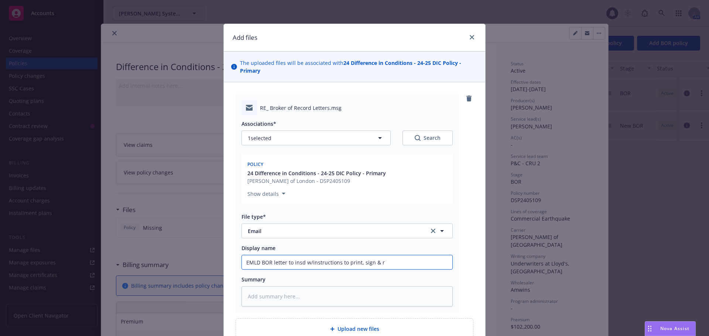
type input "EMLD BOR letter to insd w/instructions to print, sign & re"
type textarea "x"
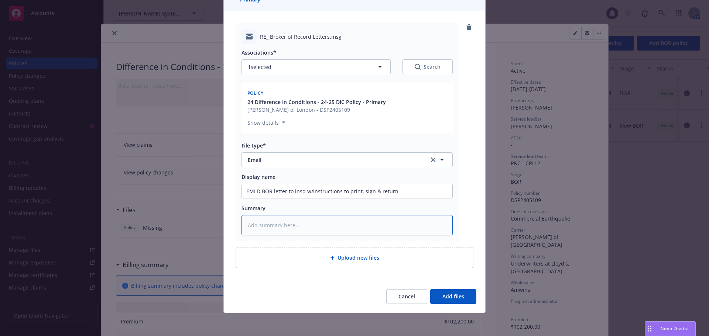
scroll to position [72, 0]
click at [328, 260] on div "Upload new files" at bounding box center [354, 257] width 225 height 8
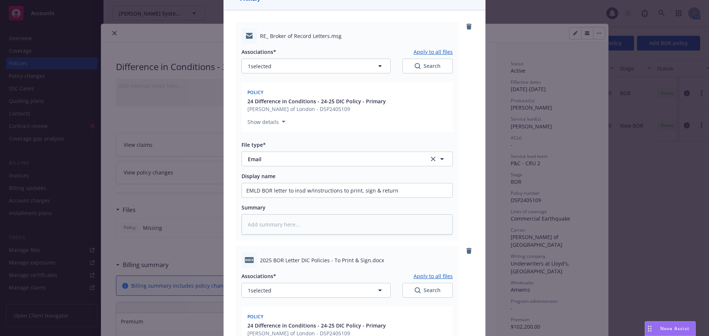
scroll to position [256, 0]
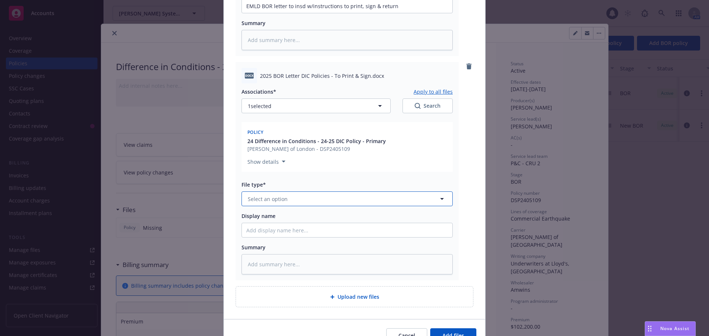
click at [337, 203] on button "Select an option" at bounding box center [346, 199] width 211 height 15
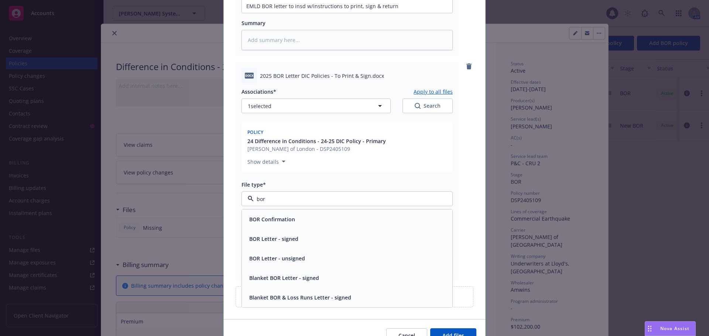
click at [327, 262] on div "BOR Letter - unsigned" at bounding box center [346, 258] width 201 height 11
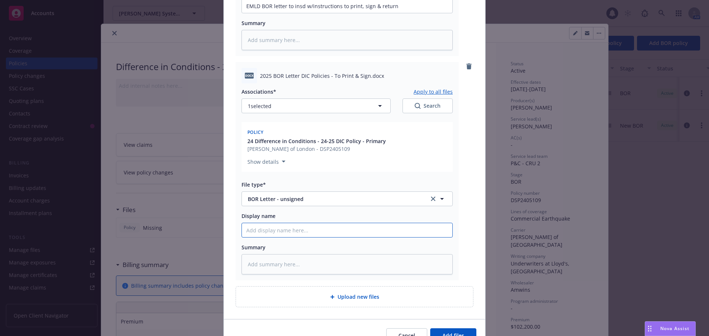
click at [326, 13] on input "Display name" at bounding box center [347, 6] width 210 height 14
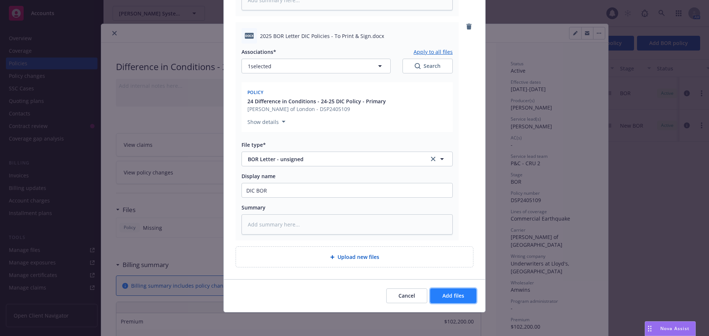
click at [445, 299] on span "Add files" at bounding box center [453, 295] width 22 height 7
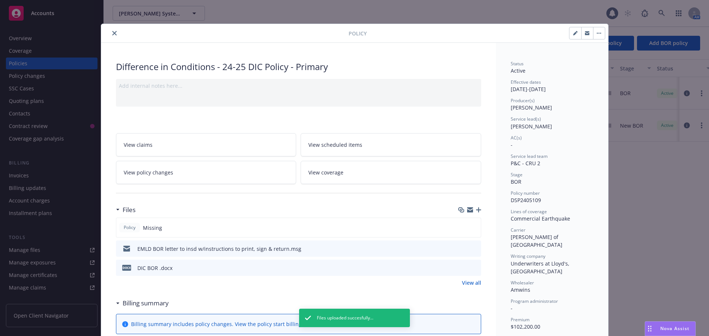
click at [571, 29] on button "button" at bounding box center [575, 33] width 12 height 12
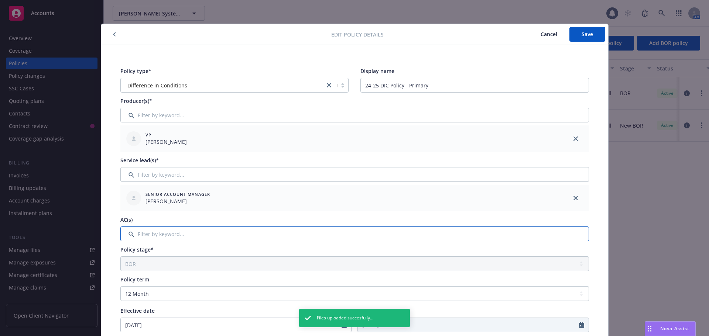
click at [149, 231] on input "Filter by keyword..." at bounding box center [354, 234] width 468 height 15
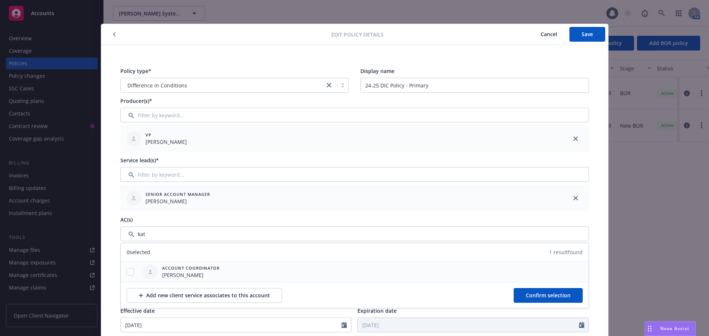
click at [123, 272] on div at bounding box center [130, 272] width 19 height 8
click at [127, 272] on input "checkbox" at bounding box center [130, 271] width 7 height 7
click at [527, 293] on span "Confirm selection" at bounding box center [548, 295] width 45 height 7
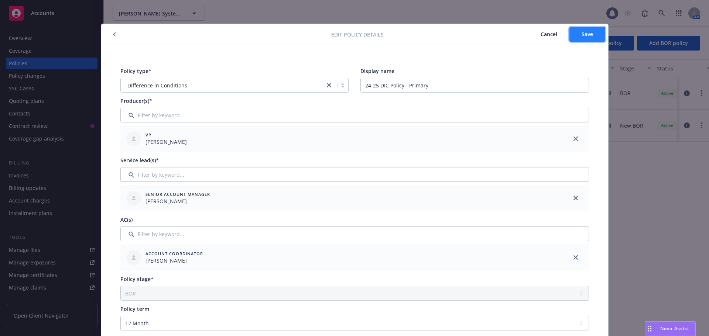
click at [581, 37] on span "Save" at bounding box center [586, 34] width 11 height 7
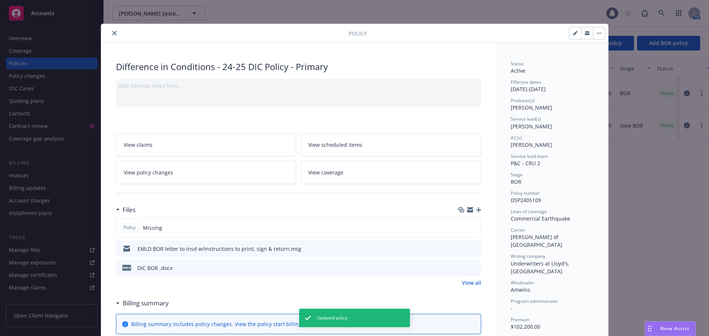
click at [112, 35] on icon "close" at bounding box center [114, 33] width 4 height 4
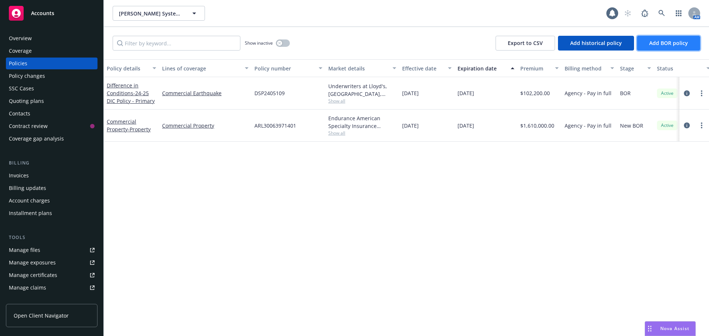
click at [668, 46] on button "Add BOR policy" at bounding box center [668, 43] width 63 height 15
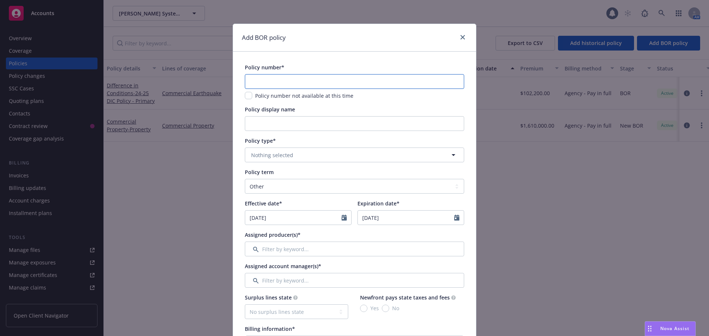
click at [332, 78] on input "text" at bounding box center [354, 81] width 219 height 15
click at [268, 158] on span "Nothing selected" at bounding box center [272, 155] width 42 height 8
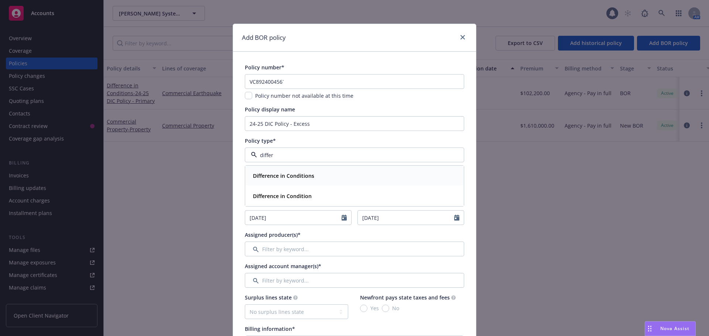
click at [271, 176] on strong "Difference in Conditions" at bounding box center [283, 175] width 61 height 7
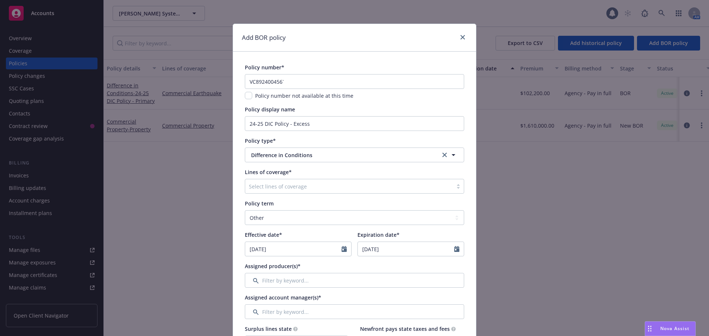
click at [271, 187] on div at bounding box center [349, 186] width 200 height 9
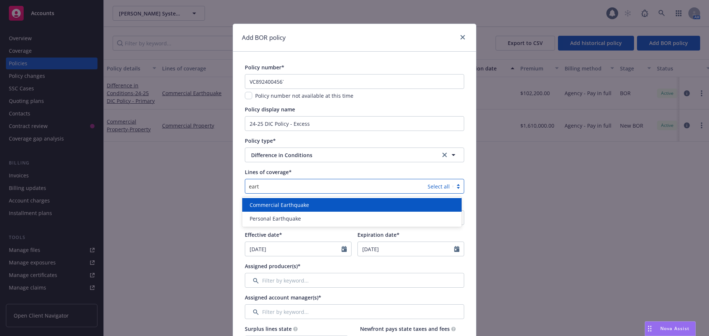
click at [284, 201] on span "Commercial Earthquake" at bounding box center [278, 205] width 59 height 8
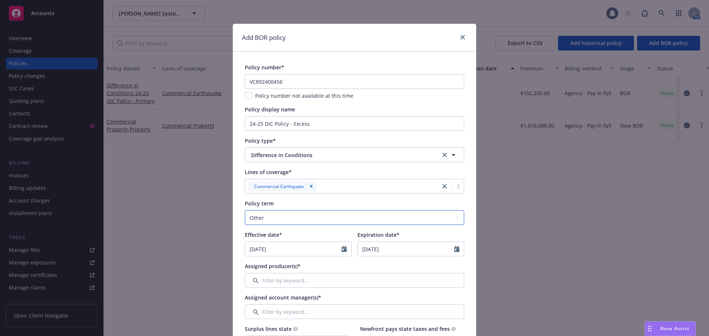
click at [275, 214] on select "Select policy term 12 Month 6 Month 4 Month 3 Month 2 Month 1 Month 36 Month (3…" at bounding box center [354, 217] width 219 height 15
click at [245, 210] on select "Select policy term 12 Month 6 Month 4 Month 3 Month 2 Month 1 Month 36 Month (3…" at bounding box center [354, 217] width 219 height 15
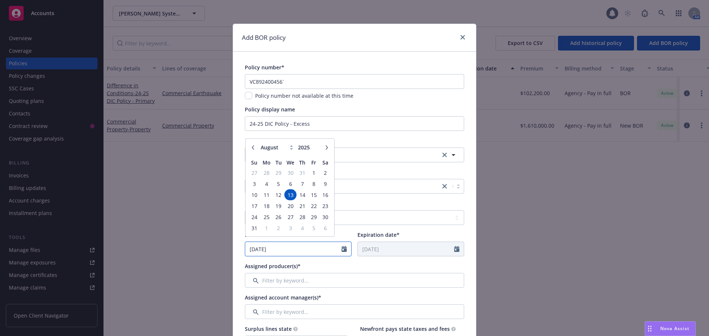
click at [270, 250] on input "08/13/2025" at bounding box center [293, 249] width 96 height 14
click at [251, 151] on icon "button" at bounding box center [253, 151] width 4 height 4
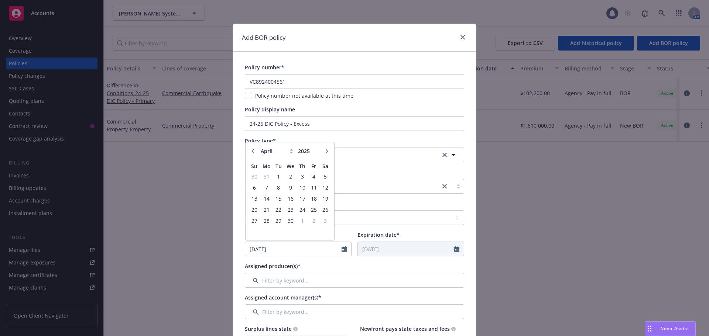
click at [251, 151] on icon "button" at bounding box center [253, 151] width 4 height 4
click at [277, 221] on span "31" at bounding box center [278, 220] width 10 height 9
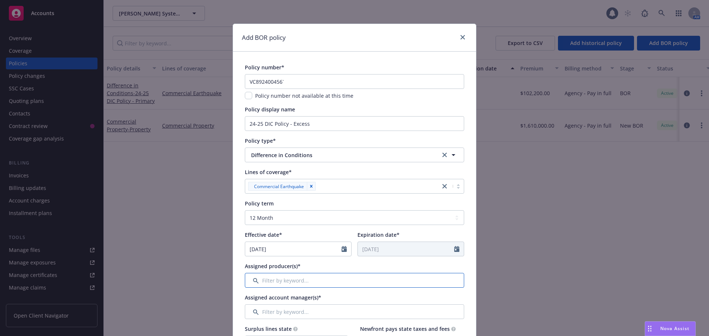
click at [330, 285] on input "Filter by keyword..." at bounding box center [354, 280] width 219 height 15
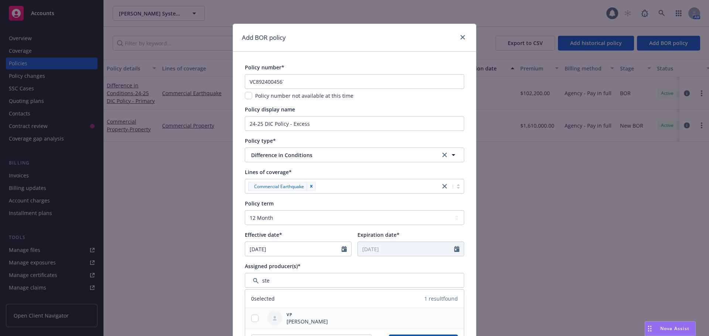
click at [259, 320] on div at bounding box center [254, 319] width 19 height 8
click at [258, 318] on div at bounding box center [254, 319] width 19 height 8
click at [254, 317] on input "checkbox" at bounding box center [254, 318] width 7 height 7
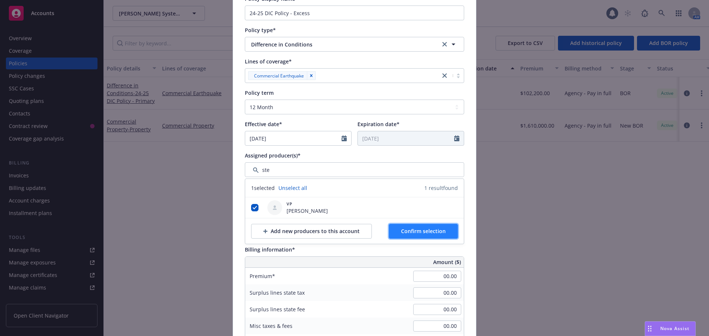
click at [431, 224] on button "Confirm selection" at bounding box center [423, 231] width 69 height 15
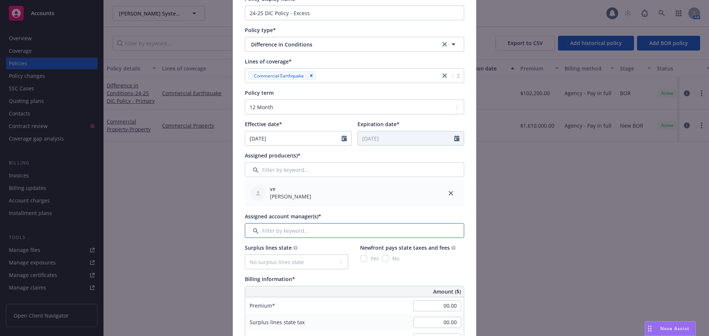
click at [277, 229] on input "Filter by keyword..." at bounding box center [354, 230] width 219 height 15
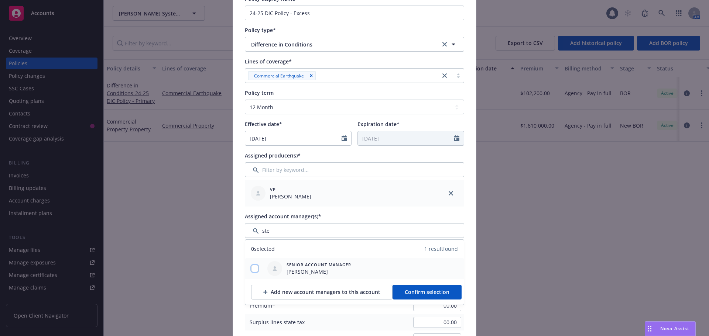
click at [254, 268] on input "checkbox" at bounding box center [254, 268] width 7 height 7
click at [404, 290] on span "Confirm selection" at bounding box center [426, 292] width 45 height 7
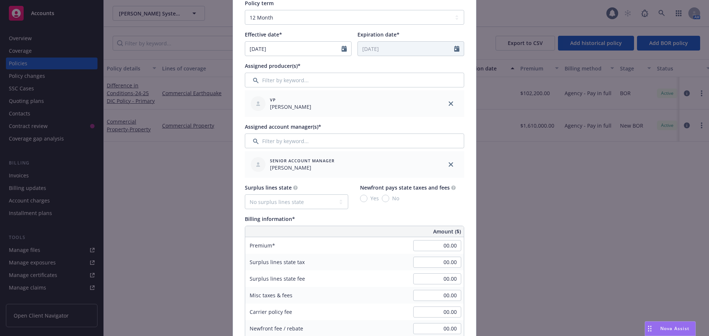
scroll to position [221, 0]
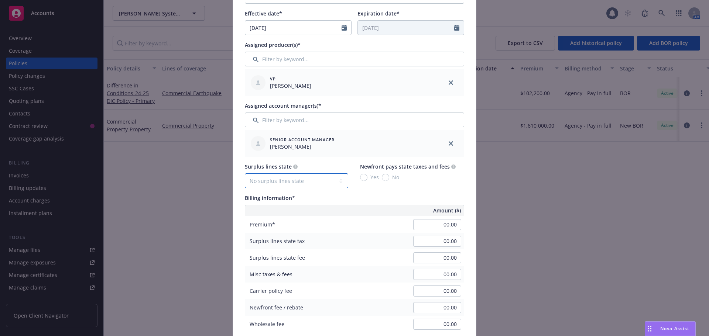
click at [325, 183] on select "No surplus lines state Alaska Alabama Arkansas Arizona California Colorado Conn…" at bounding box center [296, 180] width 103 height 15
click at [245, 173] on select "No surplus lines state Alaska Alabama Arkansas Arizona California Colorado Conn…" at bounding box center [296, 180] width 103 height 15
click at [363, 177] on input "Yes" at bounding box center [363, 177] width 7 height 7
click at [329, 288] on div "Carrier policy fee" at bounding box center [300, 291] width 111 height 17
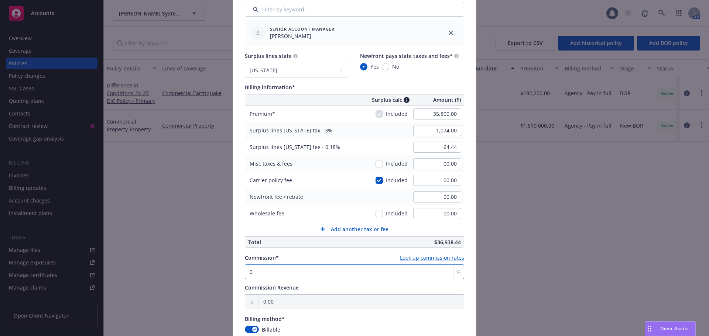
click at [295, 277] on input "0" at bounding box center [354, 272] width 219 height 15
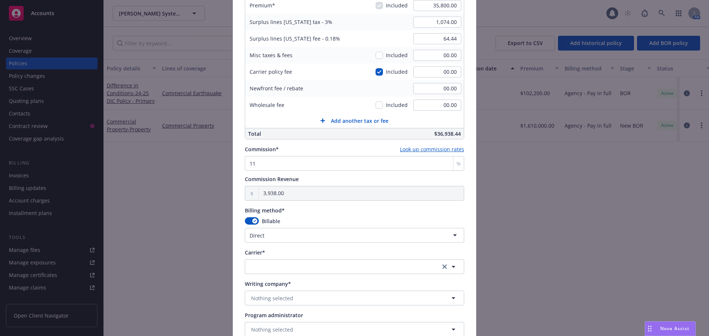
scroll to position [480, 0]
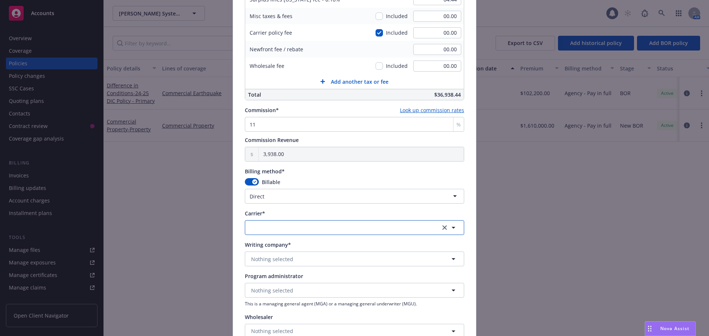
click at [257, 228] on button "button" at bounding box center [354, 227] width 219 height 15
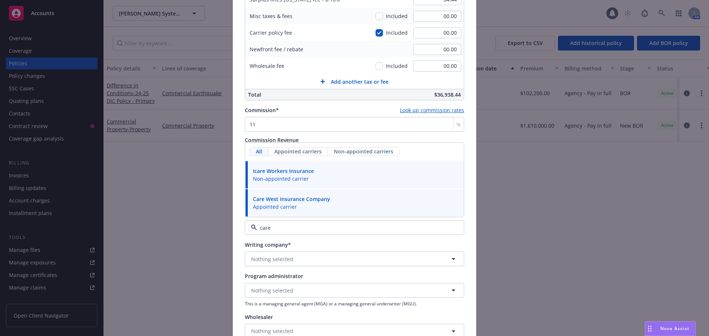
click at [261, 205] on span "Appointed carrier" at bounding box center [291, 207] width 77 height 8
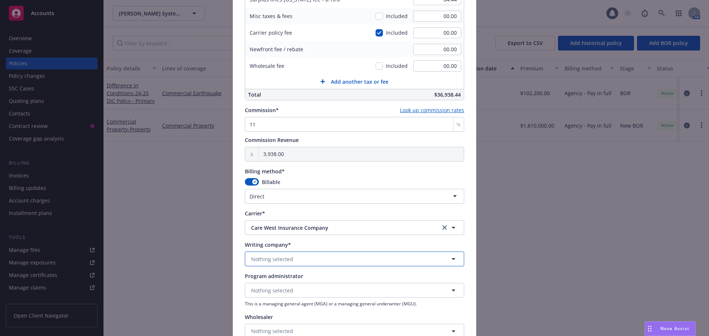
click at [256, 262] on span "Nothing selected" at bounding box center [272, 259] width 42 height 8
click at [256, 289] on span "Domestic - 10520" at bounding box center [291, 288] width 77 height 8
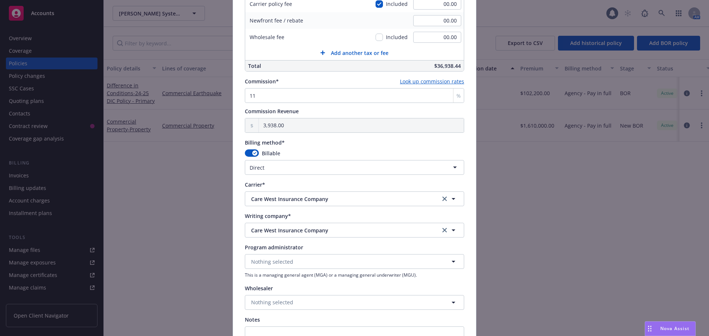
scroll to position [554, 0]
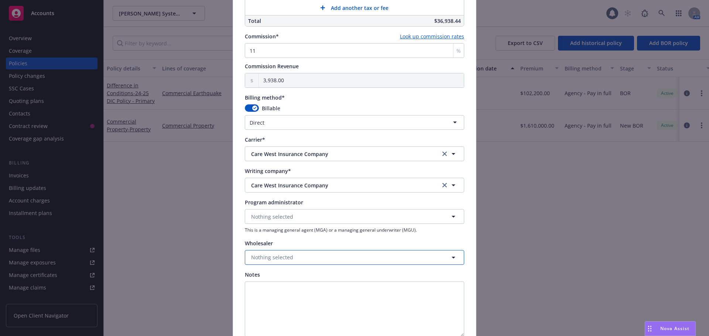
click at [257, 258] on span "Nothing selected" at bounding box center [272, 258] width 42 height 8
click at [262, 209] on span "Wholesaler" at bounding box center [267, 209] width 28 height 8
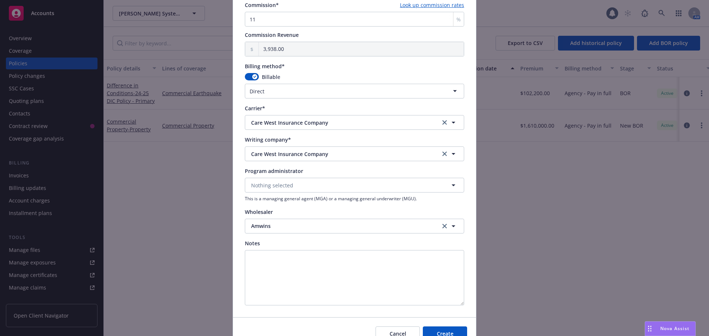
scroll to position [623, 0]
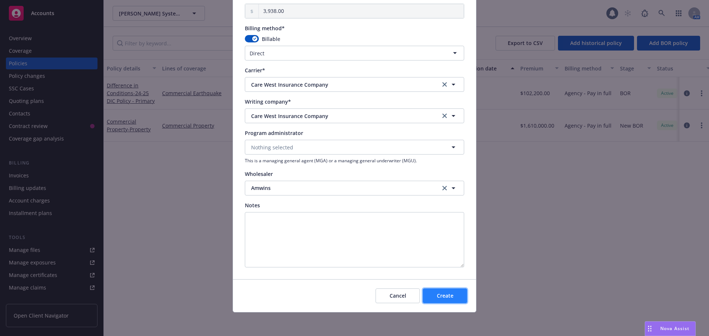
click at [441, 300] on button "Create" at bounding box center [445, 296] width 44 height 15
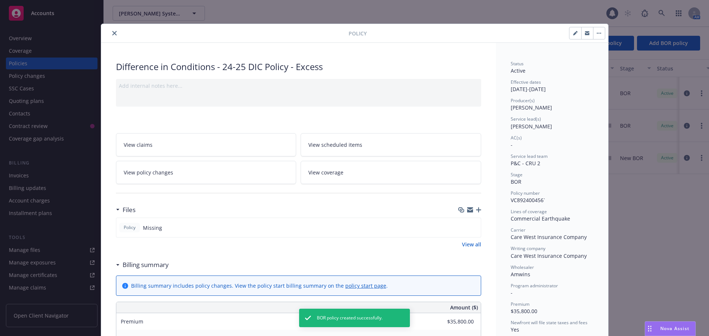
click at [476, 209] on icon "button" at bounding box center [478, 209] width 5 height 5
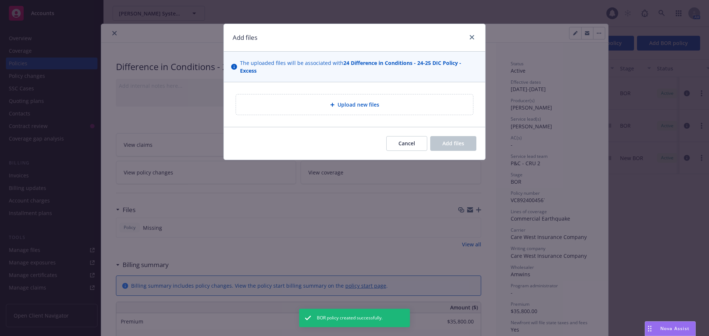
click at [294, 94] on div "Upload new files" at bounding box center [354, 104] width 237 height 20
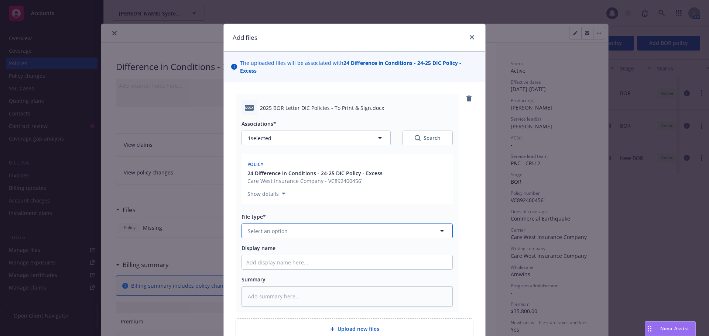
click at [257, 227] on span "Select an option" at bounding box center [268, 231] width 40 height 8
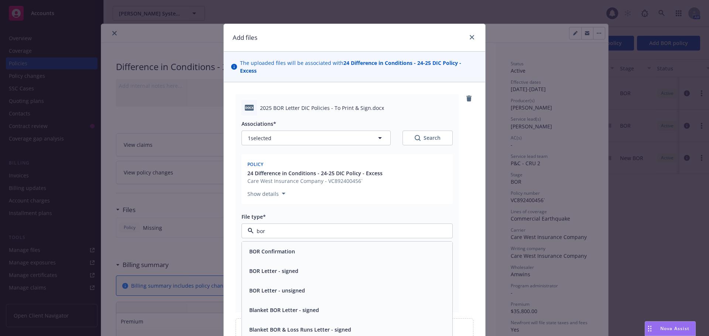
click at [266, 287] on span "BOR Letter - unsigned" at bounding box center [277, 291] width 56 height 8
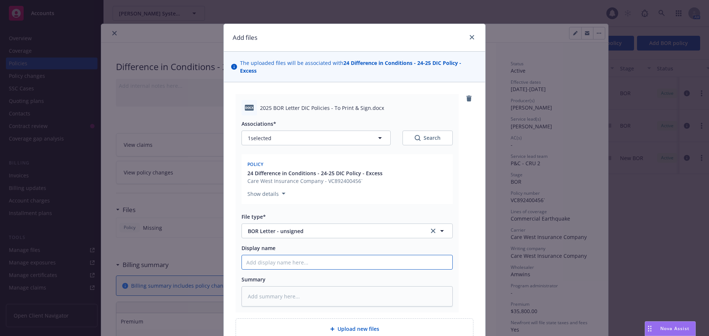
click at [272, 255] on input "Display name" at bounding box center [347, 262] width 210 height 14
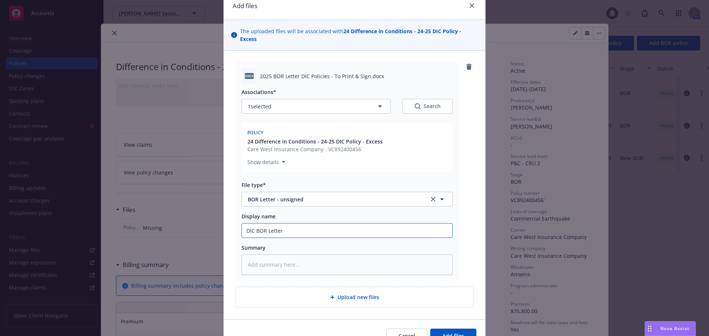
scroll to position [64, 0]
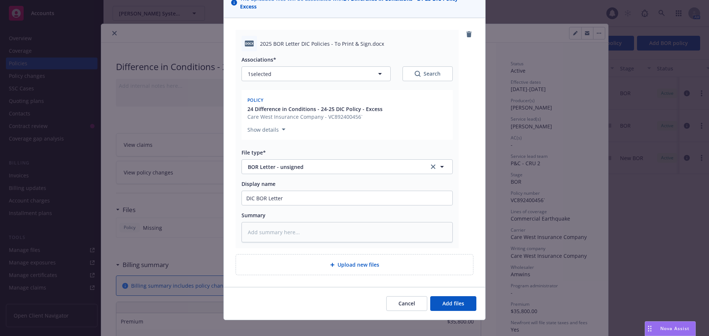
click at [318, 263] on div "Upload new files" at bounding box center [354, 265] width 237 height 20
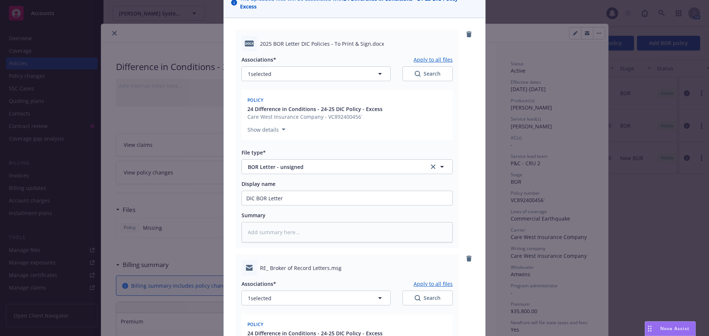
scroll to position [212, 0]
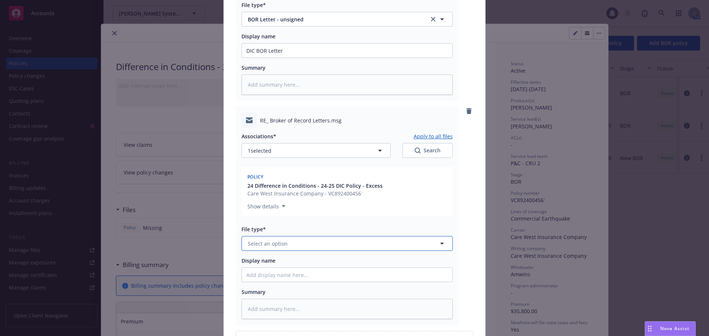
click at [273, 240] on span "Select an option" at bounding box center [268, 244] width 40 height 8
click at [275, 278] on div "Email" at bounding box center [346, 283] width 201 height 11
click at [273, 58] on input "Display name" at bounding box center [347, 51] width 210 height 14
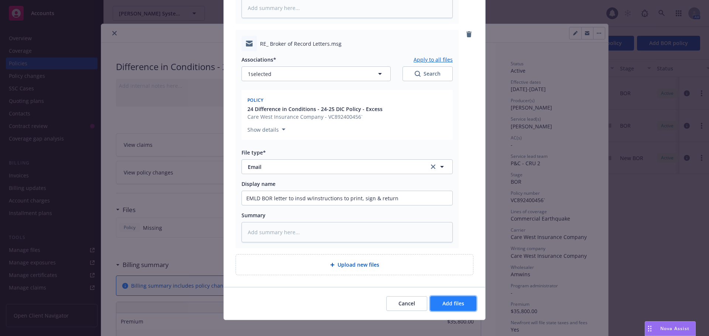
click at [449, 300] on span "Add files" at bounding box center [453, 303] width 22 height 7
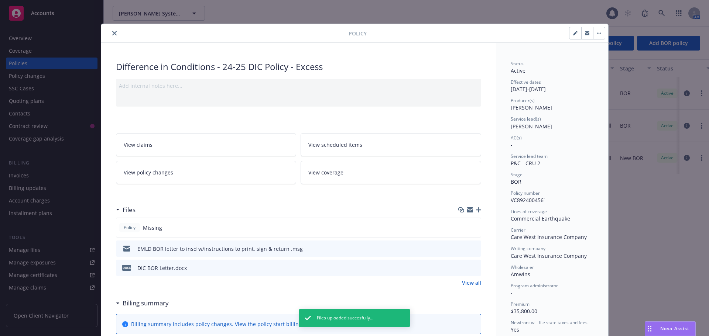
click at [575, 32] on icon "button" at bounding box center [576, 32] width 2 height 2
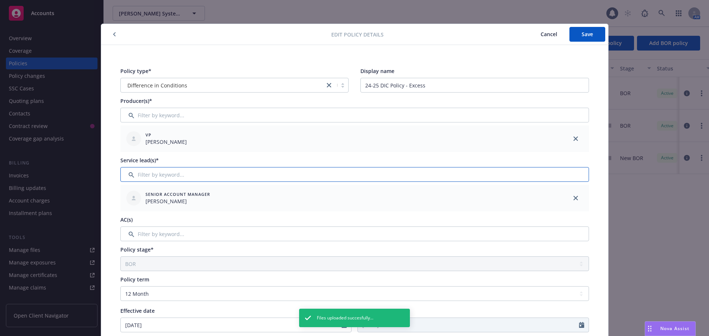
click at [162, 177] on input "Filter by keyword..." at bounding box center [354, 174] width 468 height 15
click at [146, 235] on input "Filter by keyword..." at bounding box center [354, 234] width 468 height 15
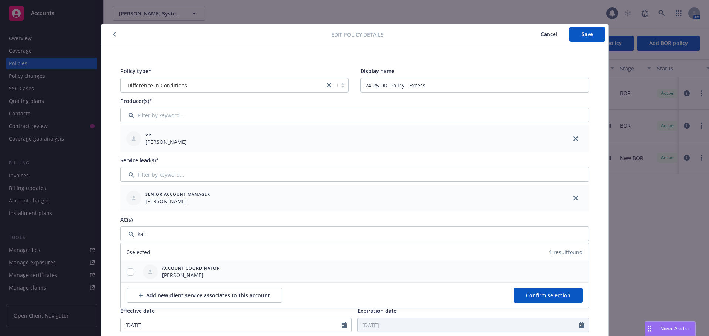
click at [133, 268] on div at bounding box center [130, 272] width 19 height 21
click at [127, 271] on input "checkbox" at bounding box center [130, 271] width 7 height 7
click at [517, 297] on button "Confirm selection" at bounding box center [547, 295] width 69 height 15
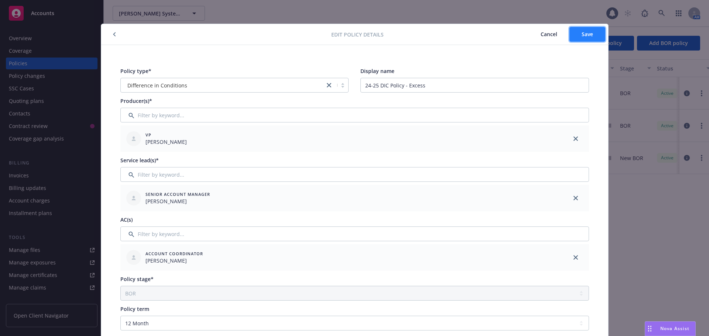
click at [581, 32] on span "Save" at bounding box center [586, 34] width 11 height 7
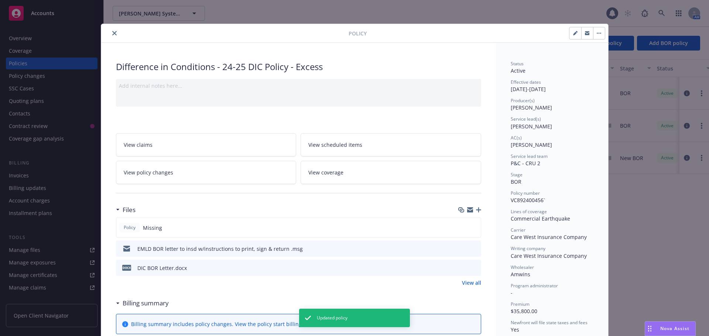
click at [104, 34] on div at bounding box center [226, 33] width 244 height 9
click at [110, 34] on button "close" at bounding box center [114, 33] width 9 height 9
